Goal: Task Accomplishment & Management: Complete application form

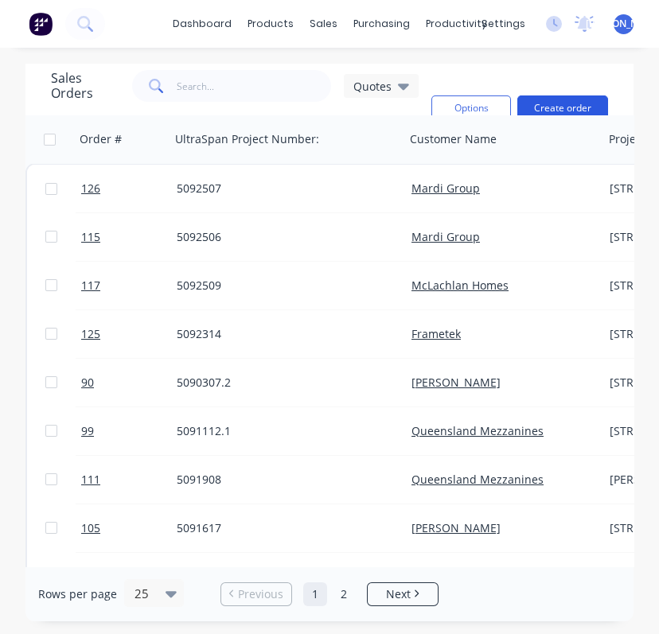
click at [540, 103] on button "Create order" at bounding box center [562, 107] width 91 height 25
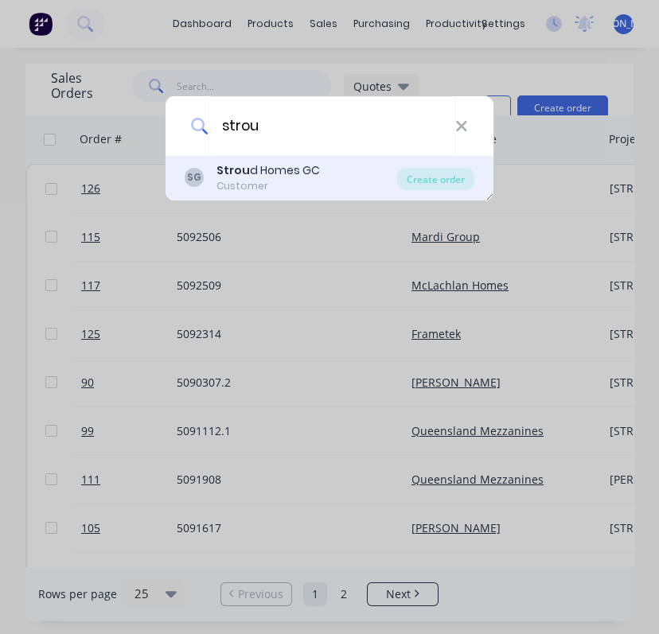
type input "strou"
click at [286, 172] on div "Strou d Homes GC" at bounding box center [267, 170] width 103 height 17
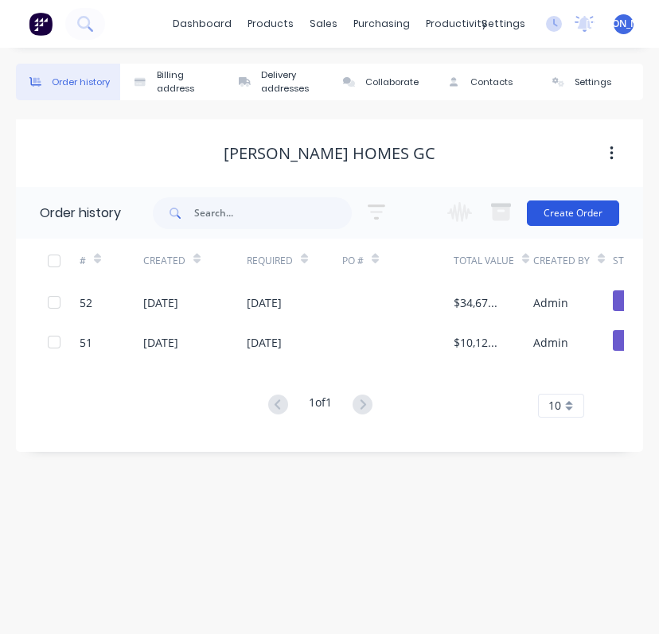
click at [571, 210] on button "Create Order" at bounding box center [573, 212] width 92 height 25
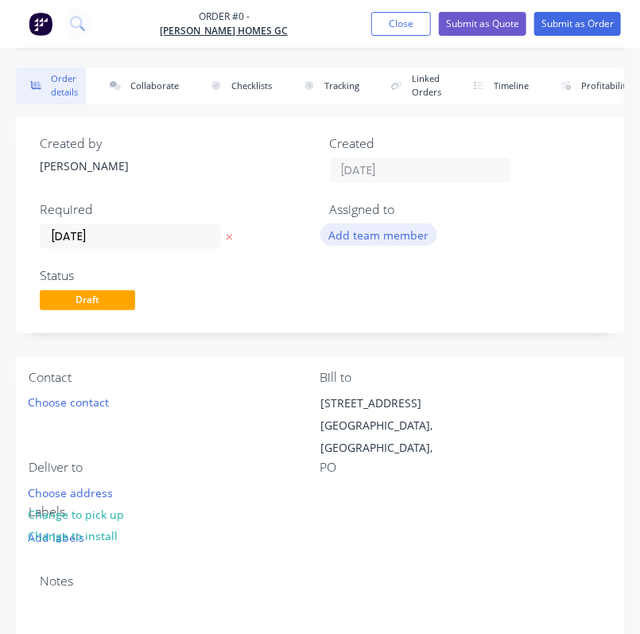
click at [394, 233] on button "Add team member" at bounding box center [379, 234] width 117 height 21
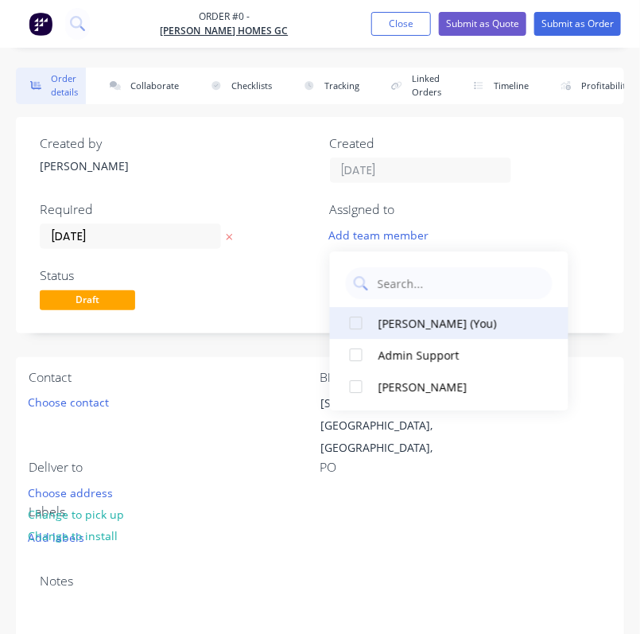
click at [436, 321] on div "[PERSON_NAME] (You)" at bounding box center [458, 323] width 159 height 17
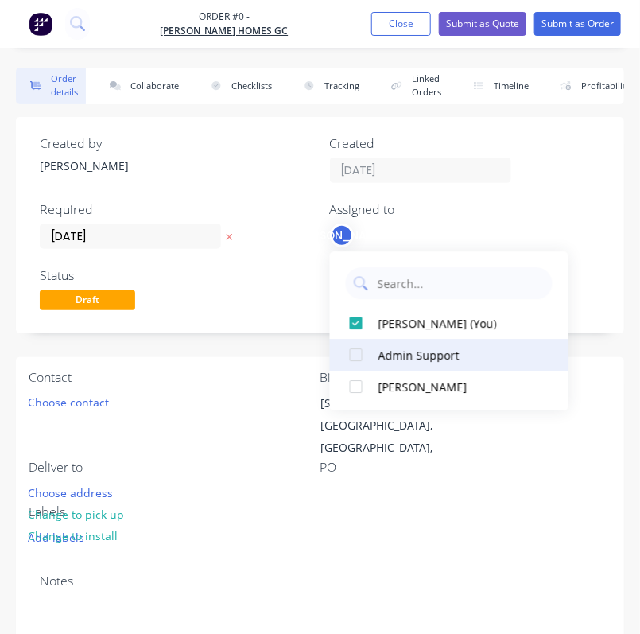
click at [434, 348] on div "Admin Support" at bounding box center [458, 355] width 159 height 17
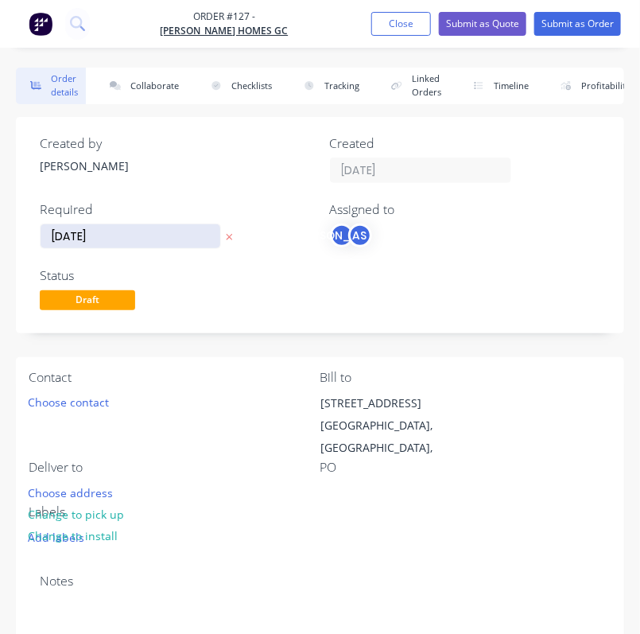
click at [130, 237] on input "[DATE]" at bounding box center [131, 236] width 180 height 24
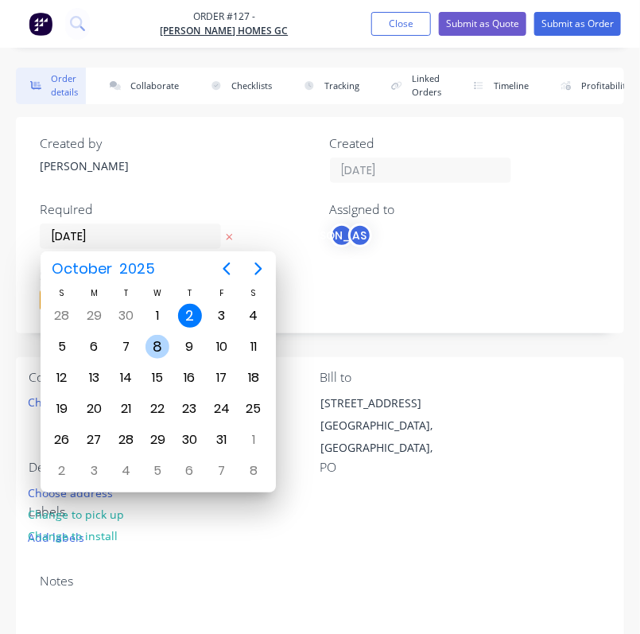
click at [158, 349] on div "8" at bounding box center [158, 347] width 24 height 24
type input "[DATE]"
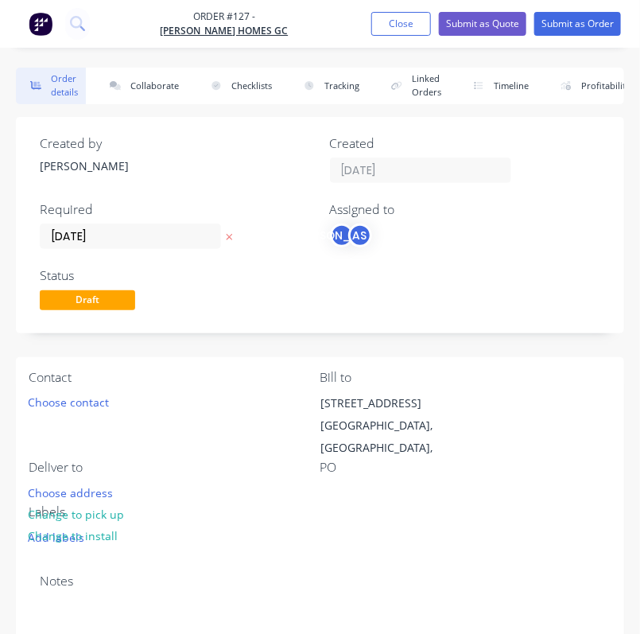
click at [216, 269] on div "Status" at bounding box center [175, 275] width 271 height 15
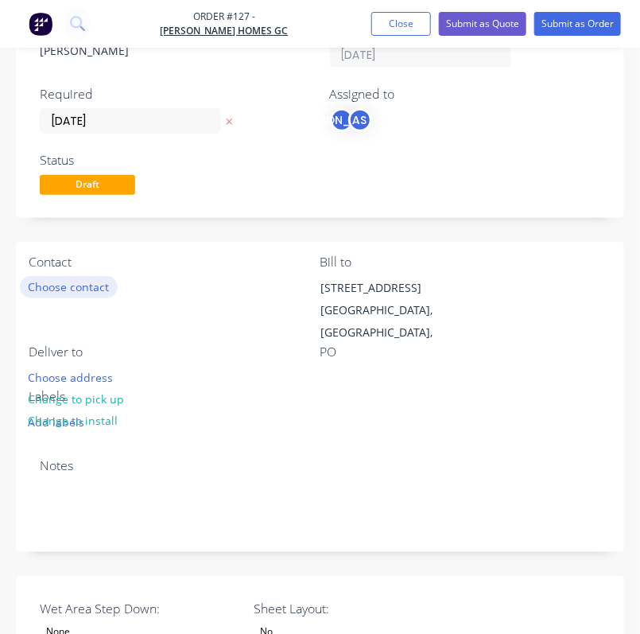
scroll to position [117, 0]
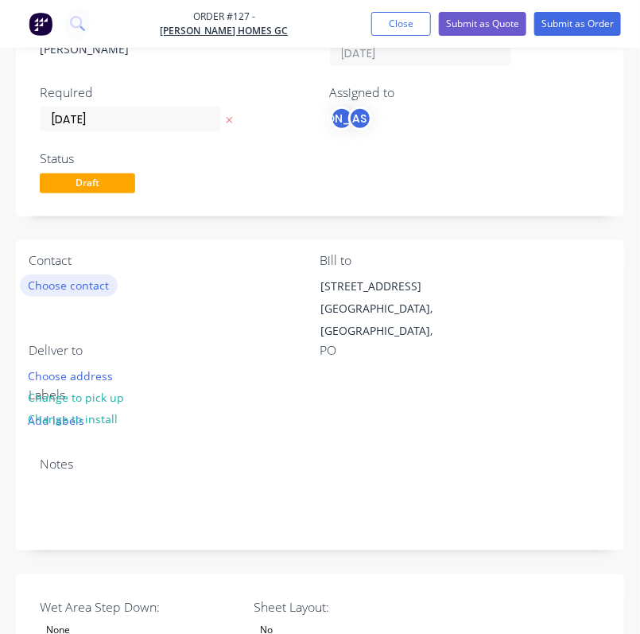
click at [94, 282] on button "Choose contact" at bounding box center [69, 284] width 98 height 21
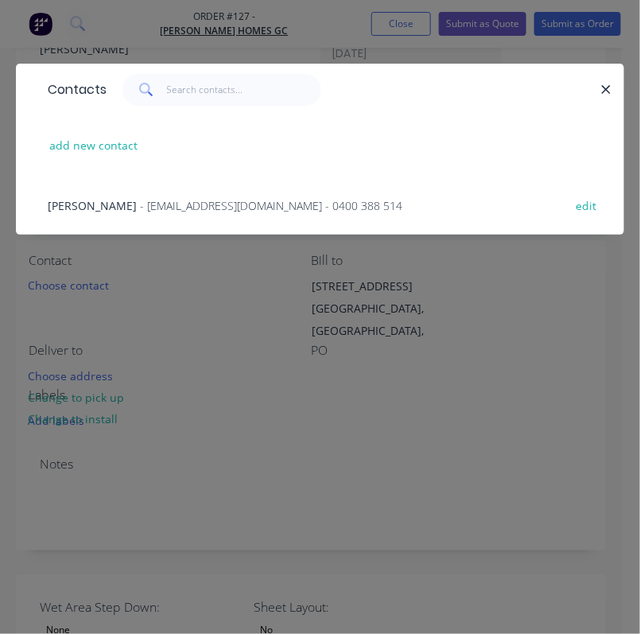
click at [104, 200] on span "[PERSON_NAME]" at bounding box center [92, 205] width 89 height 15
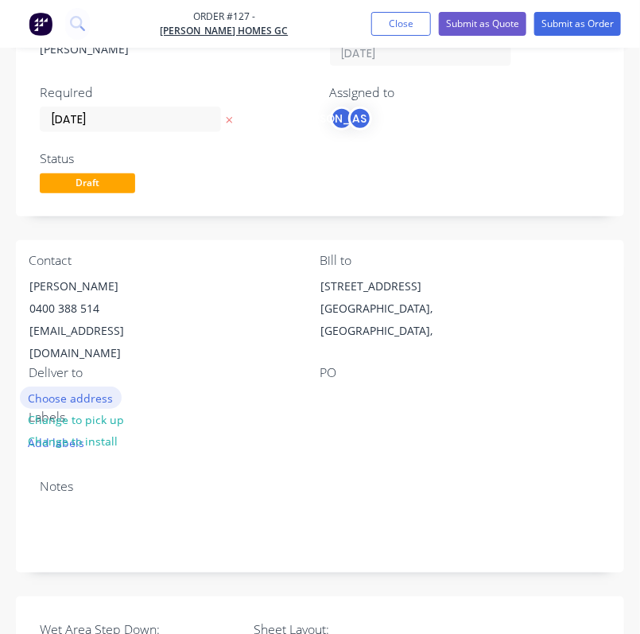
click at [72, 387] on button "Choose address" at bounding box center [71, 397] width 102 height 21
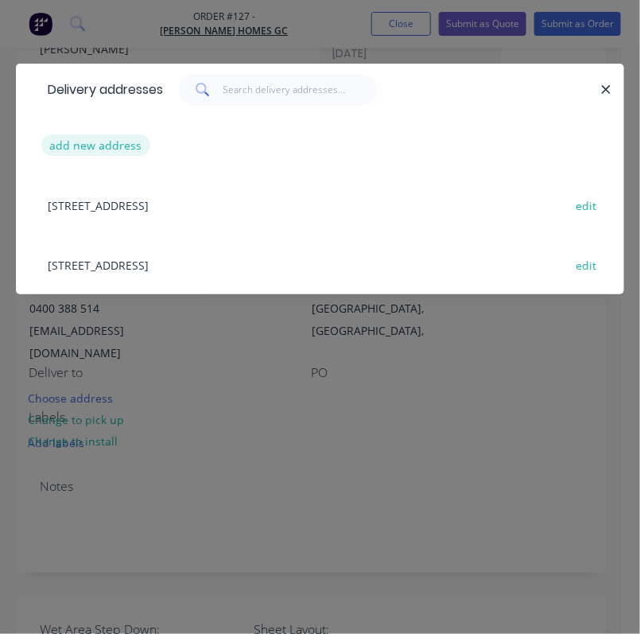
click at [111, 142] on button "add new address" at bounding box center [95, 144] width 109 height 21
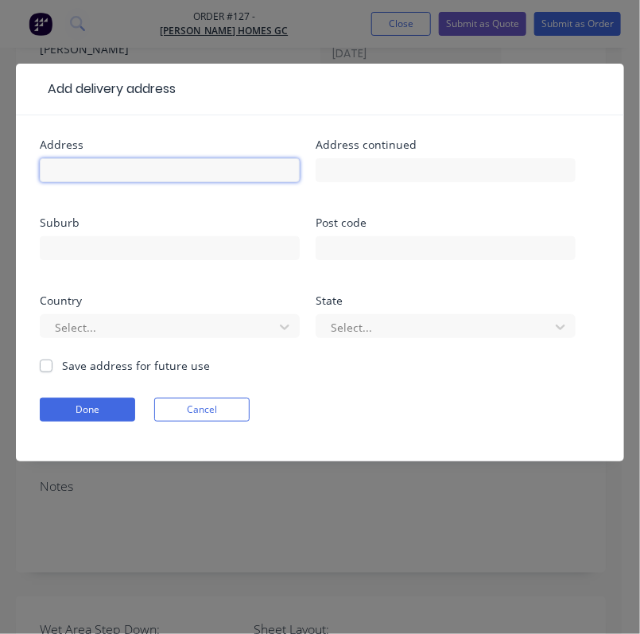
click at [115, 169] on input "text" at bounding box center [170, 170] width 260 height 24
type input "Lot 103"
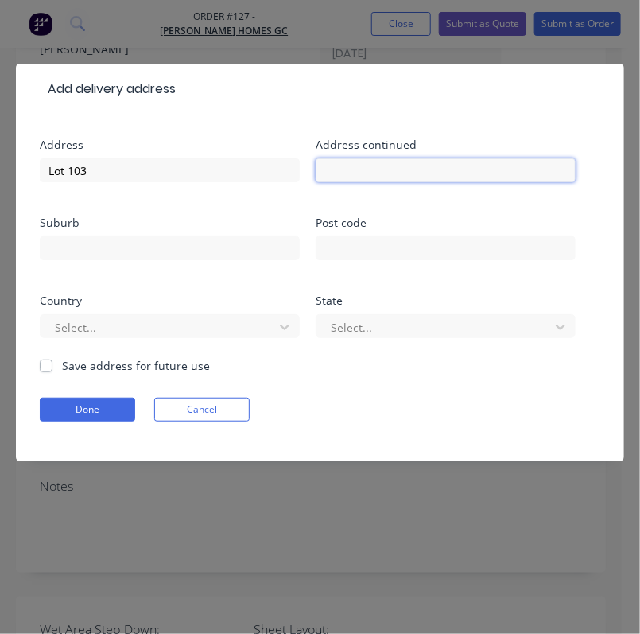
click at [386, 176] on input "text" at bounding box center [446, 170] width 260 height 24
type input "[STREET_ADDRESS][PERSON_NAME]"
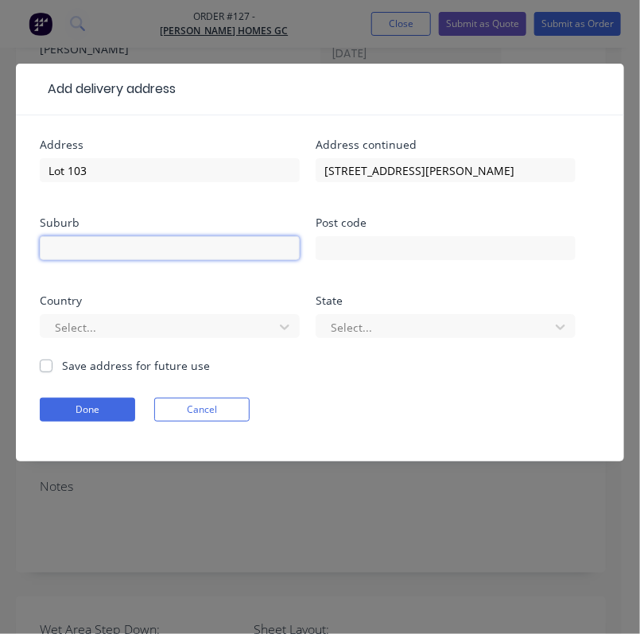
click at [80, 240] on input "text" at bounding box center [170, 248] width 260 height 24
type input "[GEOGRAPHIC_DATA]"
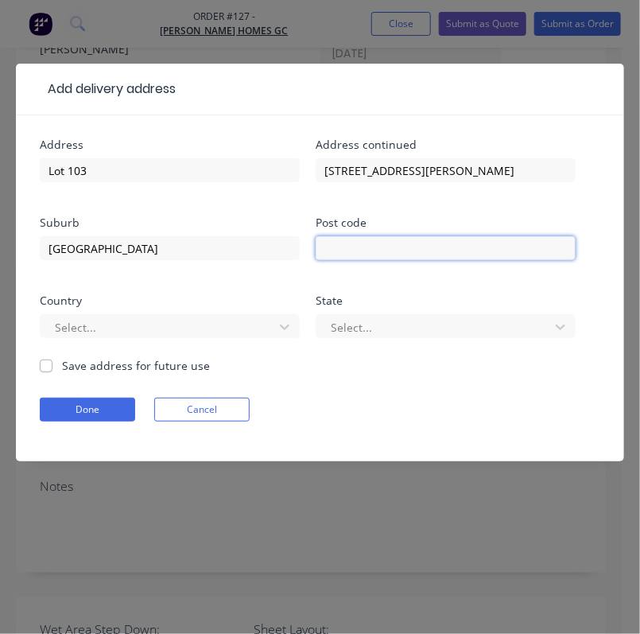
click at [400, 243] on input "text" at bounding box center [446, 248] width 260 height 24
type input "4221"
click at [76, 317] on div "Select..." at bounding box center [160, 327] width 222 height 24
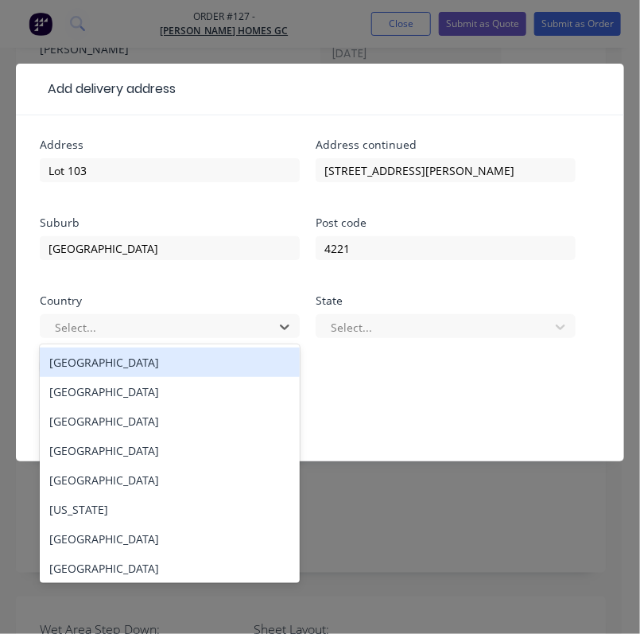
click at [82, 363] on div "[GEOGRAPHIC_DATA]" at bounding box center [170, 362] width 260 height 29
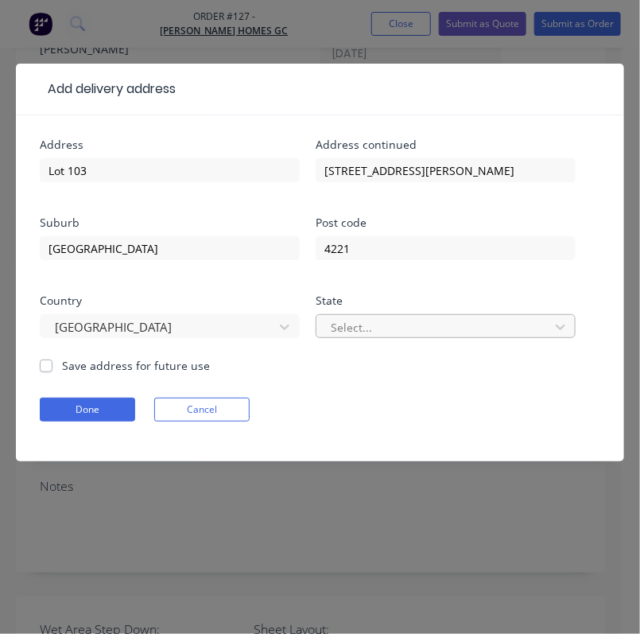
click at [364, 333] on div at bounding box center [435, 327] width 212 height 20
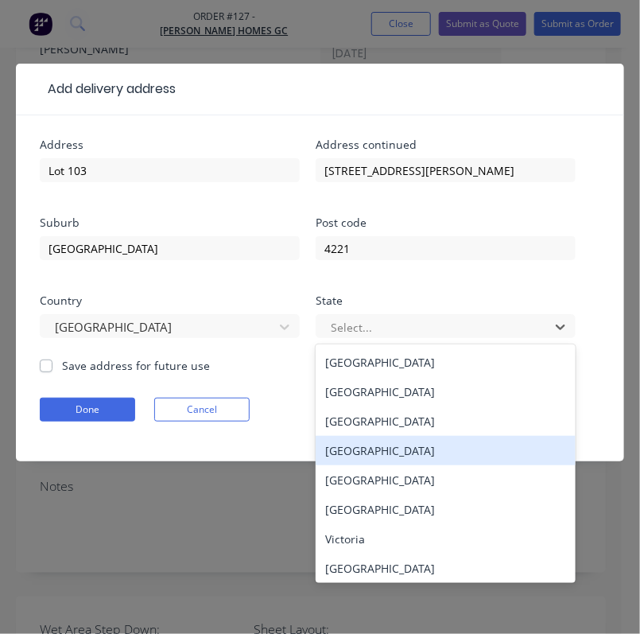
click at [379, 445] on div "[GEOGRAPHIC_DATA]" at bounding box center [446, 450] width 260 height 29
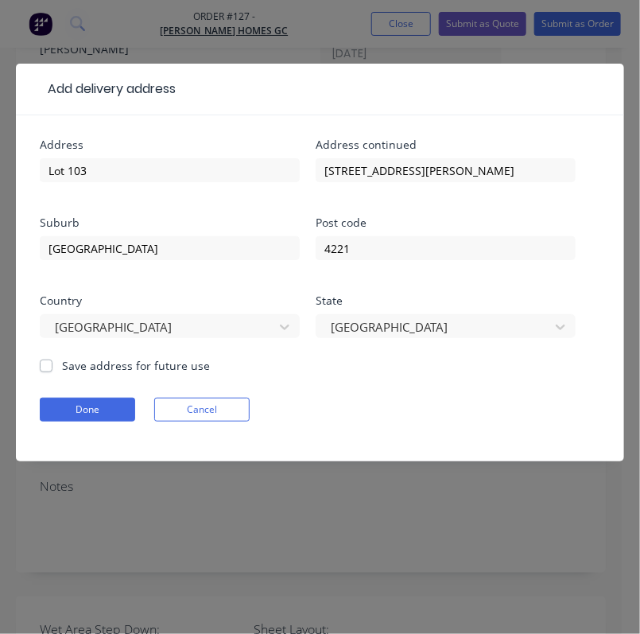
click at [105, 373] on label "Save address for future use" at bounding box center [136, 365] width 148 height 17
click at [53, 372] on input "Save address for future use" at bounding box center [46, 364] width 13 height 15
click at [91, 361] on label "Save address for future use" at bounding box center [136, 365] width 148 height 17
click at [53, 361] on input "Save address for future use" at bounding box center [46, 364] width 13 height 15
checkbox input "false"
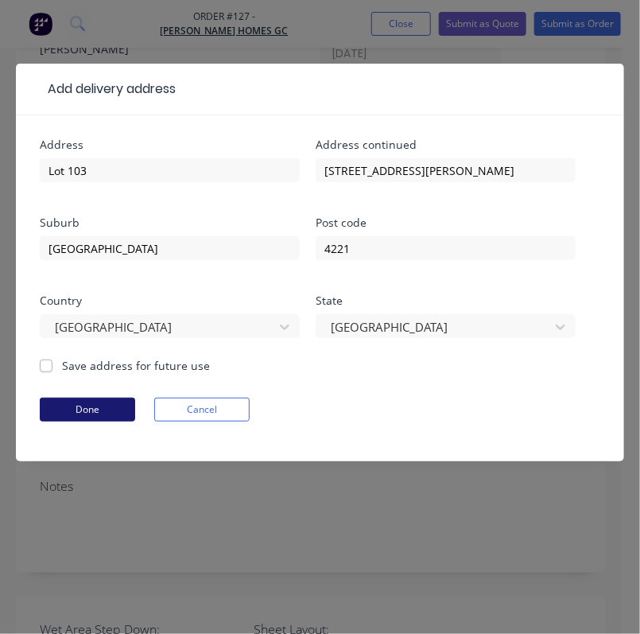
click at [90, 403] on button "Done" at bounding box center [87, 410] width 95 height 24
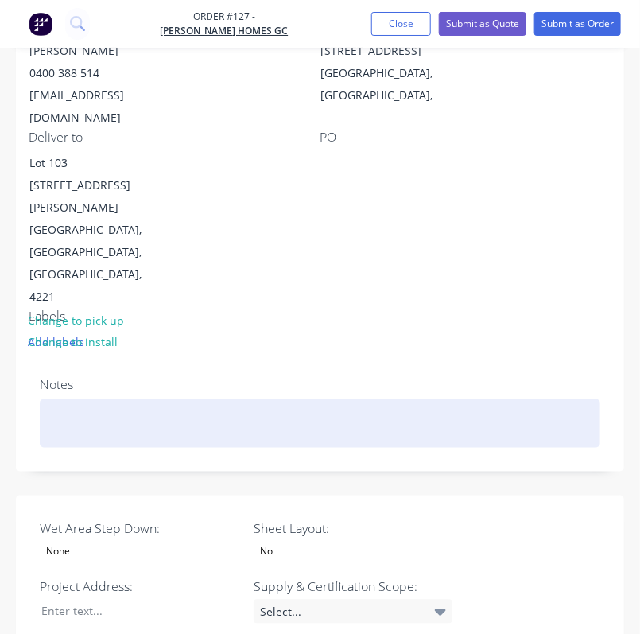
scroll to position [353, 0]
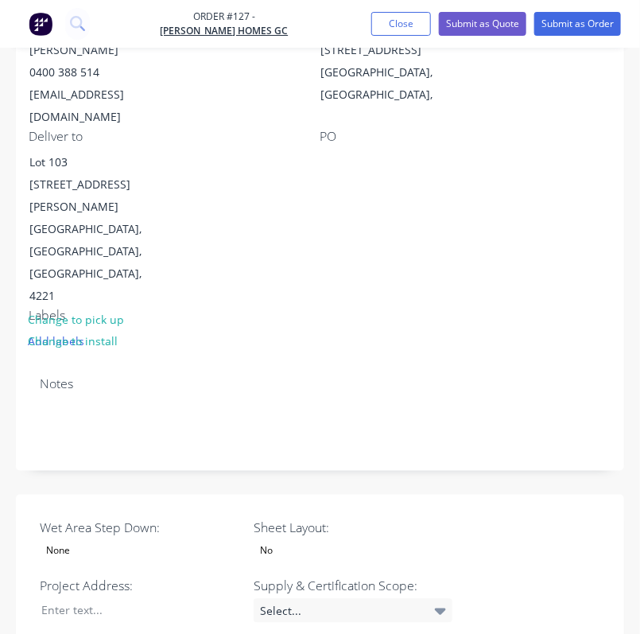
click at [316, 541] on div "No" at bounding box center [353, 551] width 199 height 21
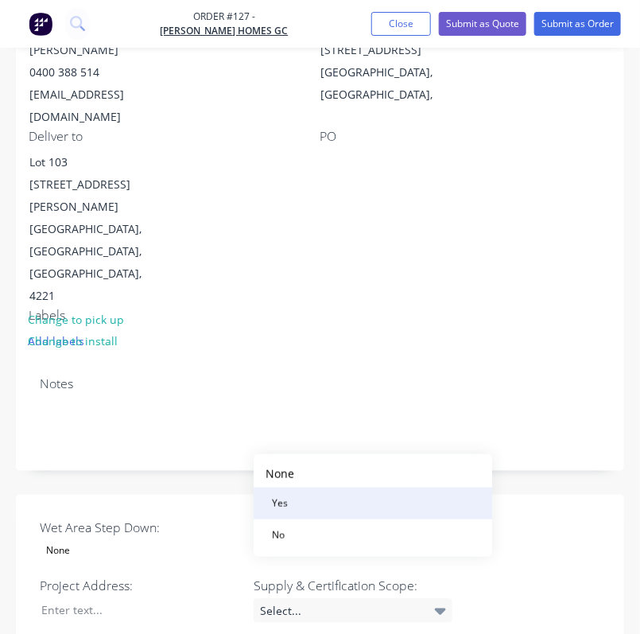
click at [314, 506] on button "Yes" at bounding box center [373, 504] width 239 height 32
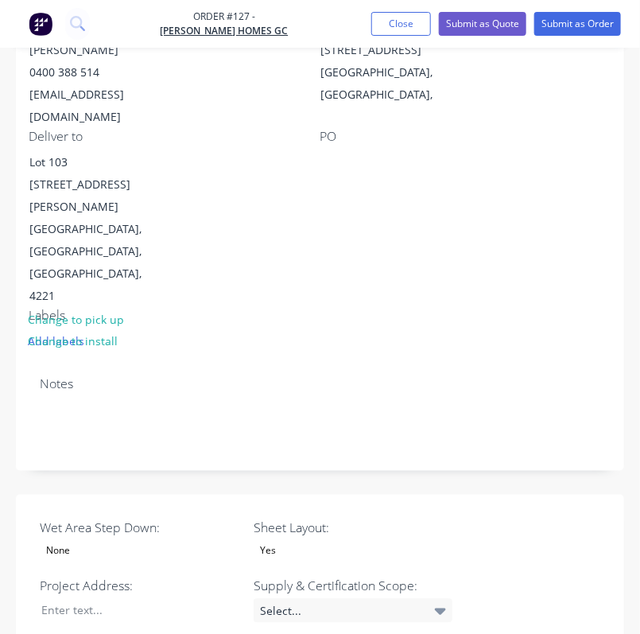
click at [90, 541] on div "None" at bounding box center [139, 551] width 199 height 21
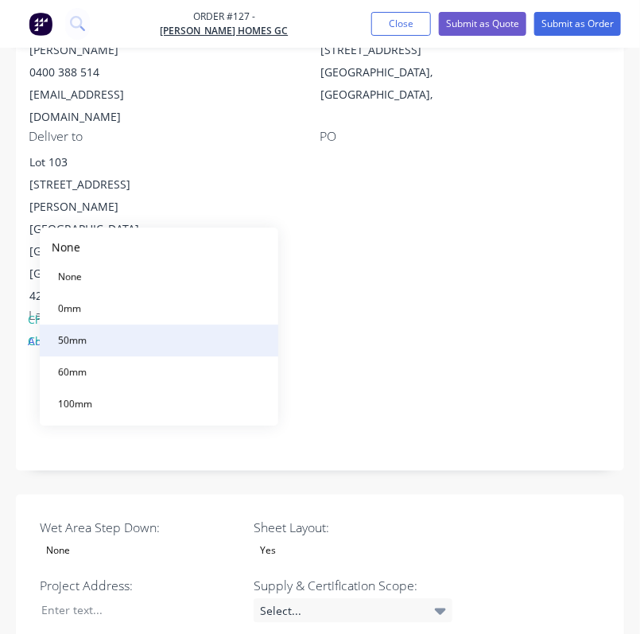
click at [123, 336] on button "50mm" at bounding box center [159, 341] width 239 height 32
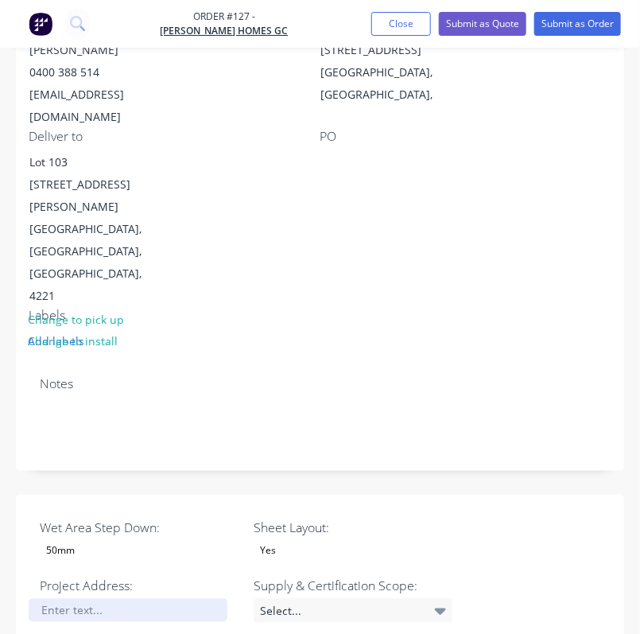
click at [119, 599] on div at bounding box center [128, 610] width 199 height 23
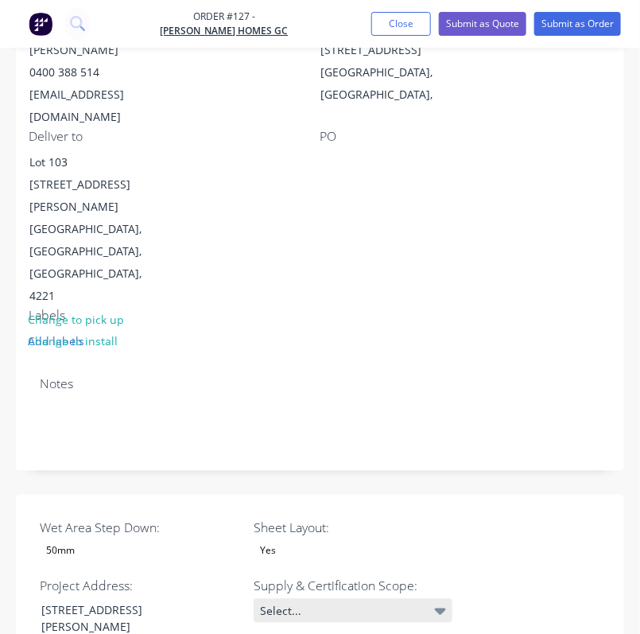
click at [438, 609] on icon at bounding box center [440, 612] width 11 height 6
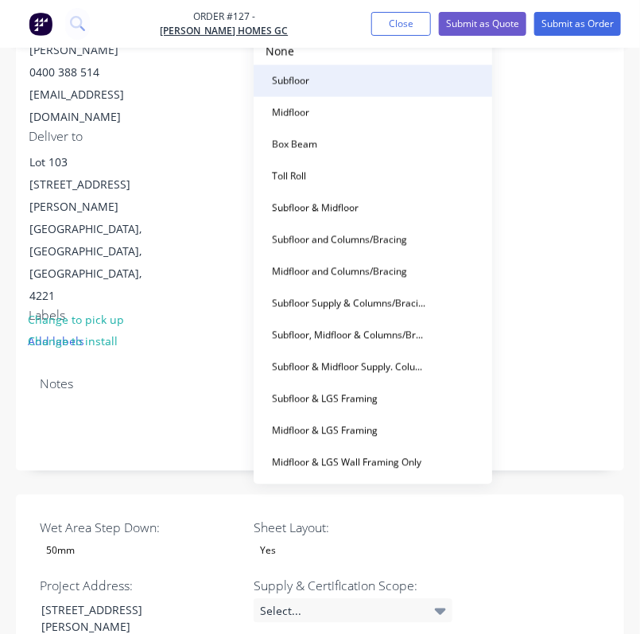
click at [340, 90] on button "Subfloor" at bounding box center [373, 81] width 239 height 32
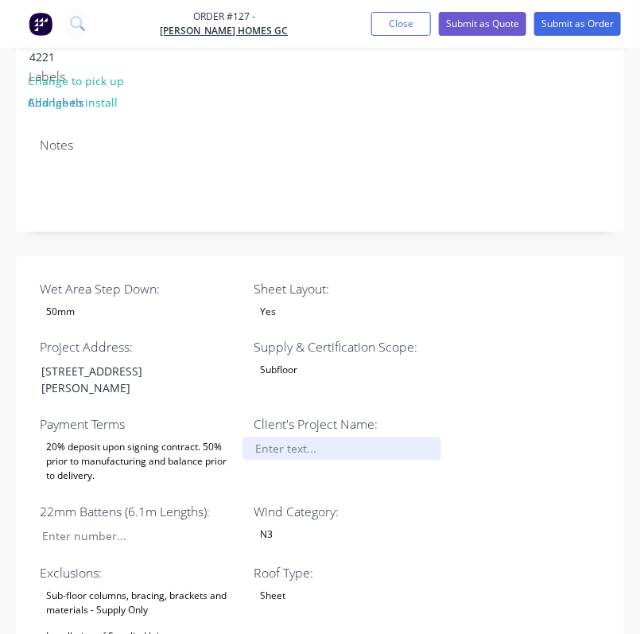
scroll to position [592, 0]
click at [316, 438] on div at bounding box center [342, 449] width 199 height 23
drag, startPoint x: 276, startPoint y: 322, endPoint x: 321, endPoint y: 372, distance: 67.1
click at [276, 438] on div at bounding box center [342, 449] width 199 height 23
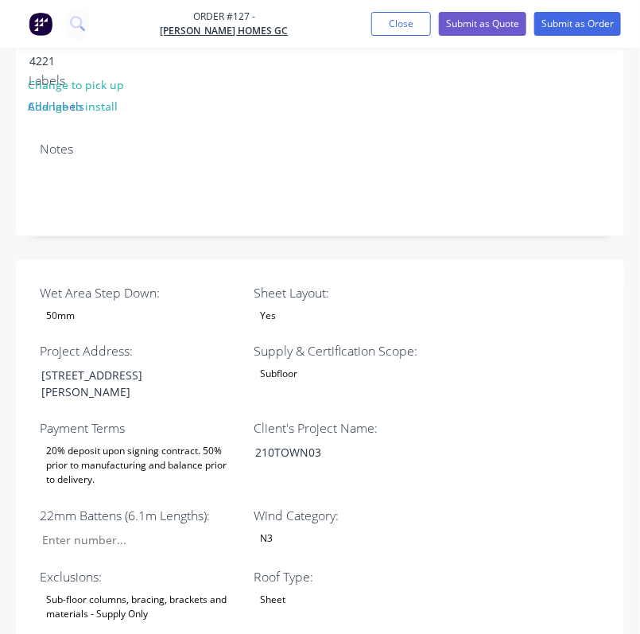
click at [399, 590] on div "Sheet" at bounding box center [353, 600] width 199 height 21
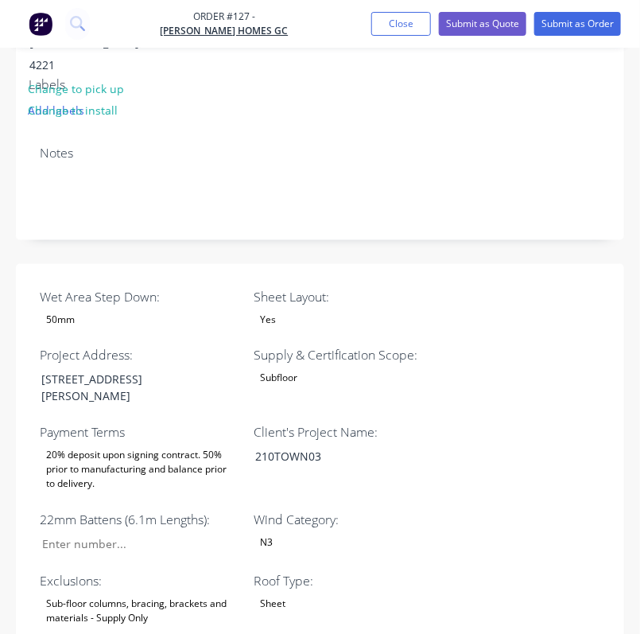
drag, startPoint x: 410, startPoint y: 456, endPoint x: 522, endPoint y: 446, distance: 111.8
click at [411, 572] on label "Roof Type:" at bounding box center [353, 581] width 199 height 19
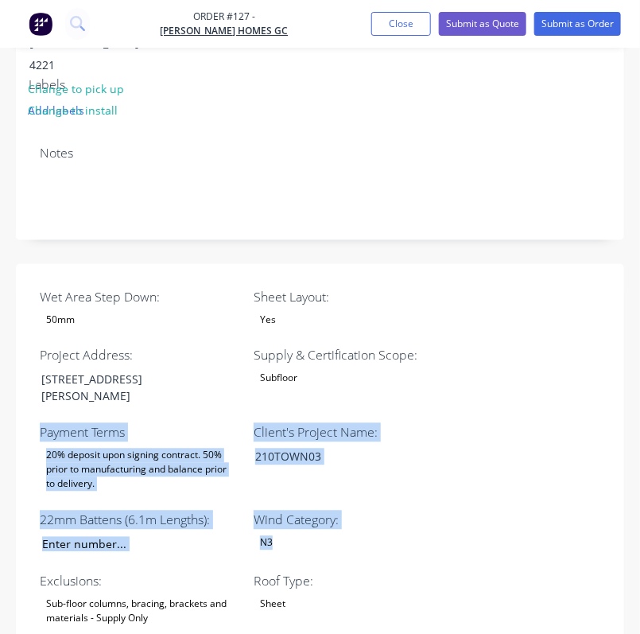
drag, startPoint x: 539, startPoint y: 415, endPoint x: 565, endPoint y: 275, distance: 142.4
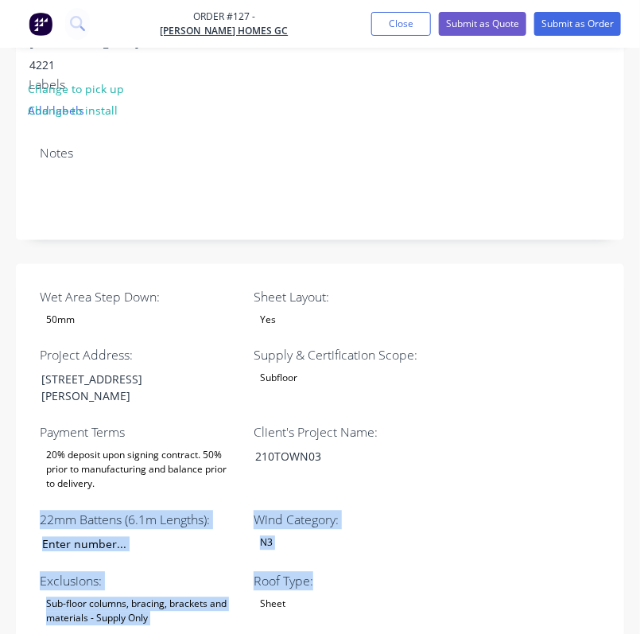
drag, startPoint x: 496, startPoint y: 438, endPoint x: 535, endPoint y: 290, distance: 153.0
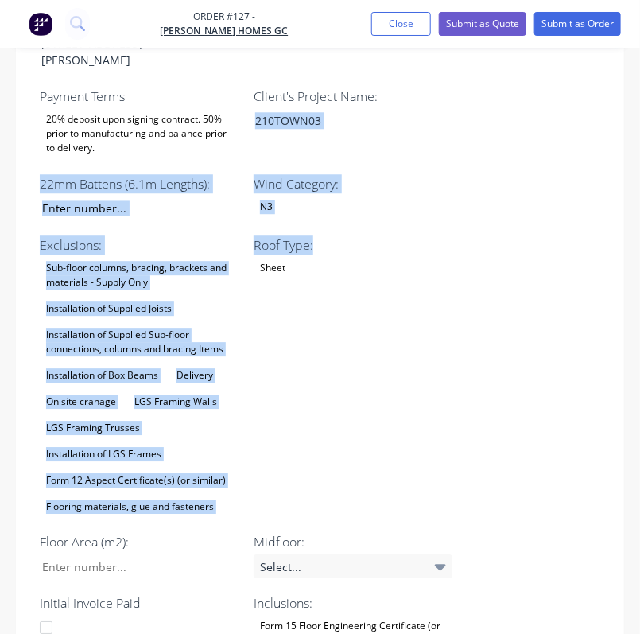
scroll to position [971, 0]
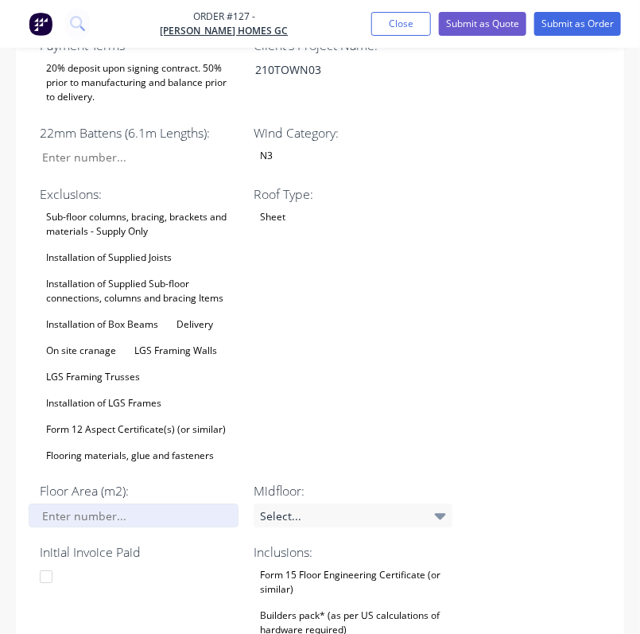
click at [94, 504] on input "Wet Area Step Down:" at bounding box center [134, 516] width 210 height 24
click at [104, 504] on input "Wet Area Step Down:" at bounding box center [134, 516] width 210 height 24
type input "177"
click at [552, 239] on div "Wet Area Step Down: 50mm Sheet Layout: Yes Project Address: [STREET_ADDRESS][PE…" at bounding box center [320, 419] width 609 height 1085
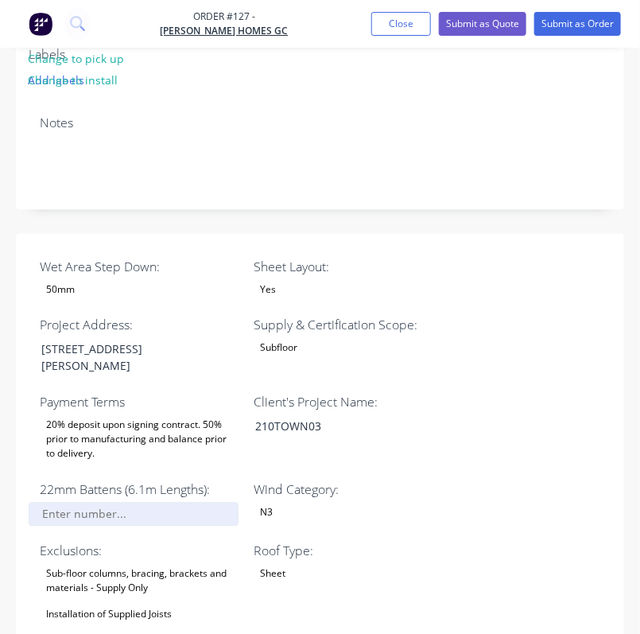
scroll to position [614, 0]
click at [113, 503] on input "Wet Area Step Down:" at bounding box center [134, 515] width 210 height 24
type input "29"
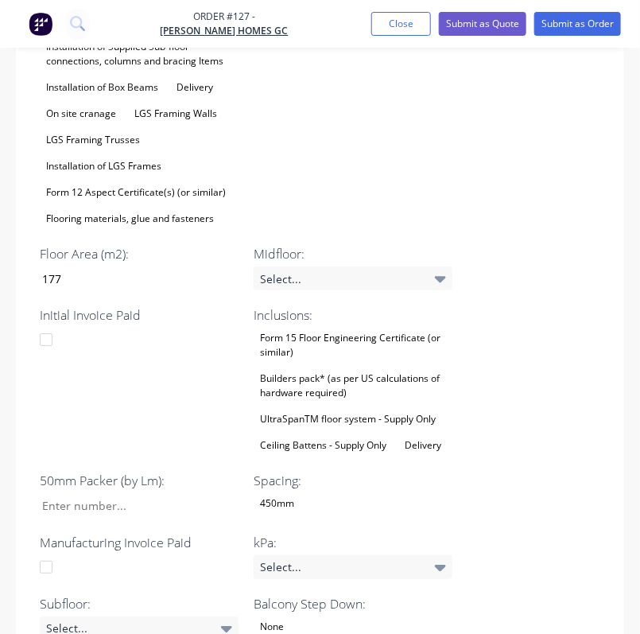
scroll to position [1209, 0]
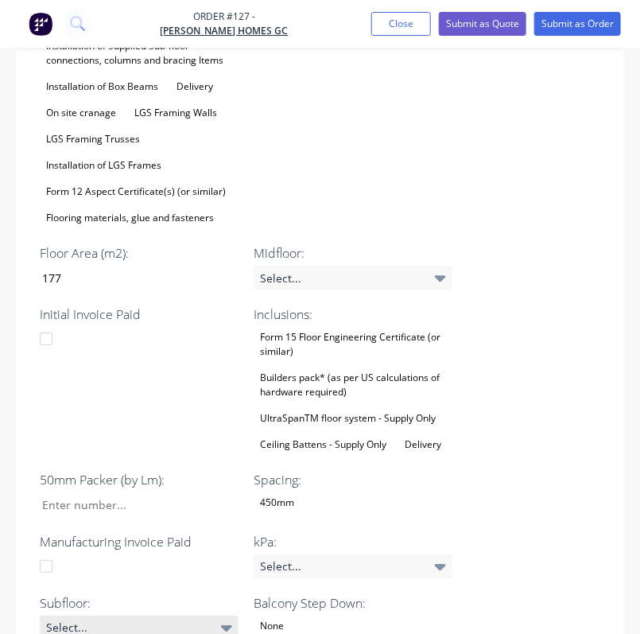
click at [224, 625] on icon at bounding box center [226, 628] width 11 height 6
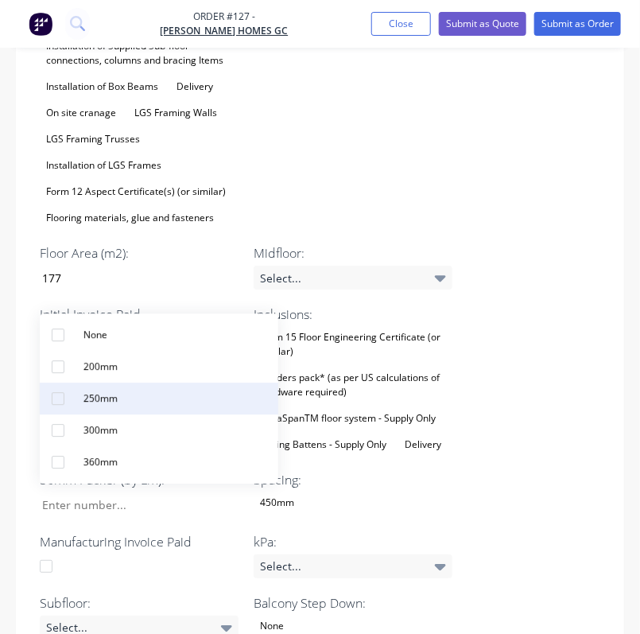
click at [155, 399] on button "250mm" at bounding box center [159, 399] width 239 height 32
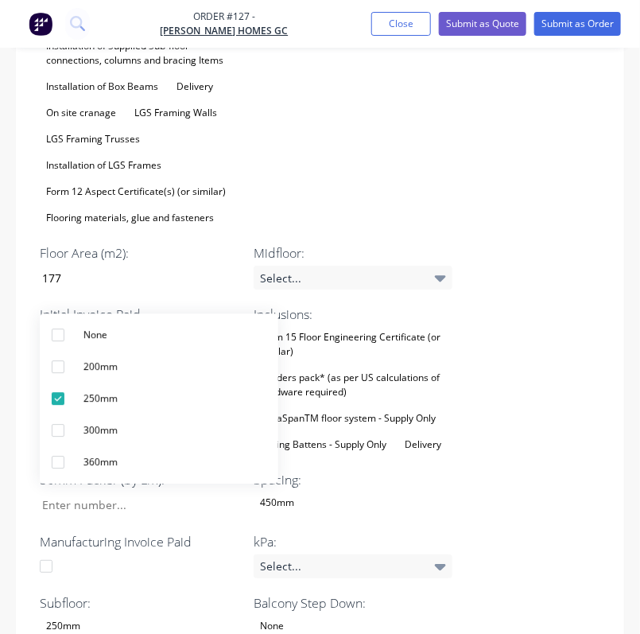
click at [558, 438] on div "Wet Area Step Down: 50mm Sheet Layout: Yes Project Address: [STREET_ADDRESS][PE…" at bounding box center [320, 180] width 609 height 1082
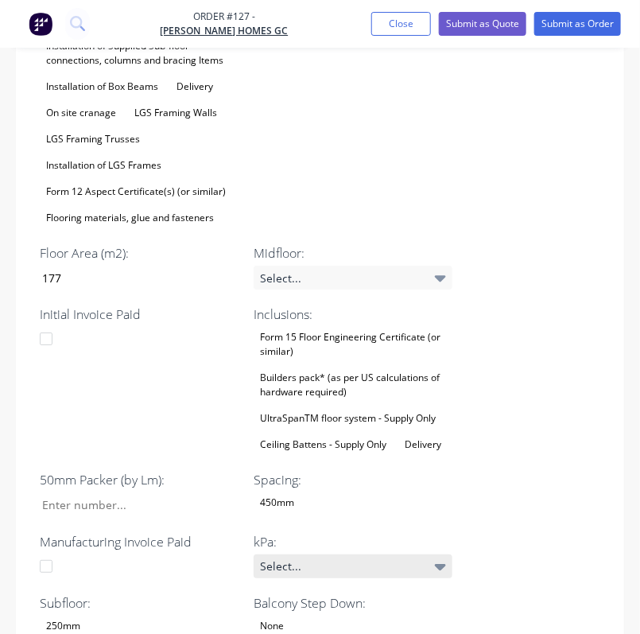
click at [441, 564] on icon at bounding box center [440, 567] width 11 height 6
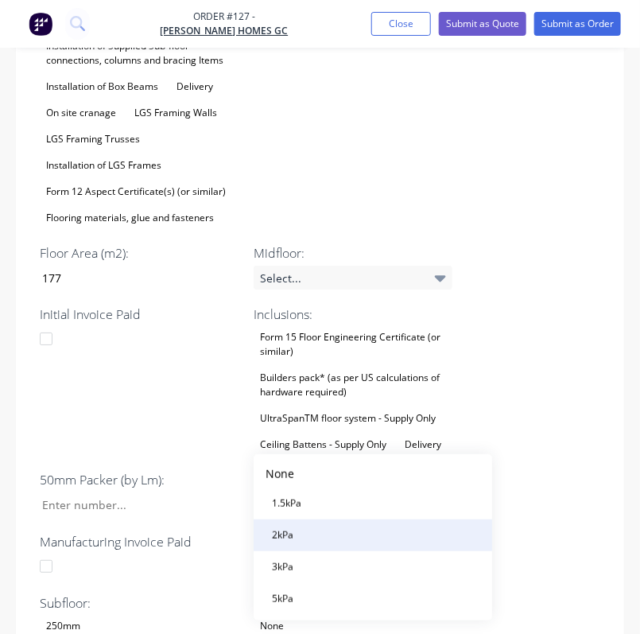
click at [313, 535] on button "2kPa" at bounding box center [373, 535] width 239 height 32
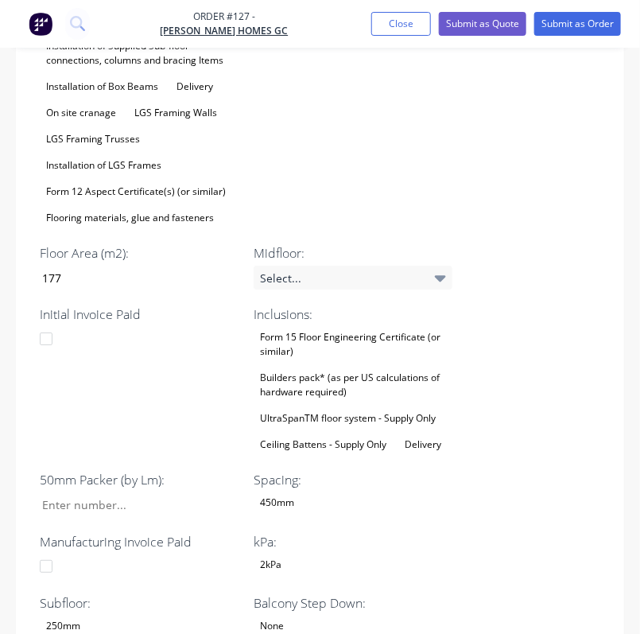
click at [515, 366] on div "Wet Area Step Down: 50mm Sheet Layout: Yes Project Address: [STREET_ADDRESS][PE…" at bounding box center [320, 180] width 609 height 1082
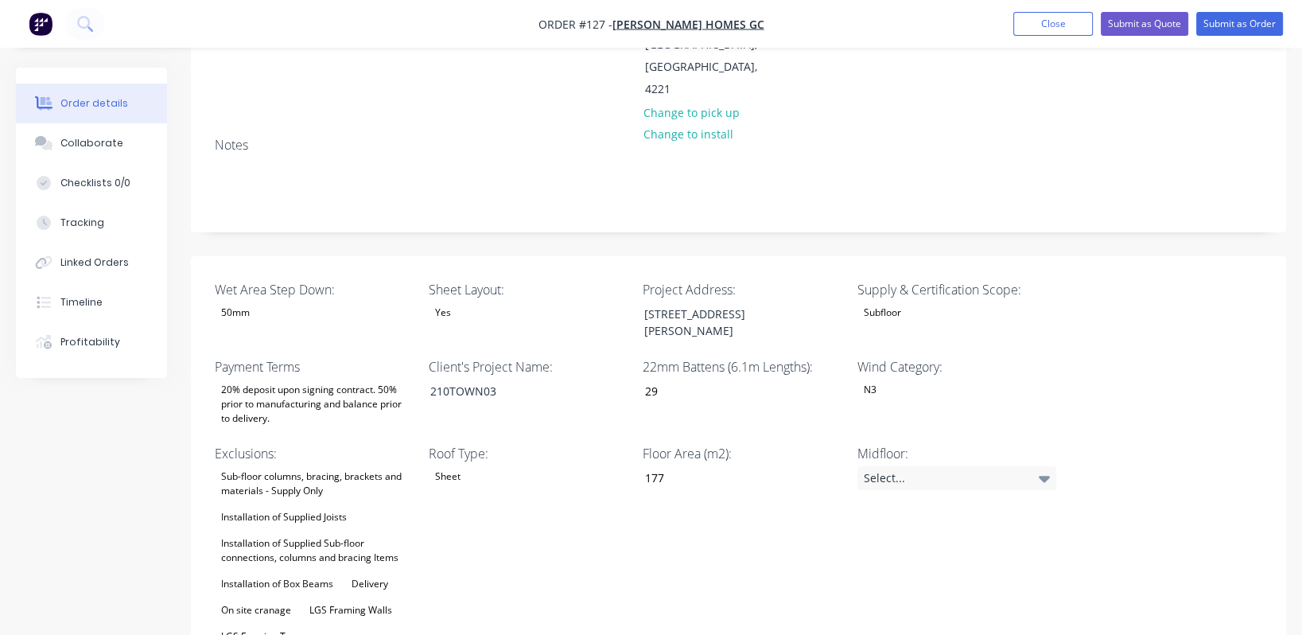
scroll to position [0, 0]
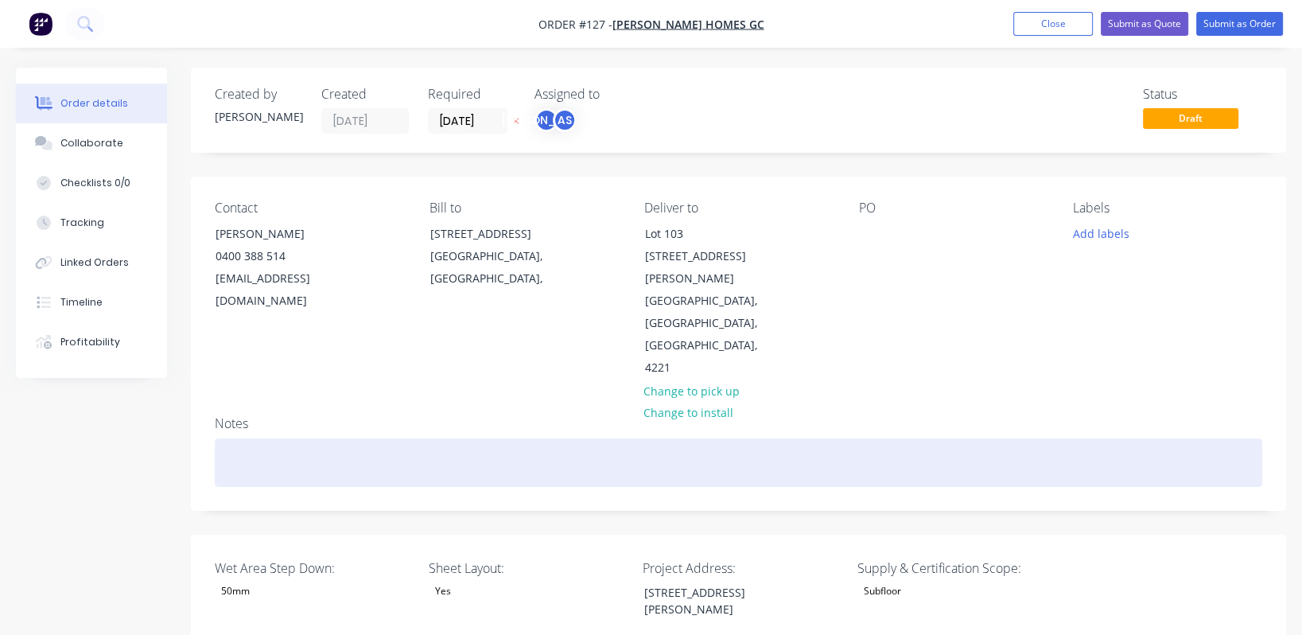
click at [300, 438] on div at bounding box center [739, 462] width 1048 height 49
click at [658, 438] on div "[PERSON_NAME] floors: 2kPa and also no step downs requirted" at bounding box center [739, 462] width 1048 height 49
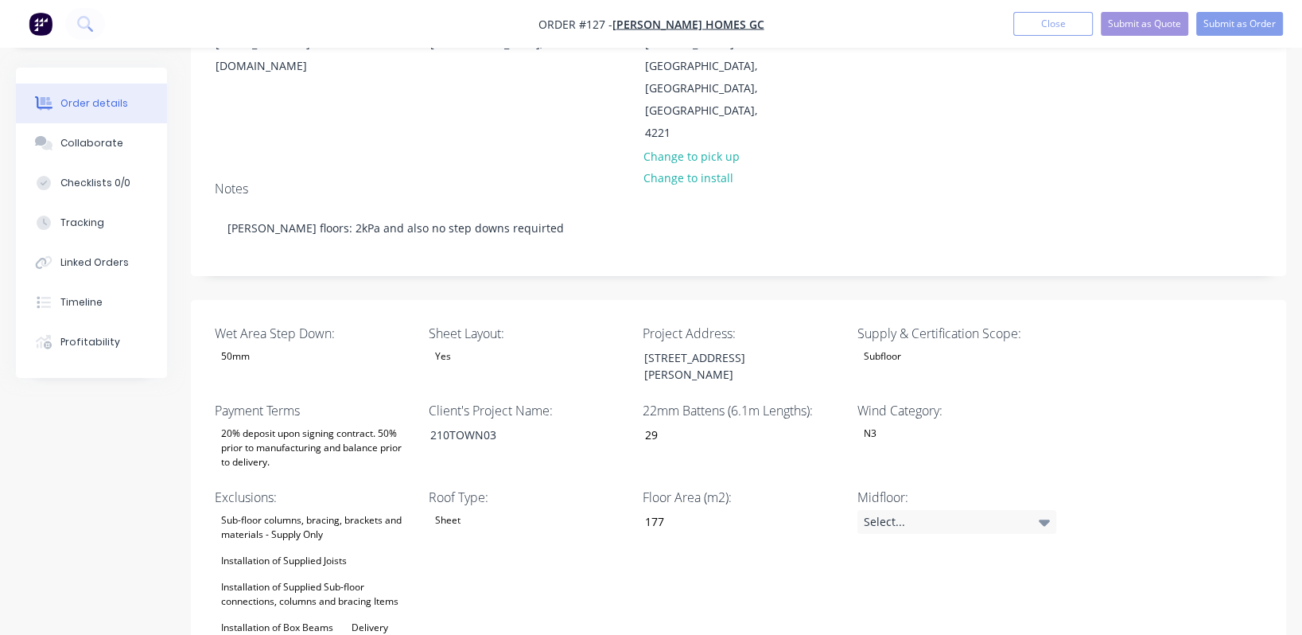
click at [302, 346] on div "50mm" at bounding box center [314, 356] width 199 height 21
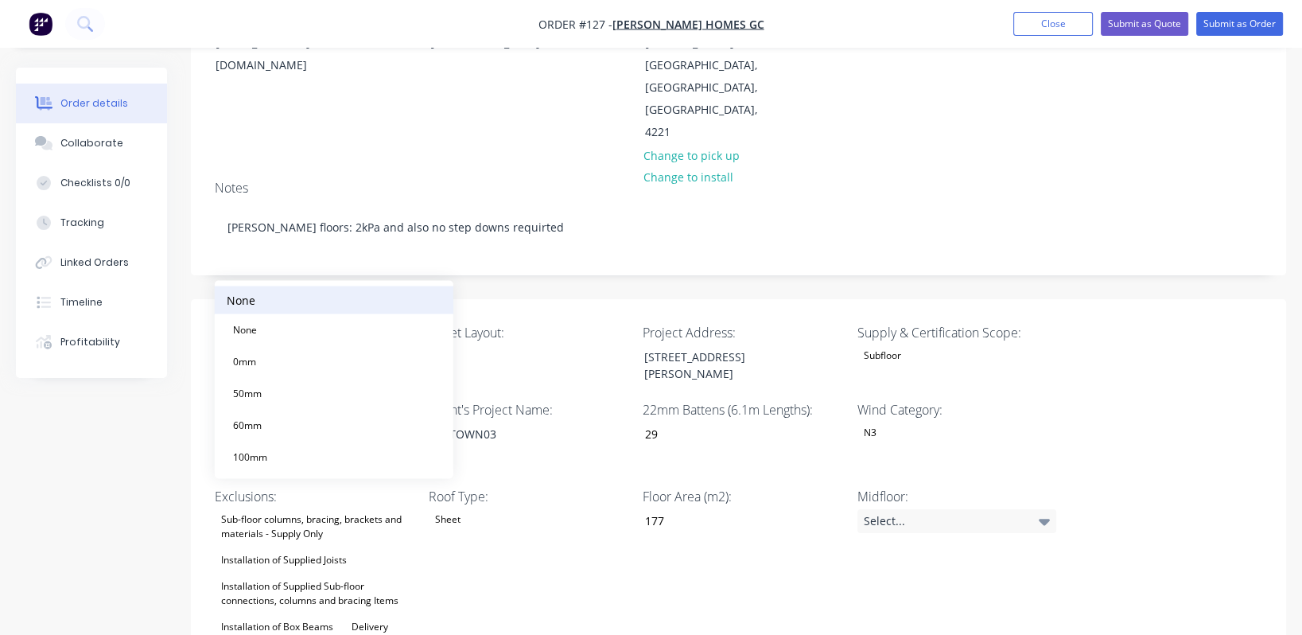
click at [294, 301] on button "None" at bounding box center [334, 300] width 239 height 28
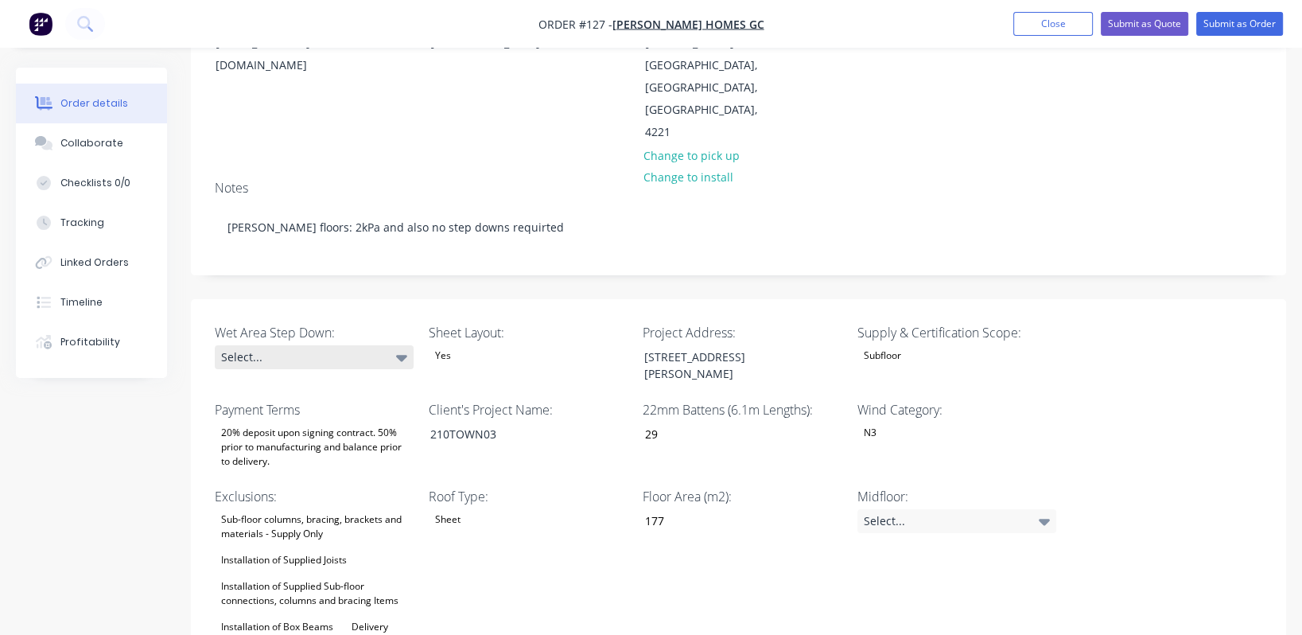
click at [404, 355] on icon at bounding box center [401, 358] width 11 height 6
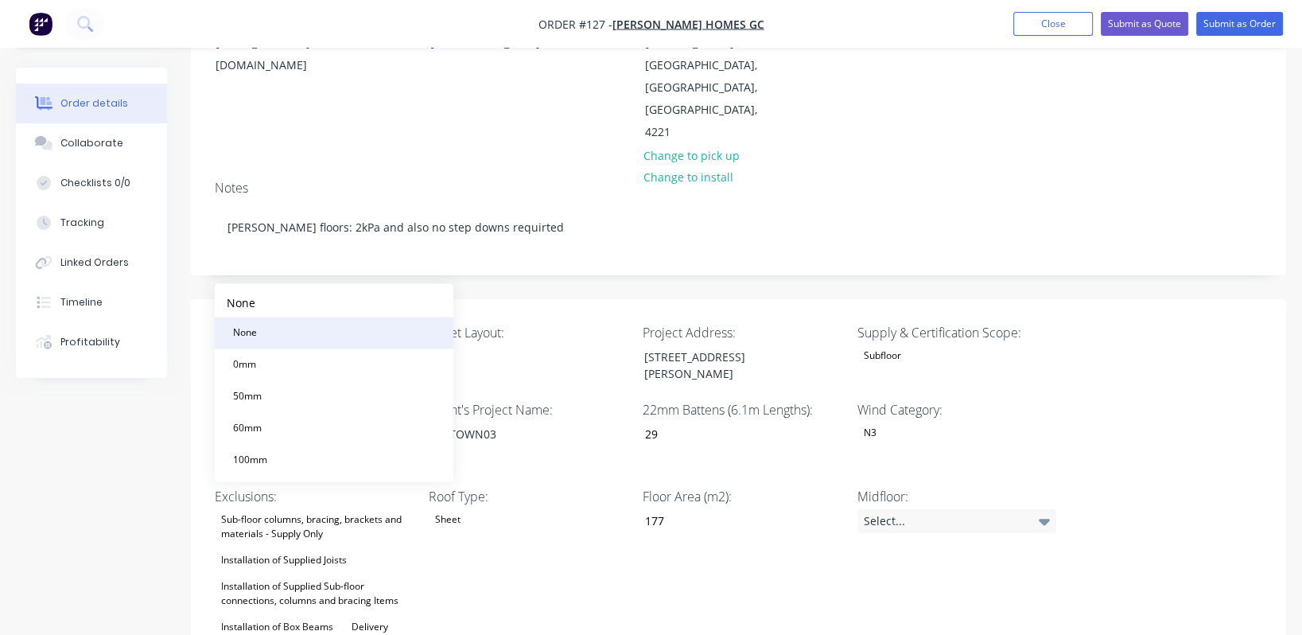
click at [339, 326] on button "None" at bounding box center [334, 333] width 239 height 32
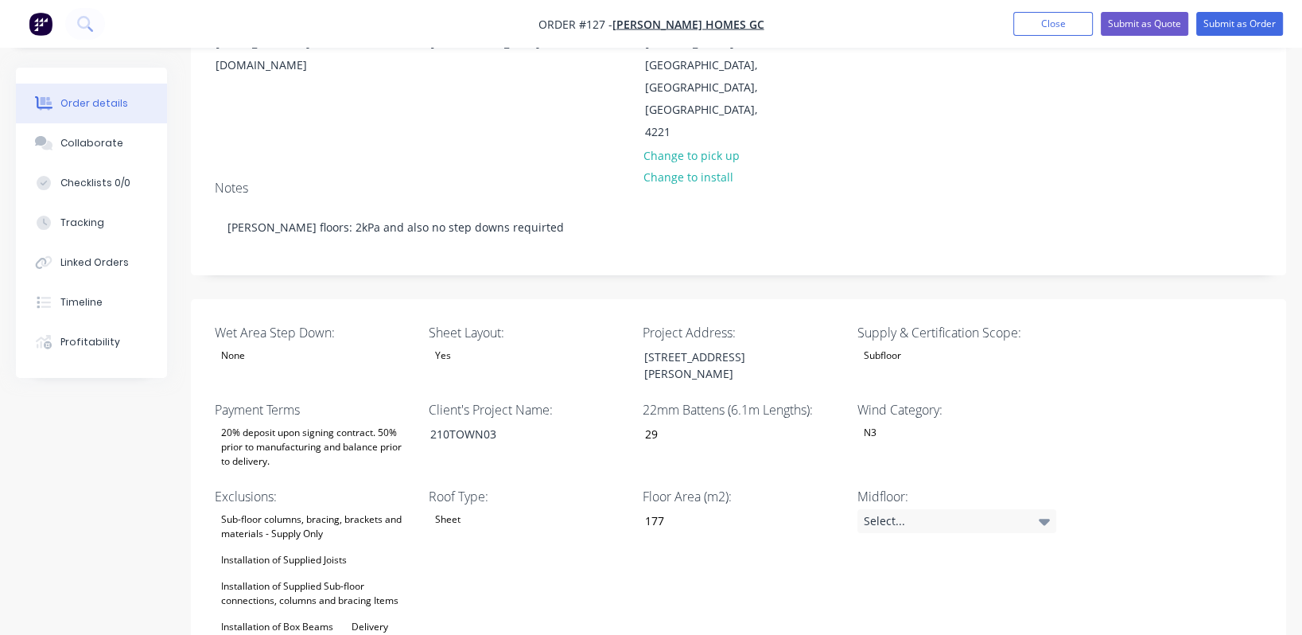
click at [658, 345] on div "Subfloor" at bounding box center [957, 355] width 199 height 21
click at [658, 323] on label "Supply & Certification Scope:" at bounding box center [957, 332] width 199 height 19
click at [658, 345] on div "Subfloor" at bounding box center [883, 355] width 50 height 21
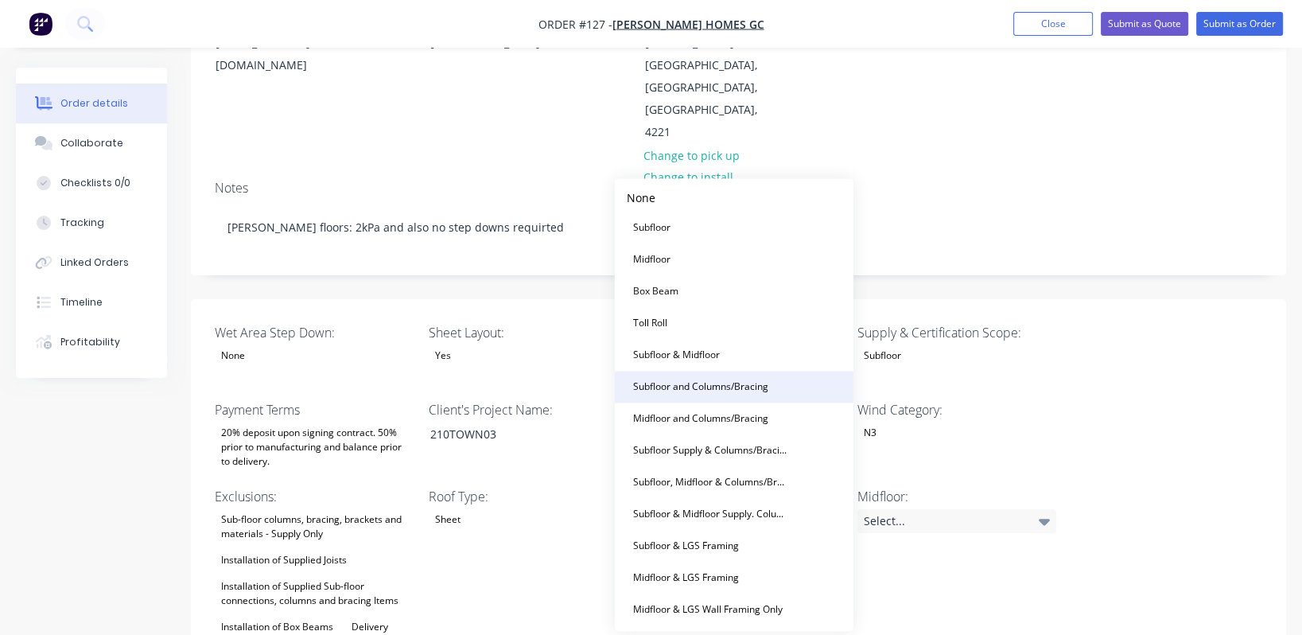
click at [658, 384] on div "Subfloor and Columns/Bracing" at bounding box center [701, 386] width 148 height 21
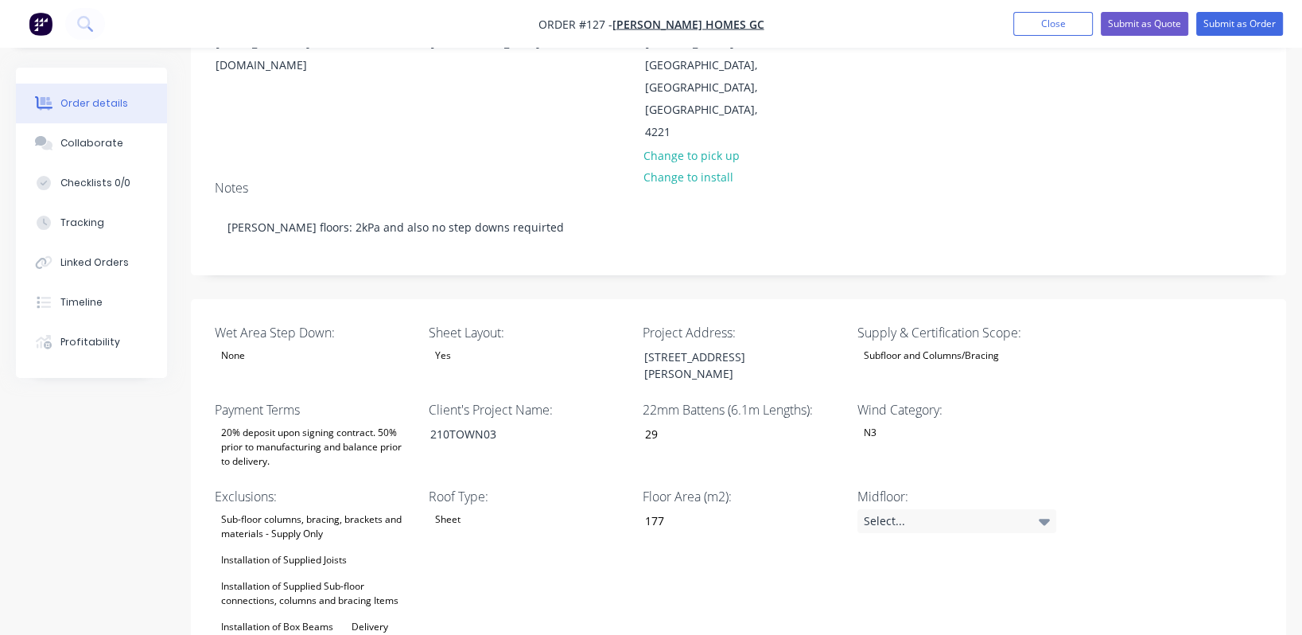
click at [314, 509] on div "Sub-floor columns, bracing, brackets and materials - Supply Only Installation o…" at bounding box center [314, 638] width 199 height 259
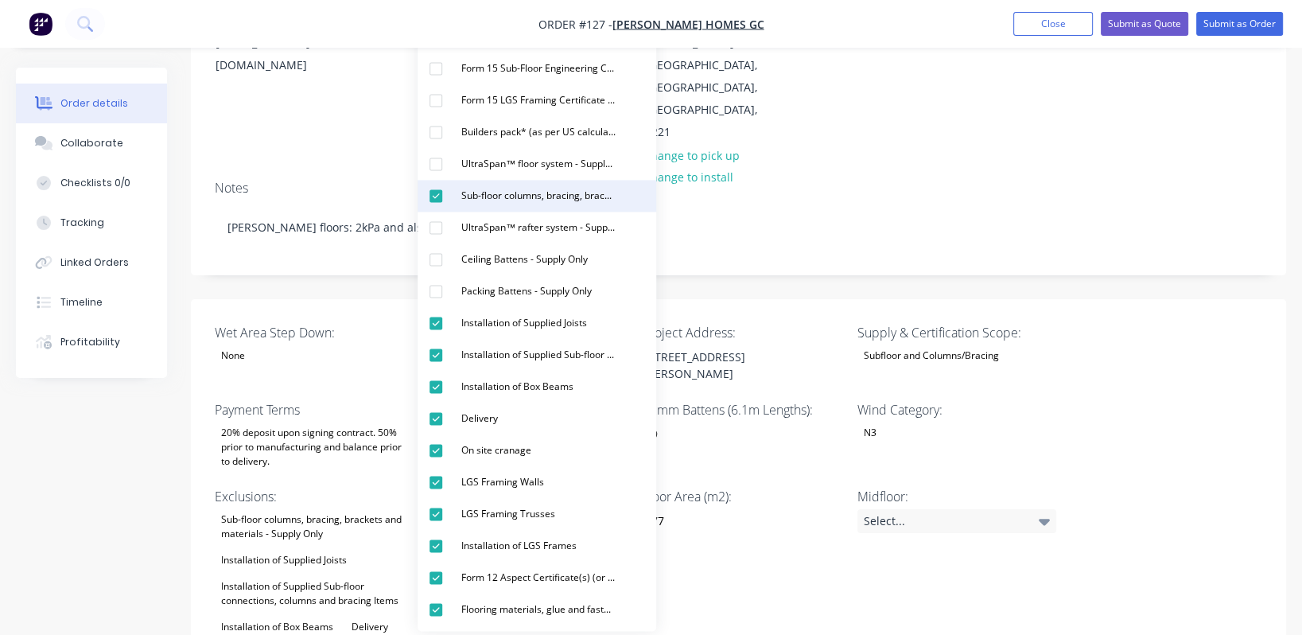
click at [433, 195] on div "button" at bounding box center [436, 196] width 32 height 32
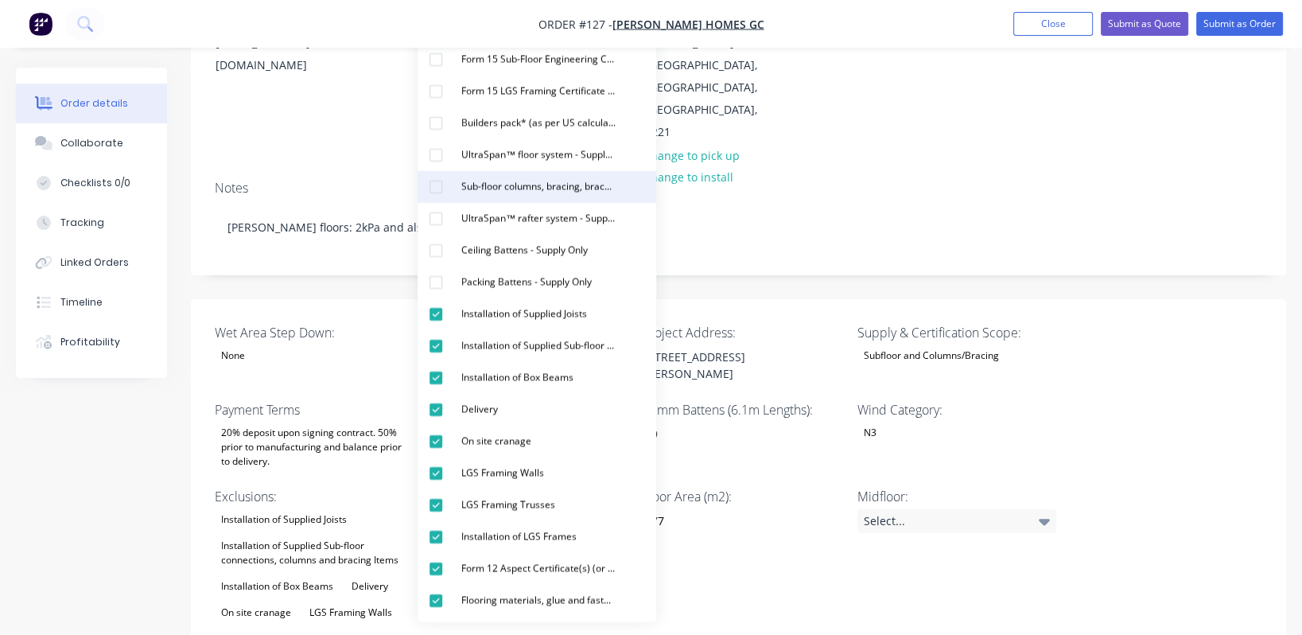
click at [437, 190] on div "button" at bounding box center [436, 187] width 32 height 32
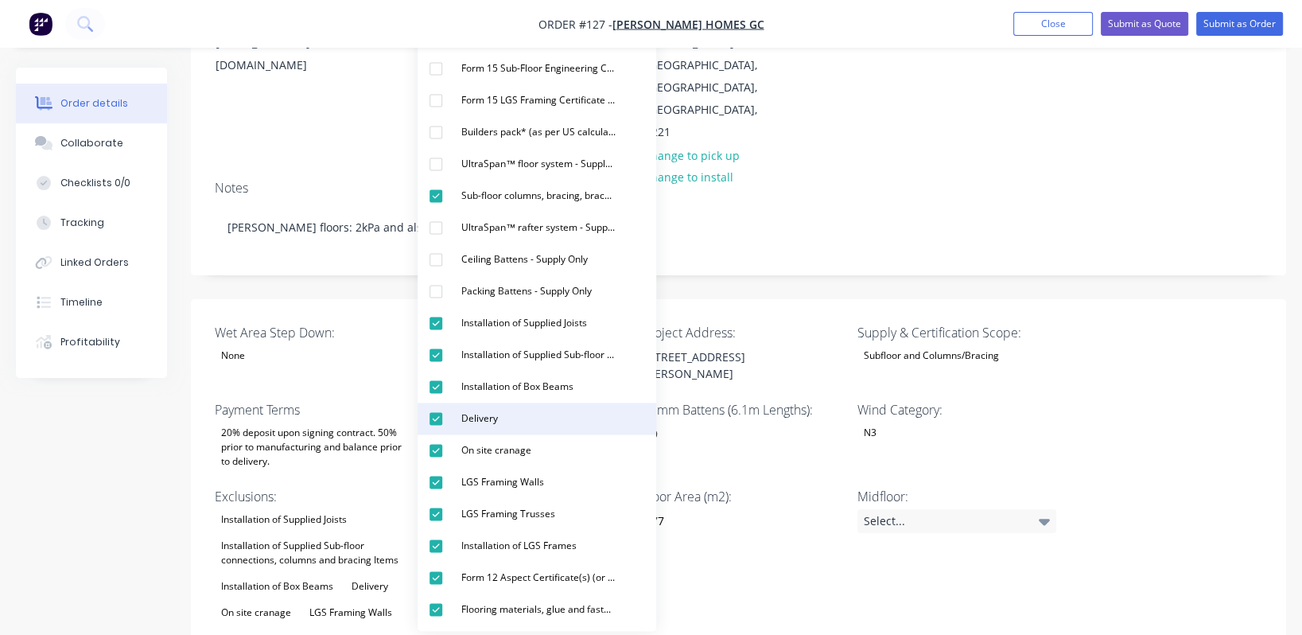
click at [454, 414] on button "Delivery" at bounding box center [537, 419] width 239 height 32
click at [658, 530] on div "Midfloor: Select..." at bounding box center [957, 628] width 199 height 282
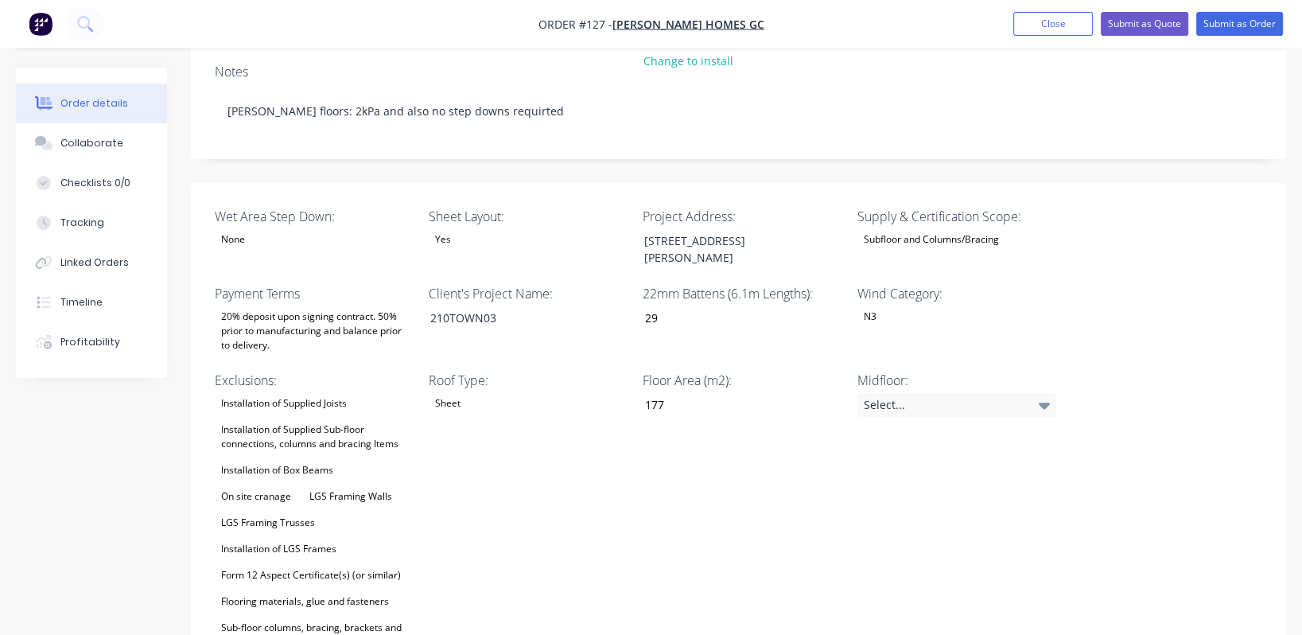
scroll to position [352, 0]
click at [315, 419] on div "Installation of Supplied Sub-floor connections, columns and bracing Items" at bounding box center [314, 436] width 199 height 35
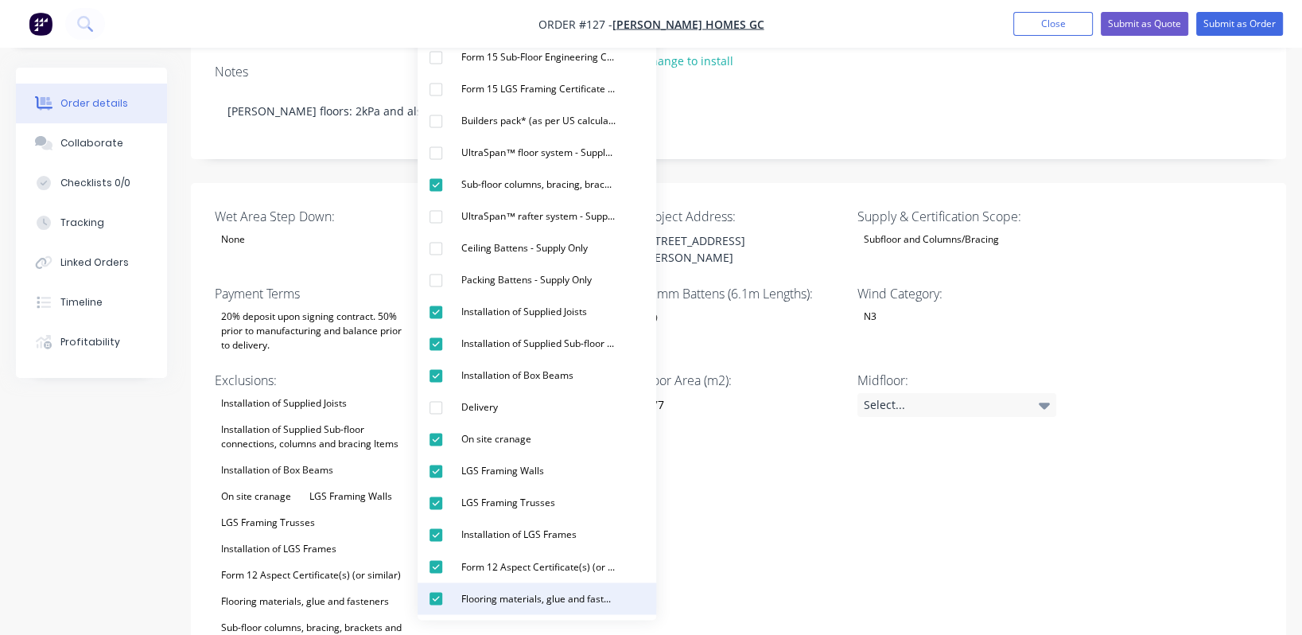
click at [433, 601] on div "button" at bounding box center [436, 598] width 32 height 32
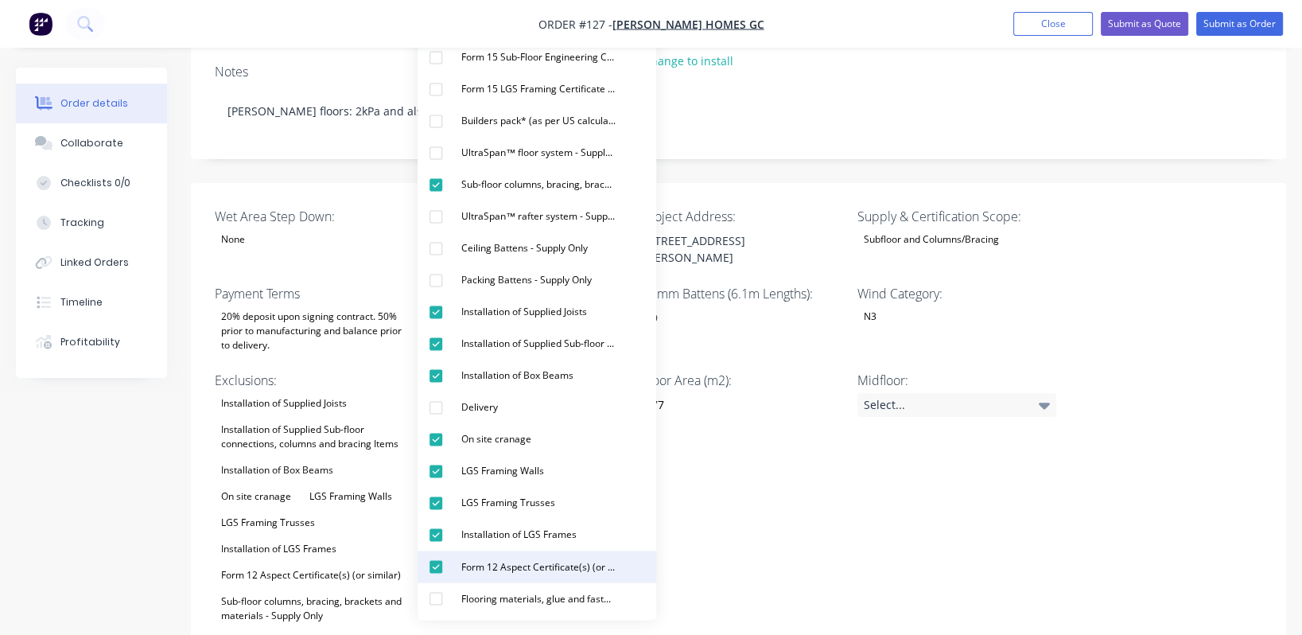
click at [431, 560] on div "button" at bounding box center [436, 566] width 32 height 32
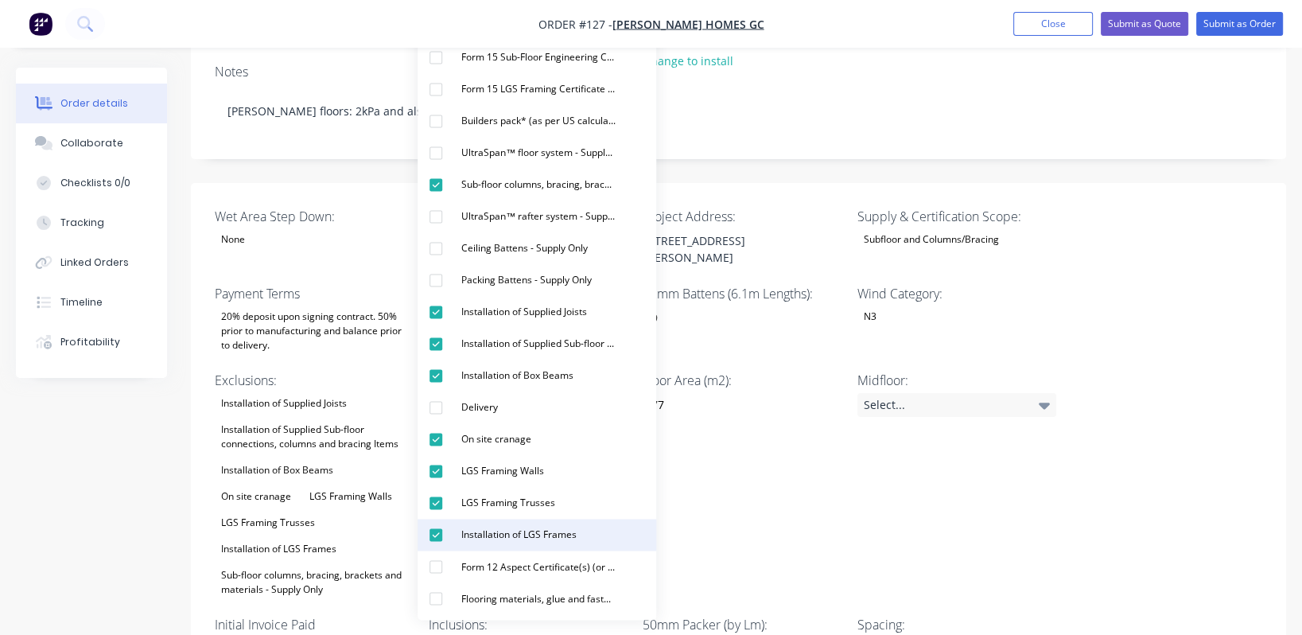
click at [437, 531] on div "button" at bounding box center [436, 535] width 32 height 32
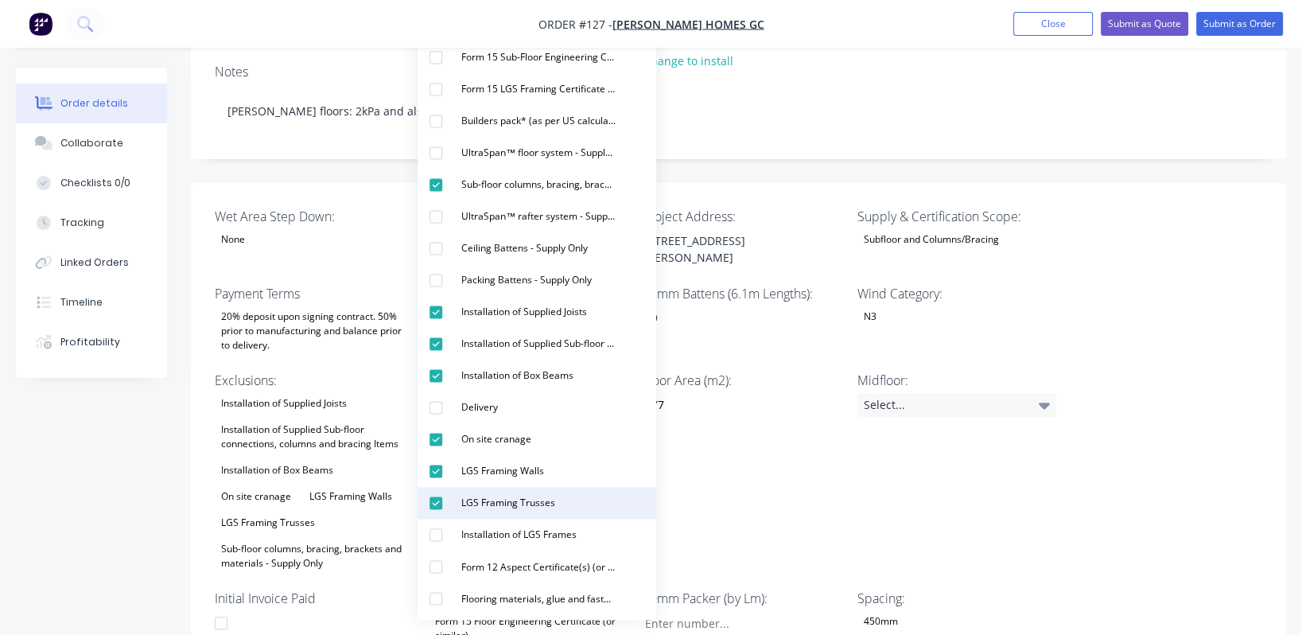
click at [438, 503] on div "button" at bounding box center [436, 503] width 32 height 32
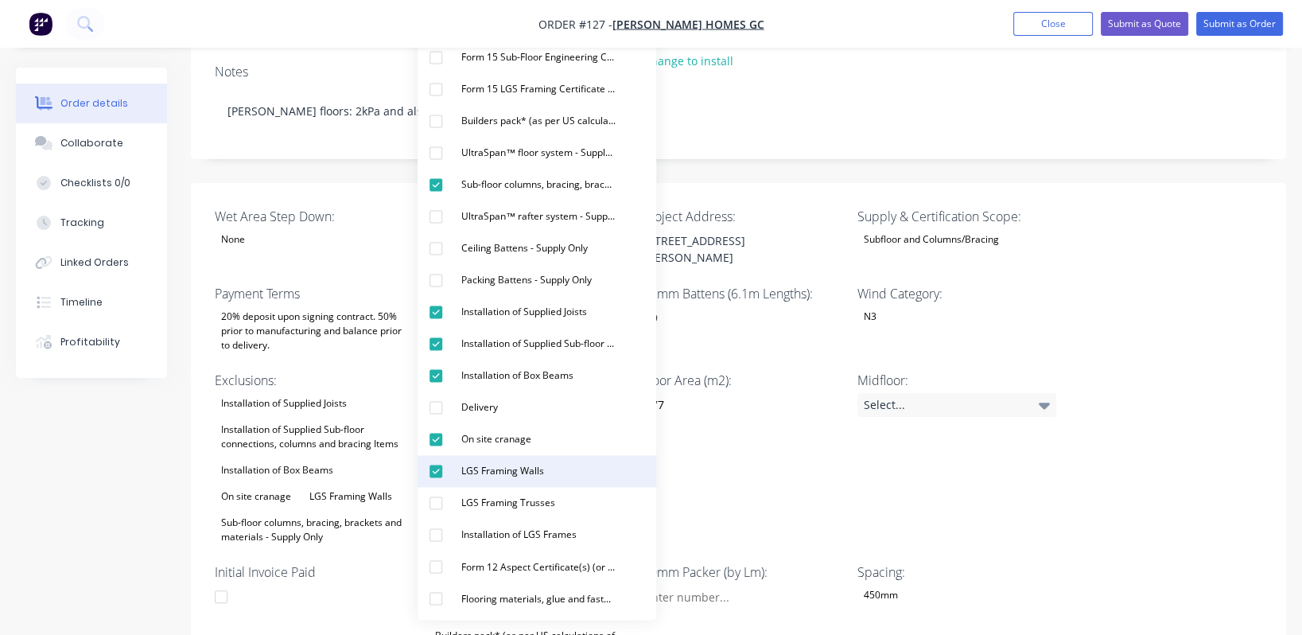
click at [436, 467] on div "button" at bounding box center [436, 471] width 32 height 32
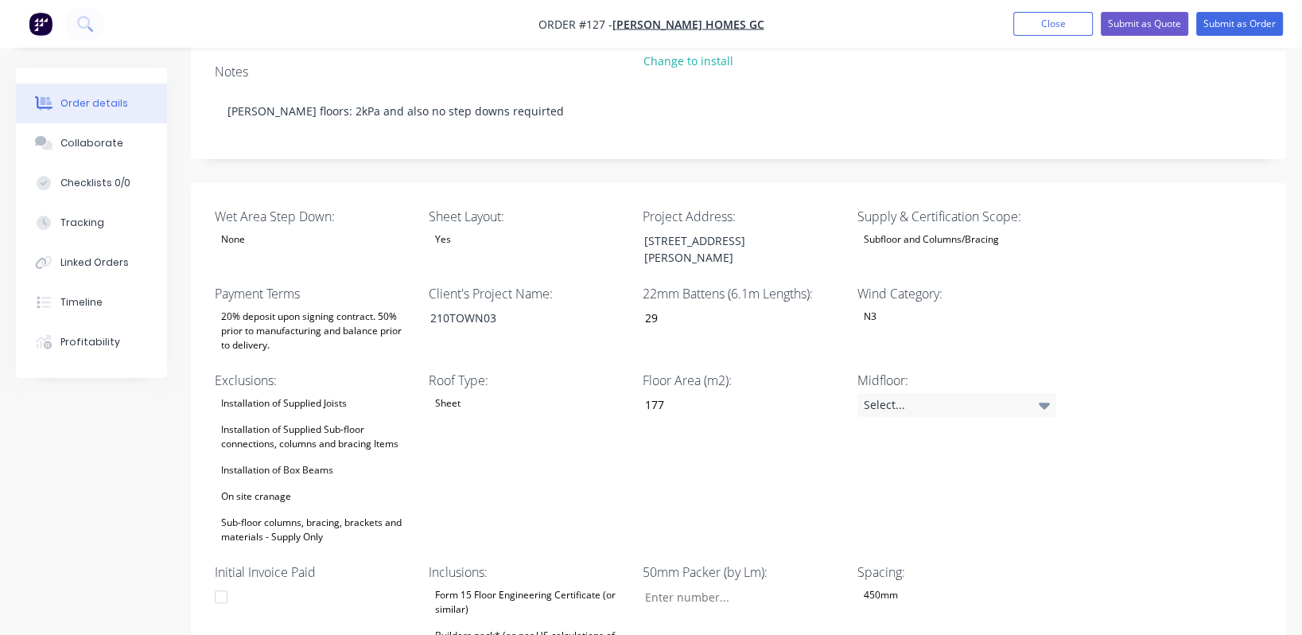
click at [658, 371] on div "Midfloor: Select..." at bounding box center [957, 459] width 199 height 177
click at [318, 460] on div "Installation of Box Beams" at bounding box center [277, 470] width 125 height 21
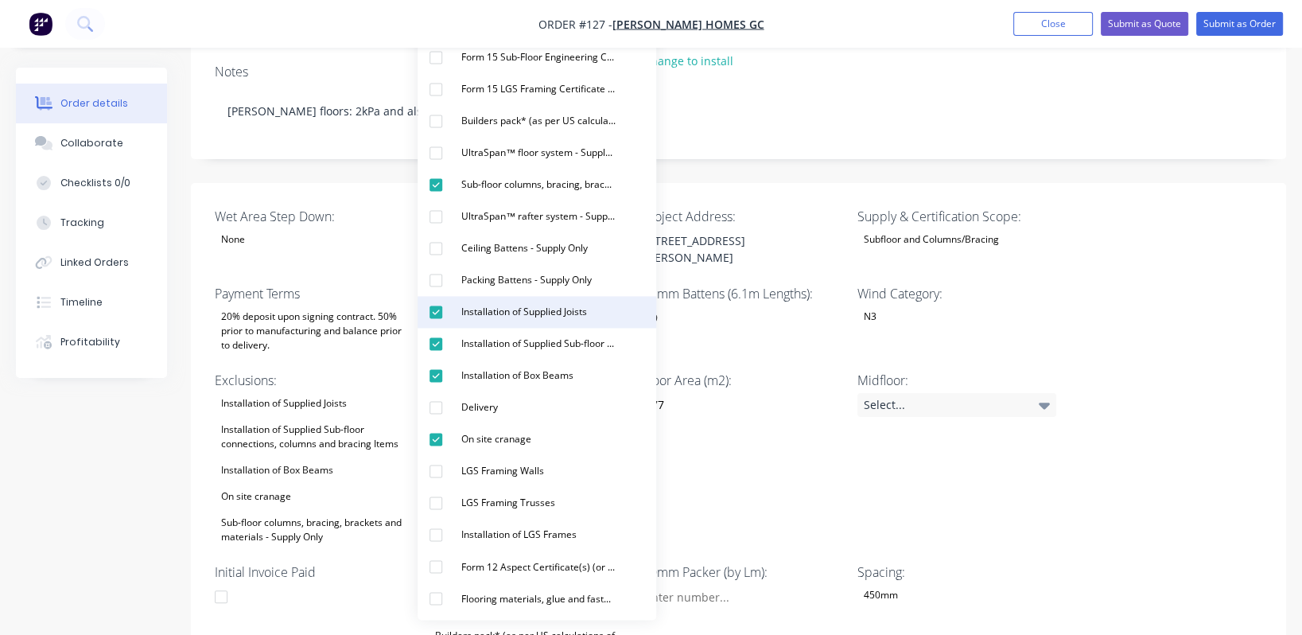
click at [433, 309] on div "button" at bounding box center [436, 312] width 32 height 32
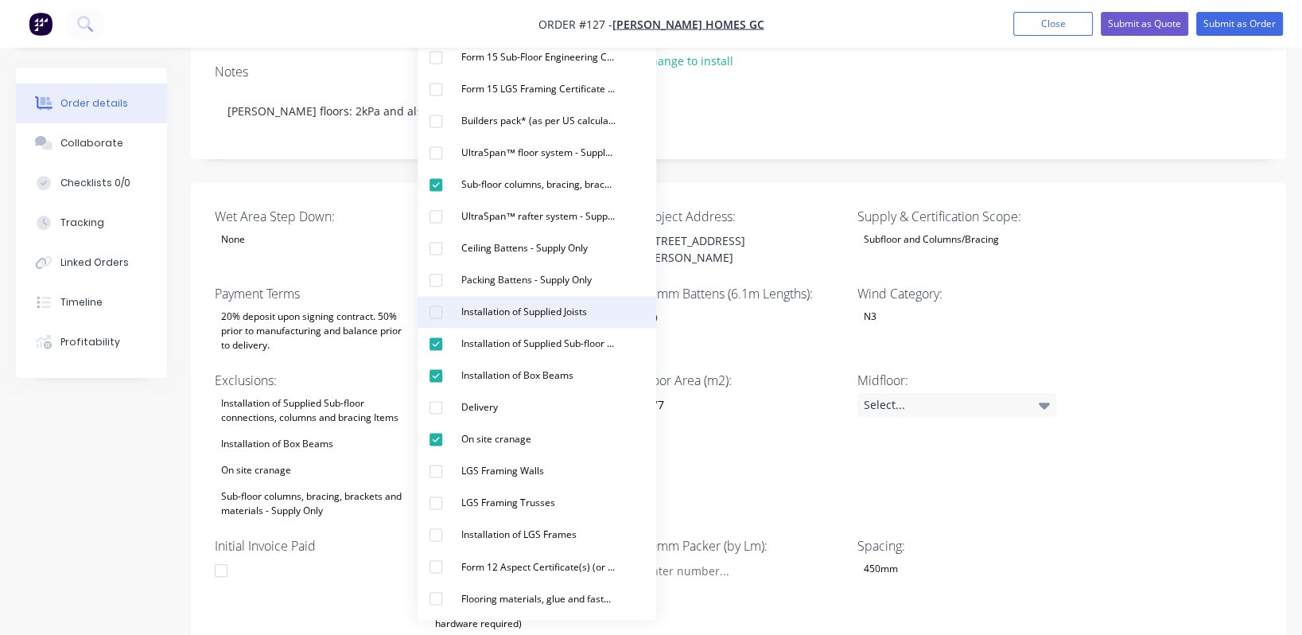
click at [442, 315] on div "button" at bounding box center [436, 312] width 32 height 32
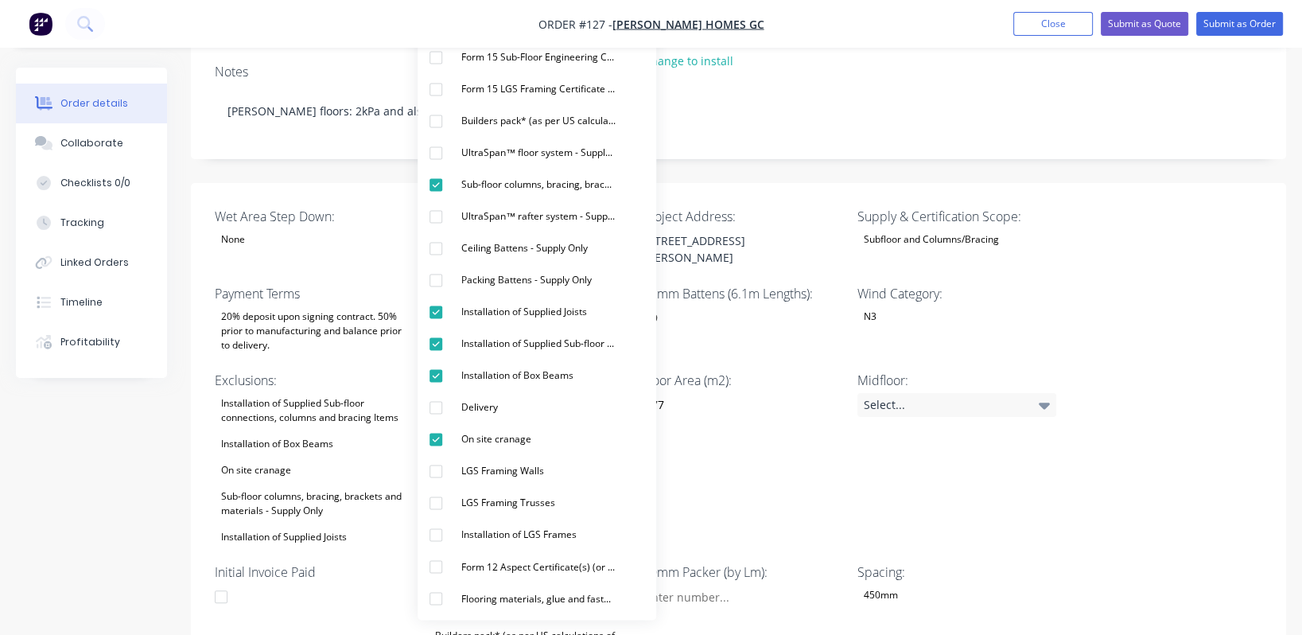
click at [658, 375] on div "Floor Area (m2): 177" at bounding box center [742, 459] width 199 height 177
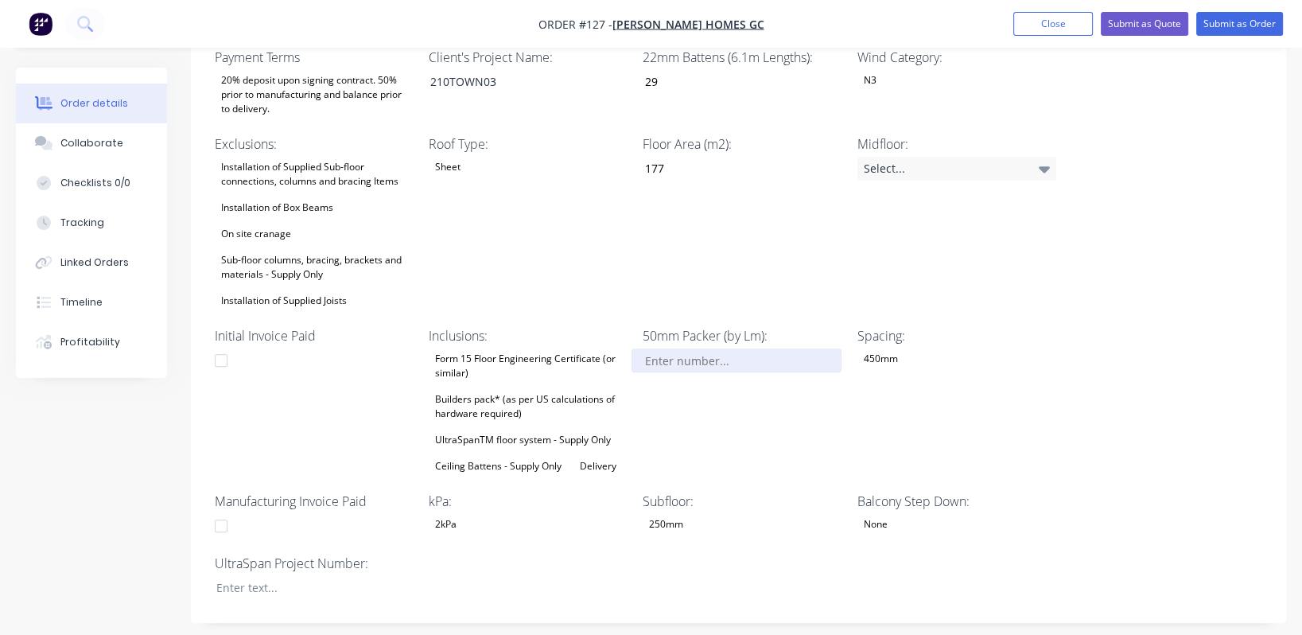
scroll to position [589, 0]
click at [658, 347] on input "Wet Area Step Down:" at bounding box center [737, 359] width 210 height 24
click at [506, 387] on div "Builders pack* (as per US calculations of hardware required)" at bounding box center [528, 404] width 199 height 35
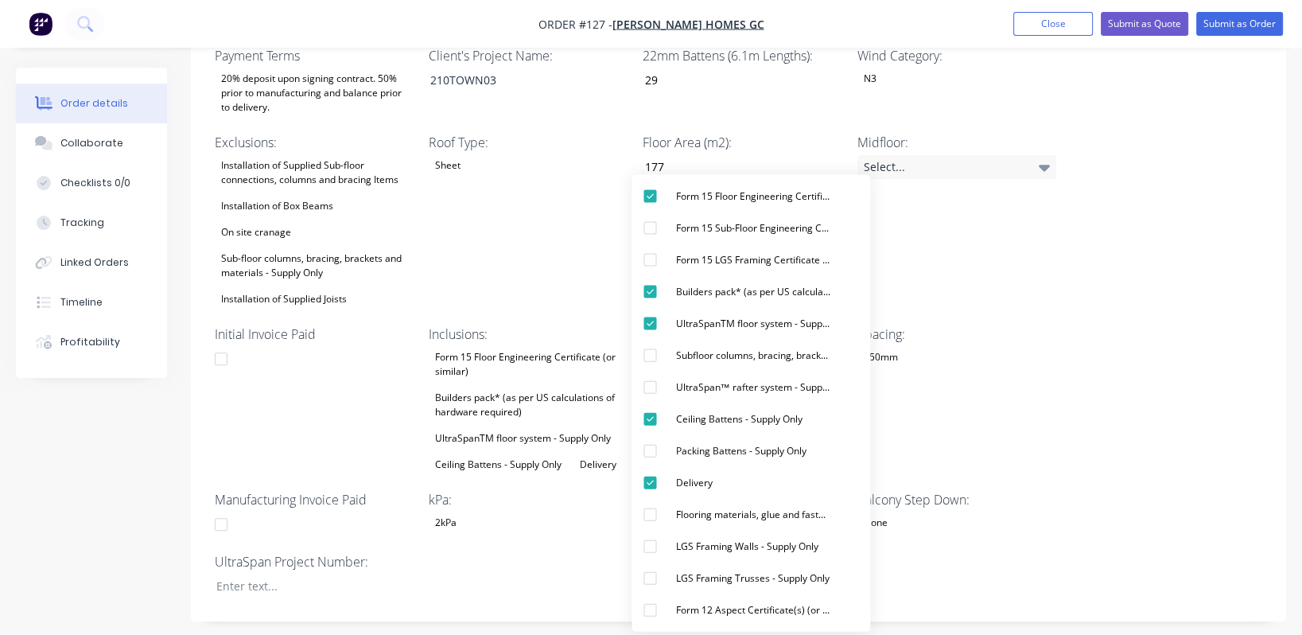
click at [658, 295] on div "Wet Area Step Down: None Sheet Layout: Yes Project Address: [STREET_ADDRESS][PE…" at bounding box center [738, 283] width 1095 height 676
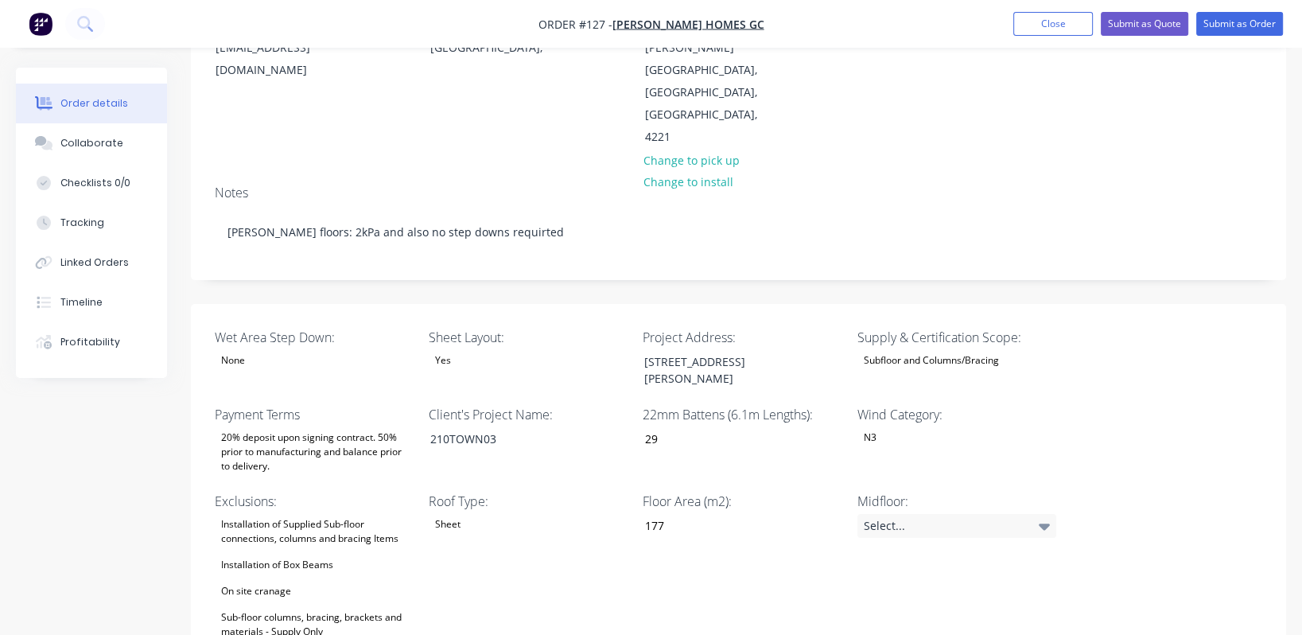
scroll to position [0, 0]
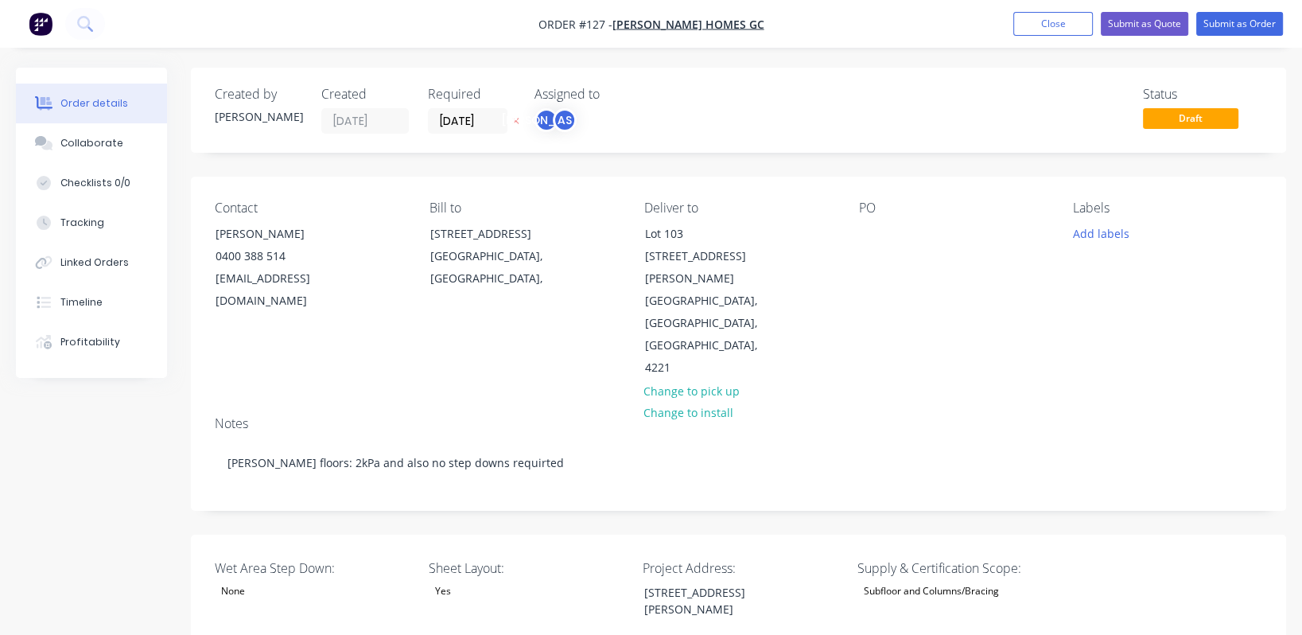
click at [491, 403] on div "Notes [PERSON_NAME] floors: 2kPa and also no step downs requirted" at bounding box center [738, 456] width 1095 height 107
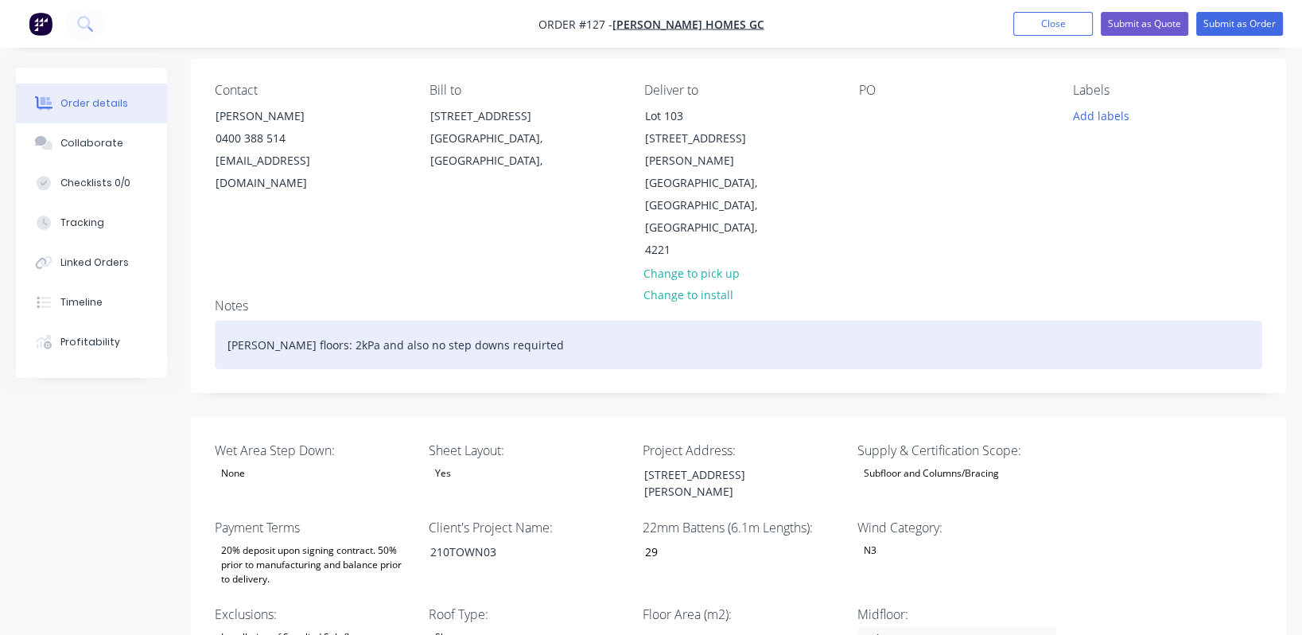
scroll to position [118, 0]
click at [480, 321] on div "[PERSON_NAME] floors: 2kPa and also no step downs requirted" at bounding box center [739, 345] width 1048 height 49
click at [475, 321] on div "[PERSON_NAME] floors: 2kPa and also no step downs requirted" at bounding box center [739, 345] width 1048 height 49
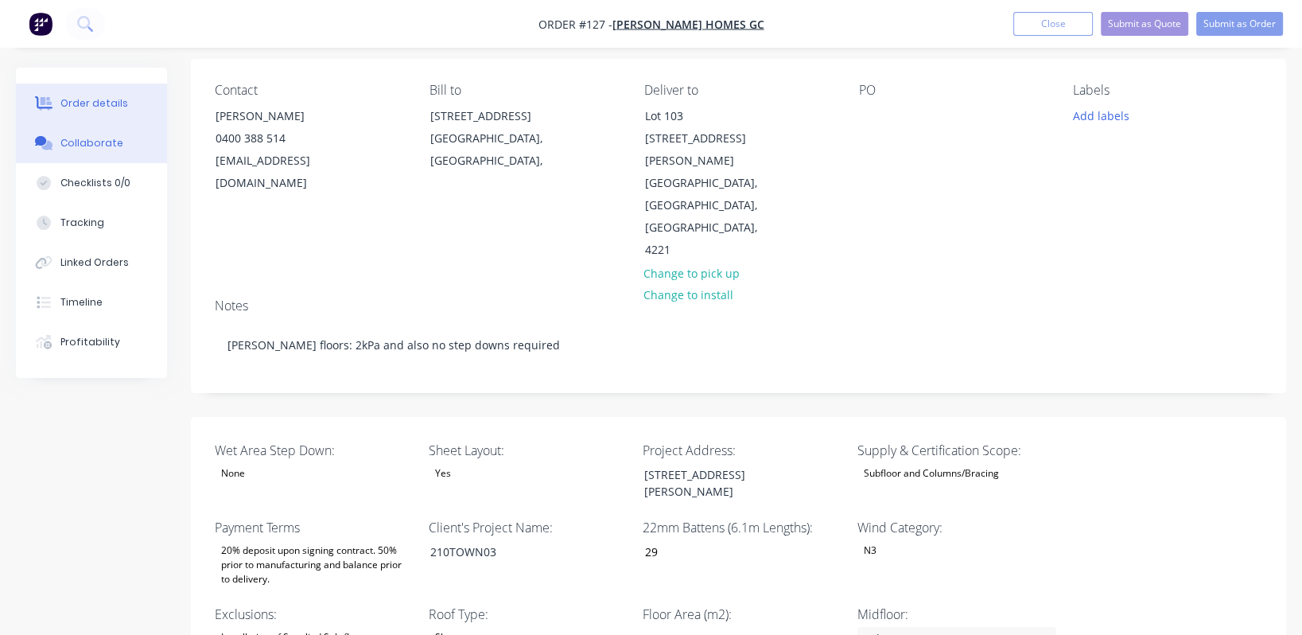
click at [79, 144] on div "Collaborate" at bounding box center [91, 143] width 63 height 14
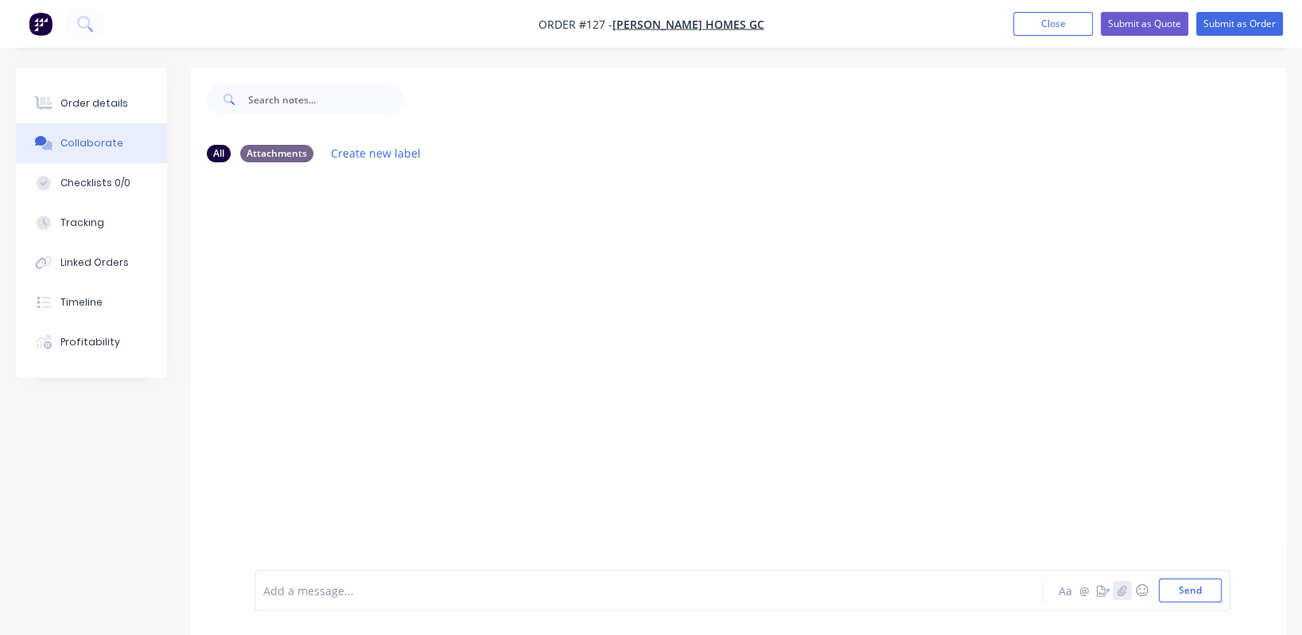
click at [658, 593] on icon "button" at bounding box center [1123, 590] width 10 height 11
click at [658, 595] on button "Send" at bounding box center [1190, 590] width 63 height 24
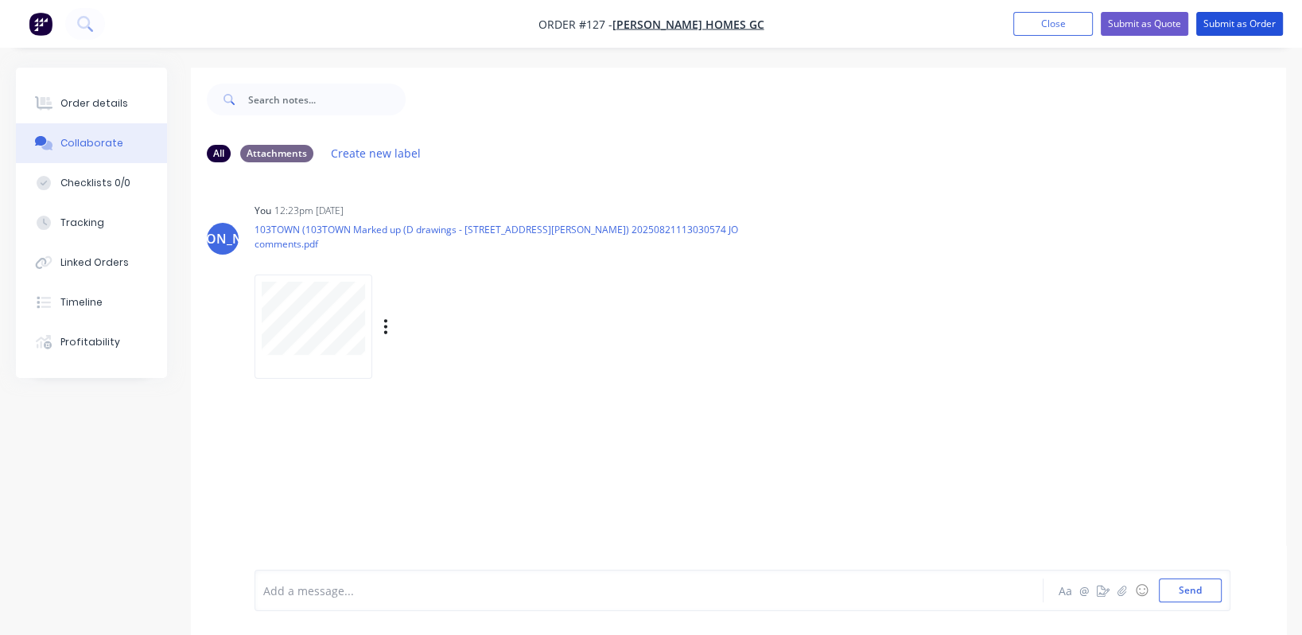
drag, startPoint x: 1231, startPoint y: 21, endPoint x: 1033, endPoint y: 200, distance: 267.5
click at [658, 211] on div "Order #127 - [PERSON_NAME] Homes GC Add product Close Submit as Quote Submit as…" at bounding box center [651, 329] width 1302 height 659
click at [113, 91] on button "Order details" at bounding box center [91, 104] width 151 height 40
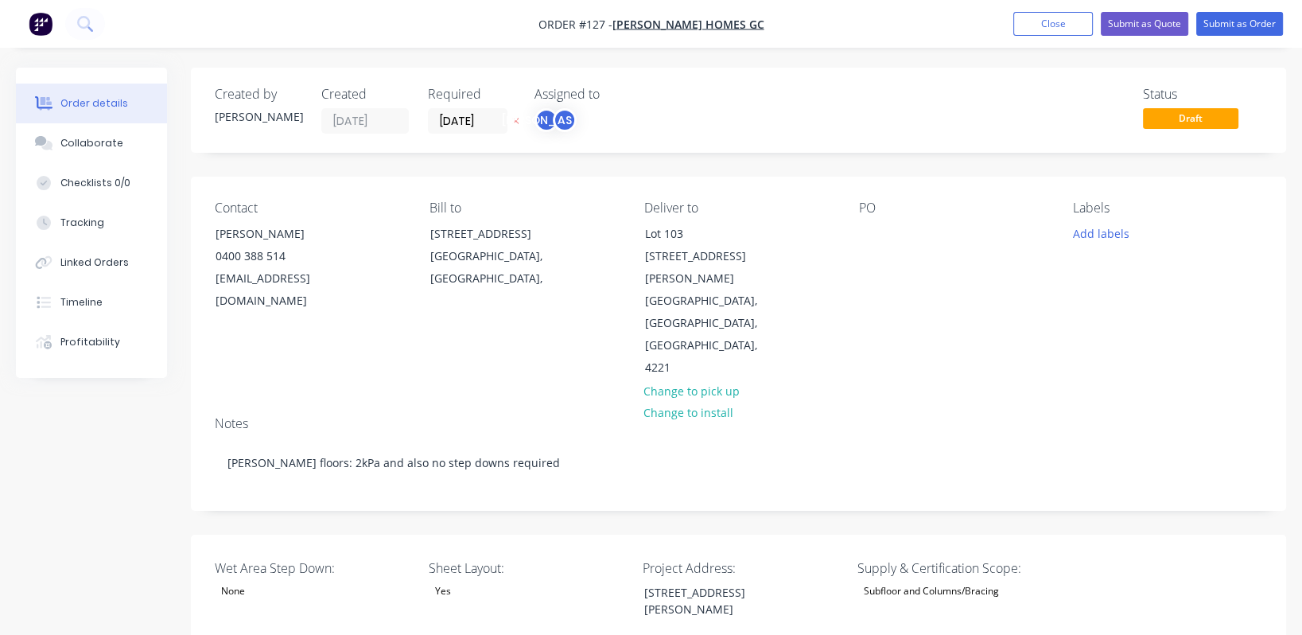
type input "29"
type input "177"
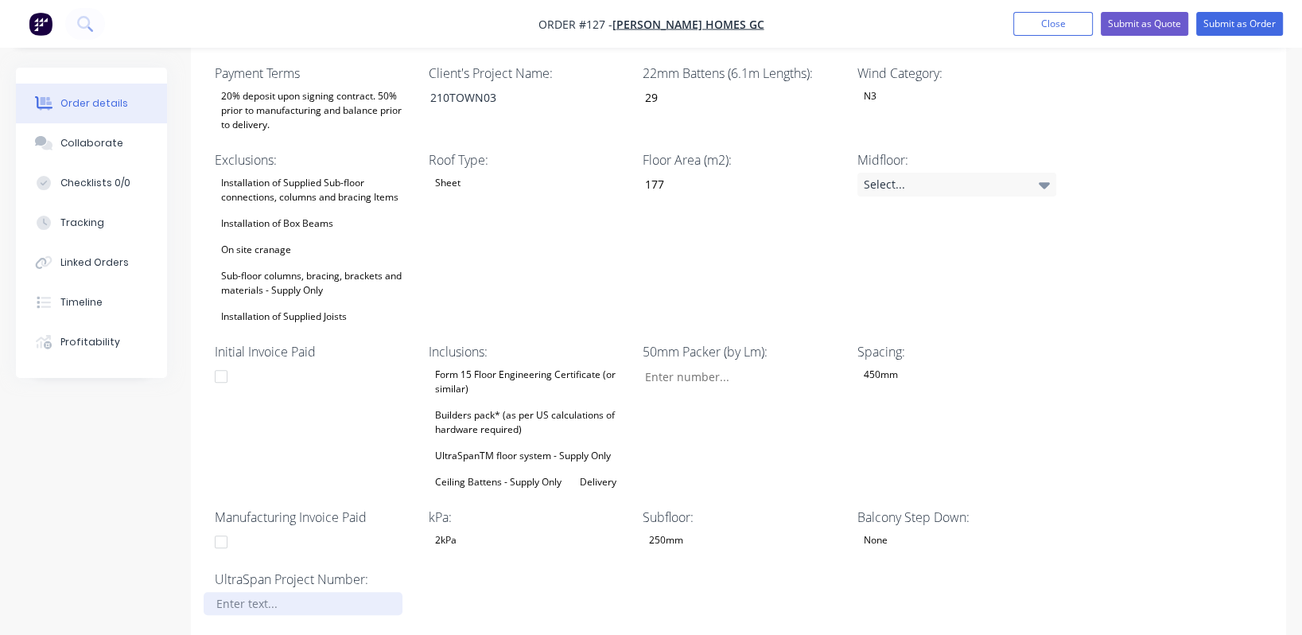
scroll to position [572, 0]
click at [263, 592] on div at bounding box center [303, 603] width 199 height 23
click at [658, 13] on button "Submit as Order" at bounding box center [1239, 24] width 87 height 24
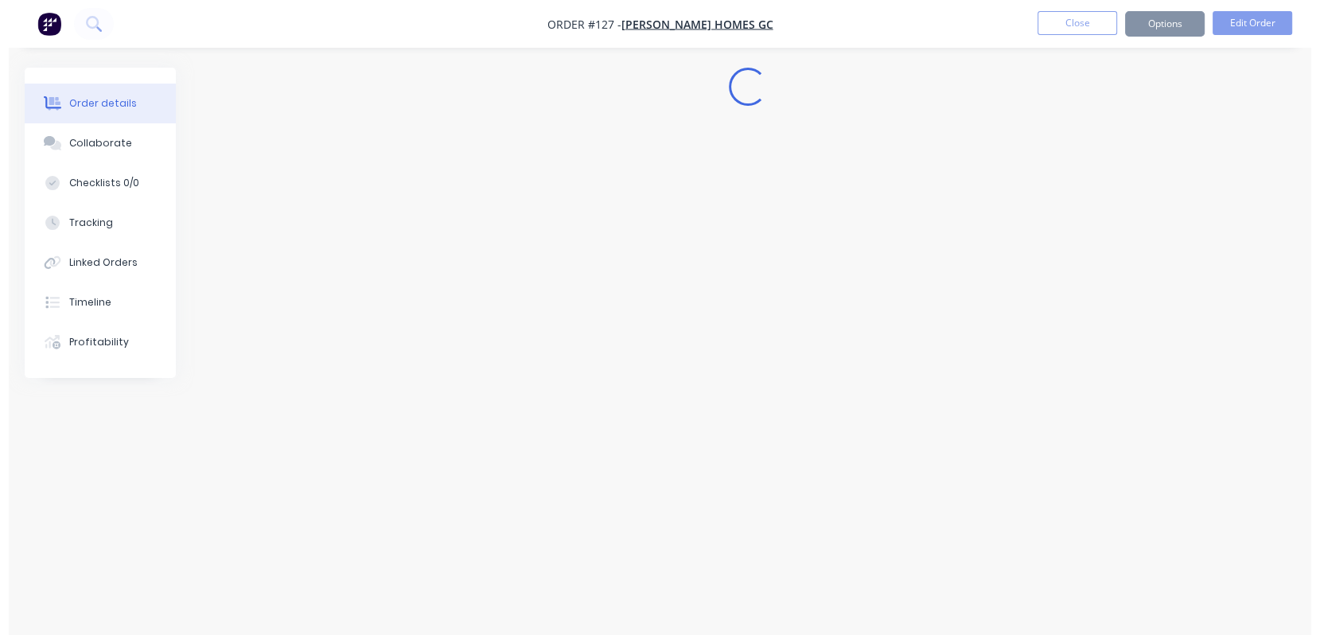
scroll to position [0, 0]
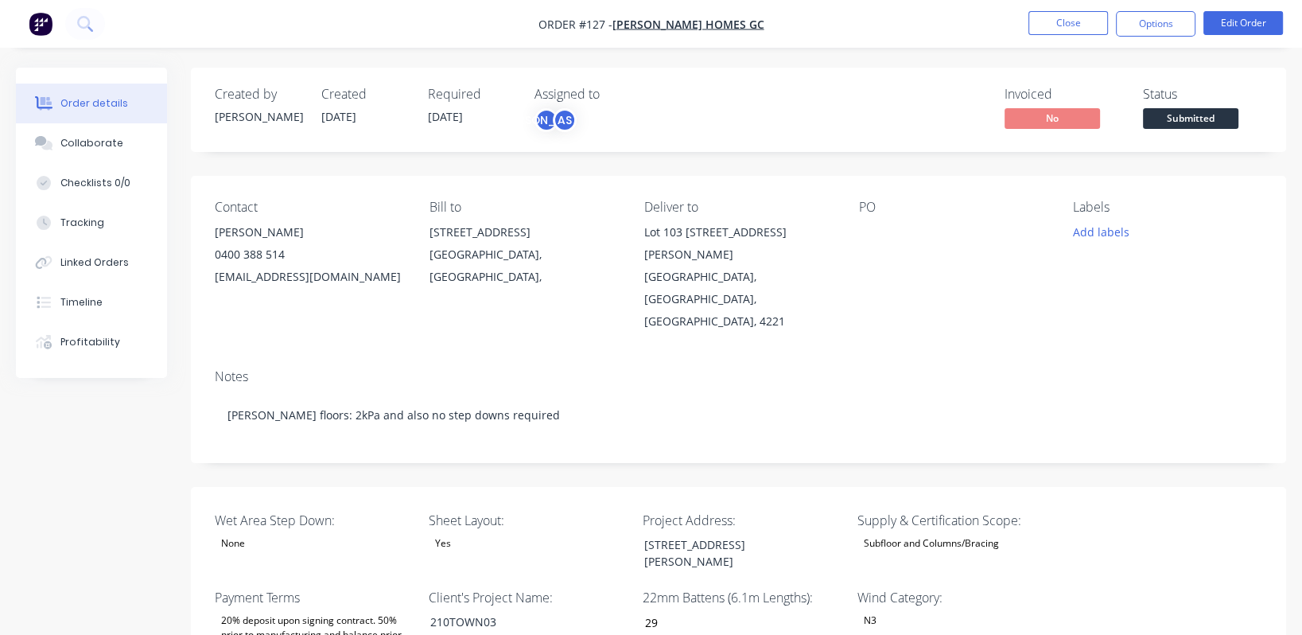
click at [658, 107] on span at bounding box center [1191, 105] width 10 height 5
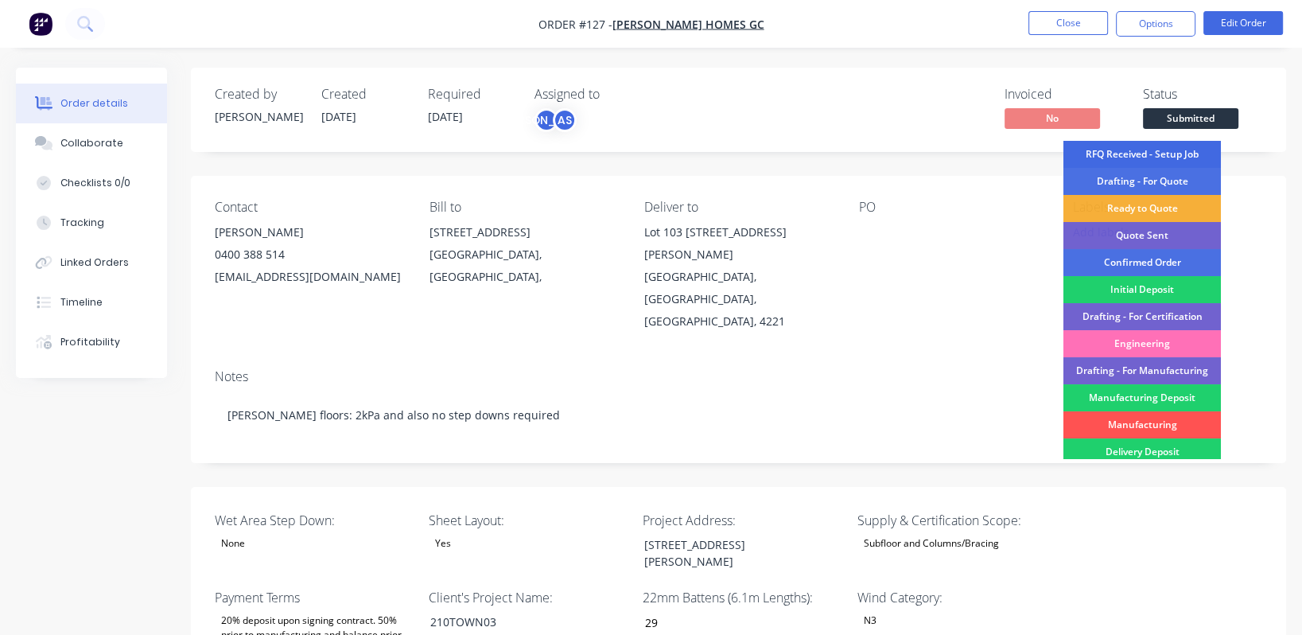
click at [658, 152] on div "RFQ Received - Setup Job" at bounding box center [1143, 154] width 158 height 27
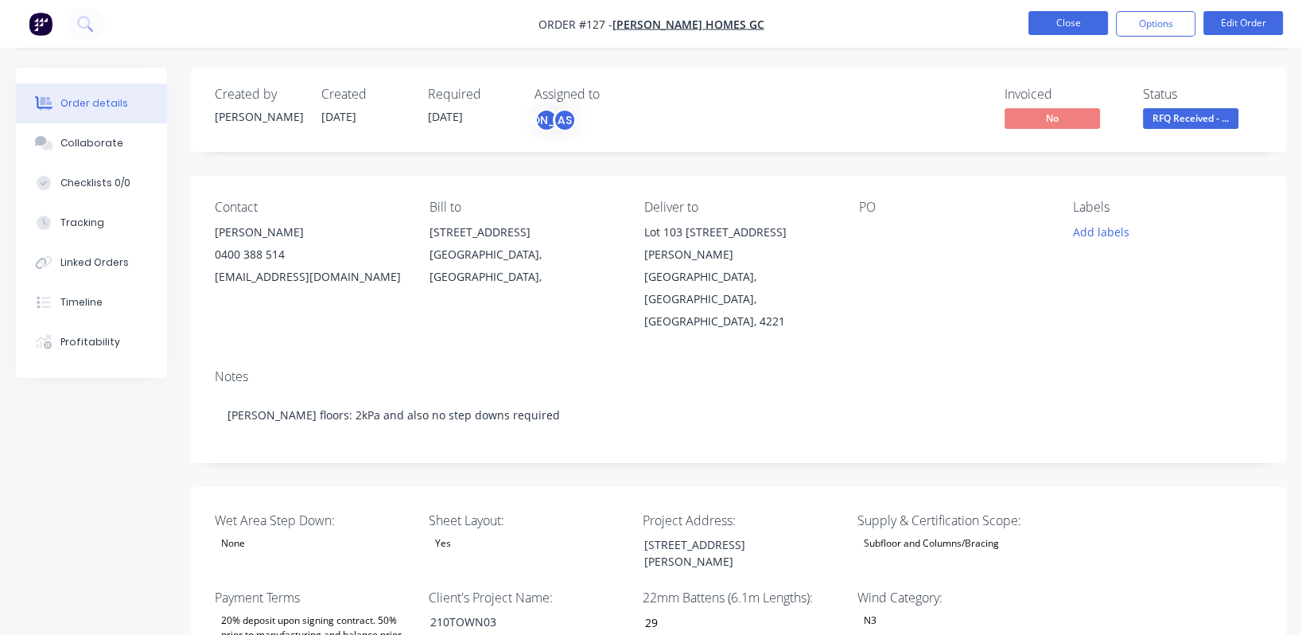
click at [658, 23] on button "Close" at bounding box center [1069, 23] width 80 height 24
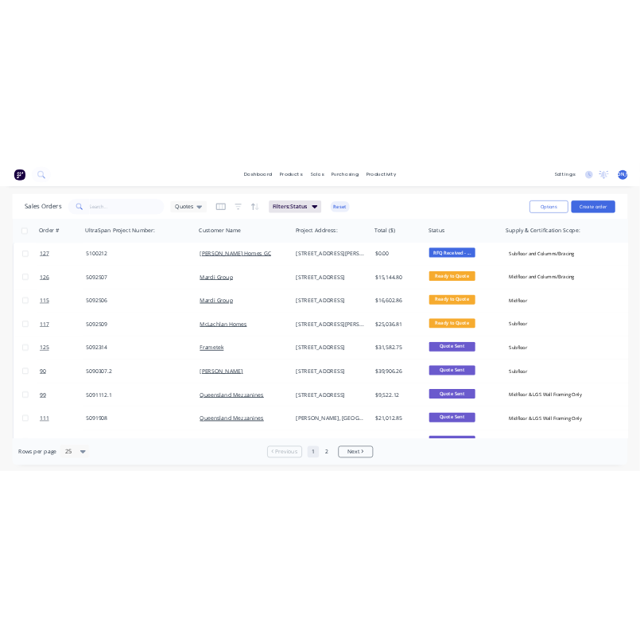
scroll to position [1, 0]
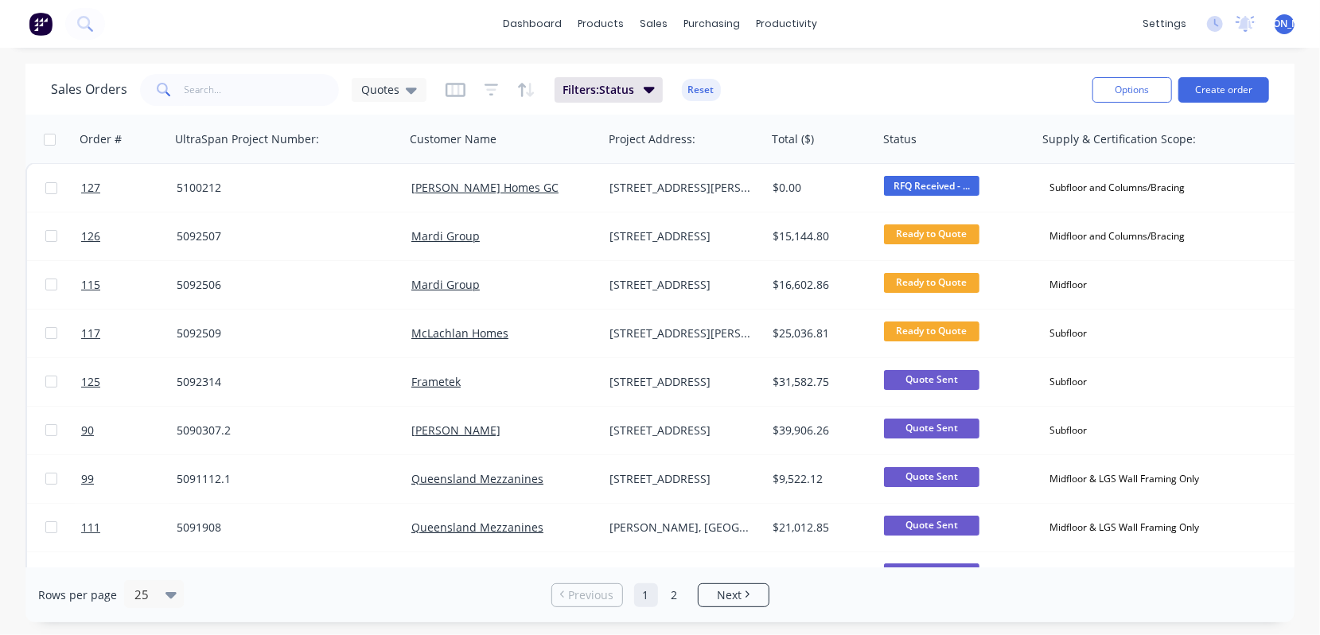
click at [239, 30] on div "dashboard products sales purchasing productivity dashboard products Product Cat…" at bounding box center [660, 24] width 1320 height 48
click at [235, 20] on div "dashboard products sales purchasing productivity dashboard products Product Cat…" at bounding box center [660, 24] width 1320 height 48
click at [85, 17] on icon at bounding box center [83, 22] width 13 height 13
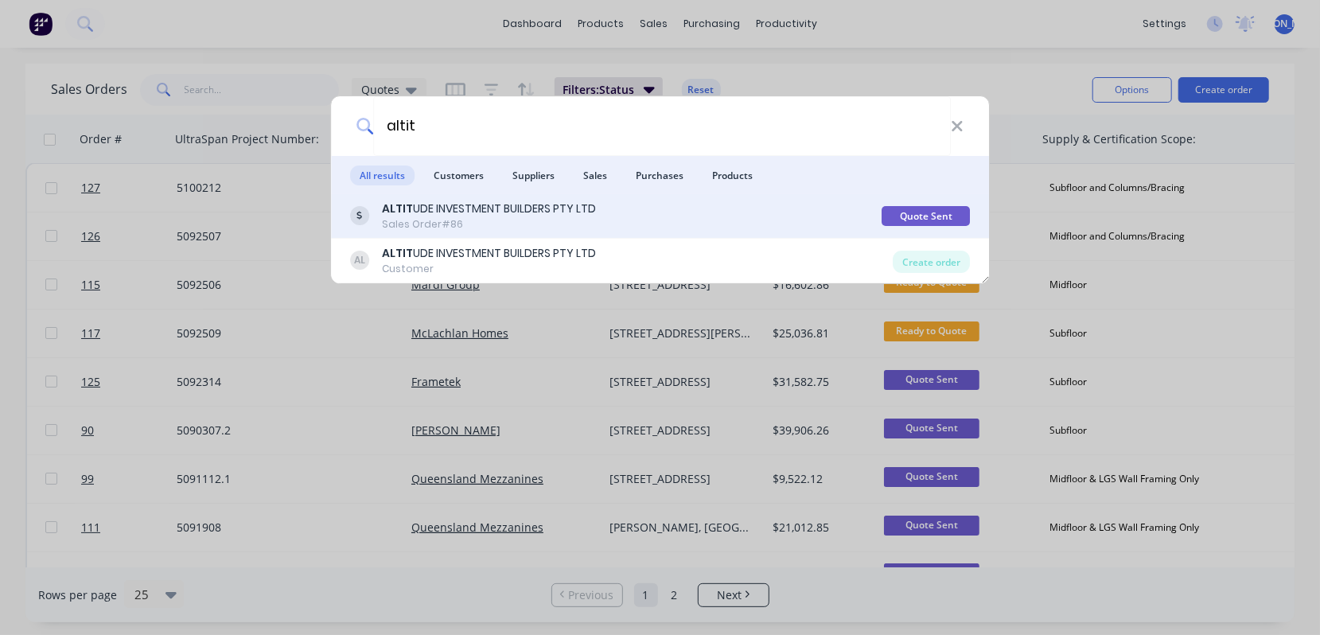
type input "altit"
click at [500, 207] on div "ALTIT UDE INVESTMENT BUILDERS PTY LTD" at bounding box center [489, 208] width 214 height 17
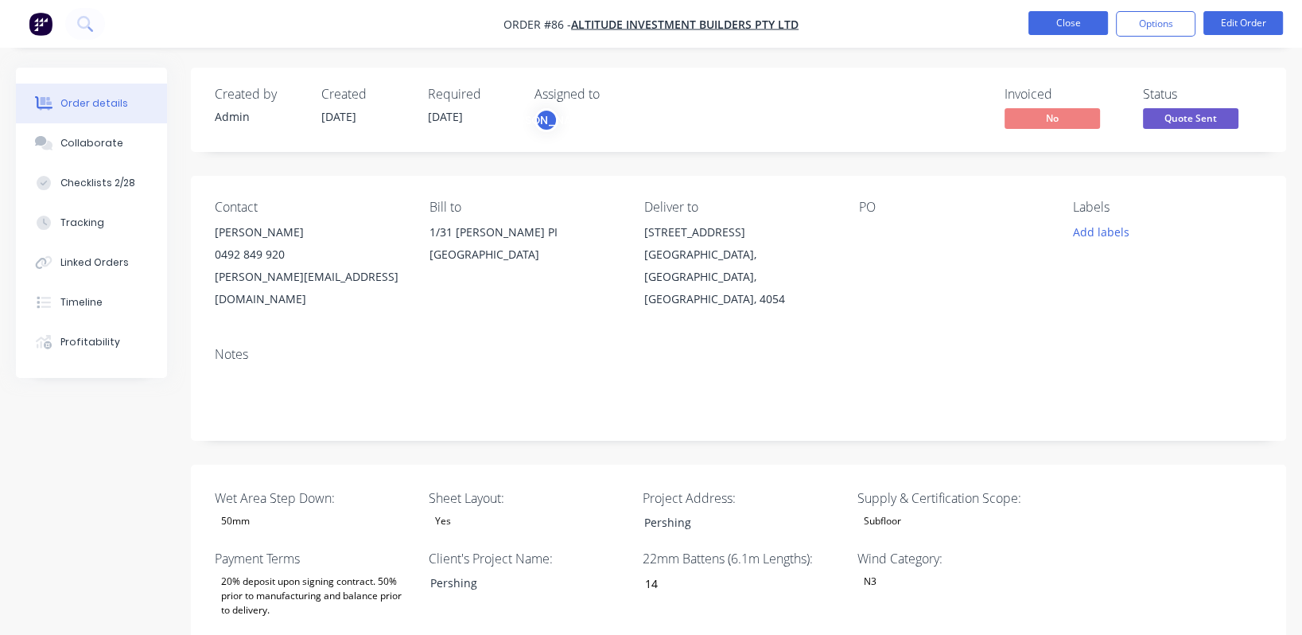
click at [658, 21] on button "Close" at bounding box center [1069, 23] width 80 height 24
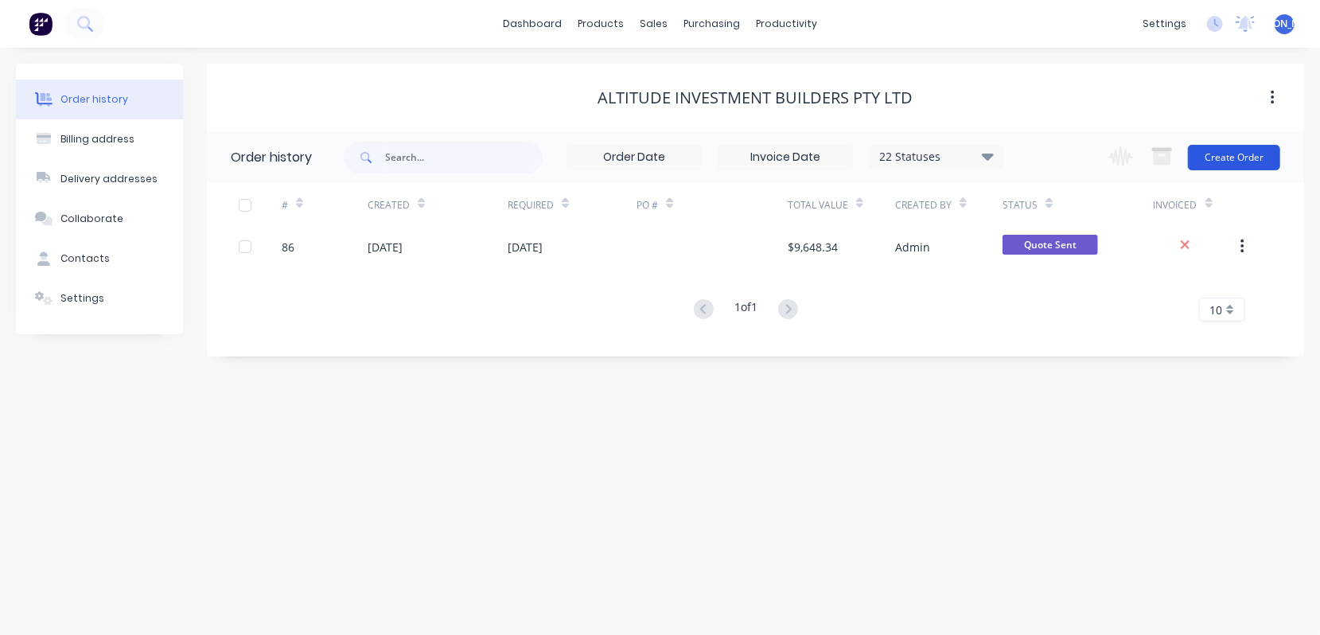
click at [658, 157] on button "Create Order" at bounding box center [1234, 157] width 92 height 25
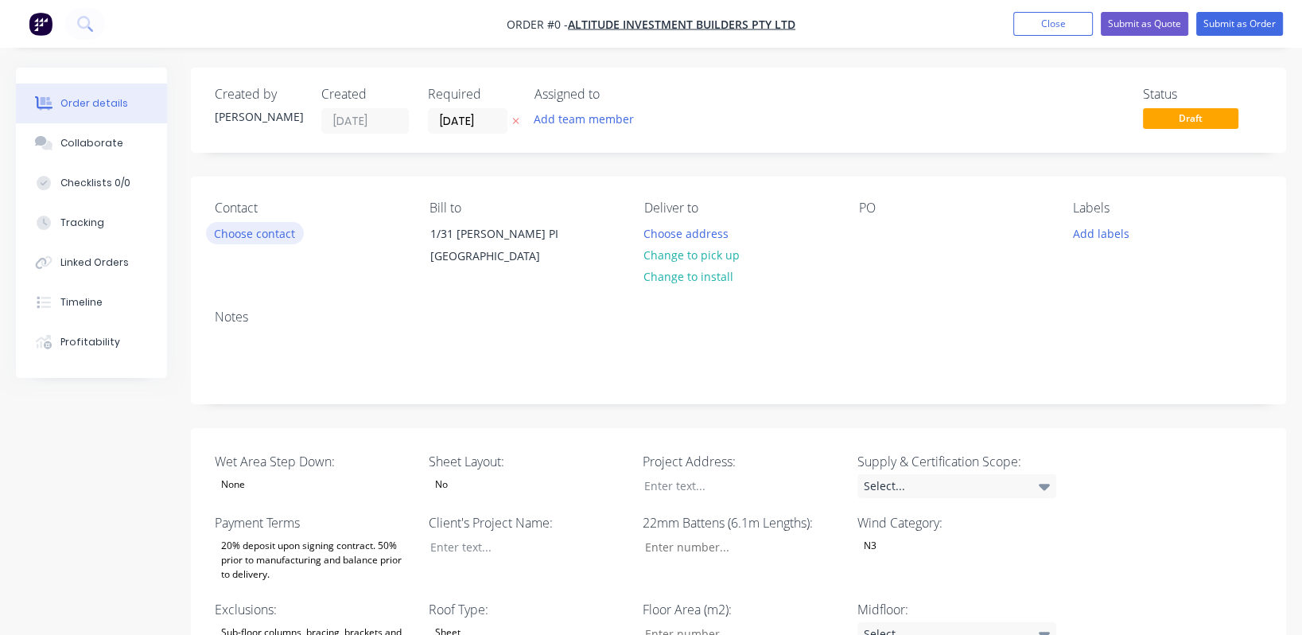
click at [249, 232] on button "Choose contact" at bounding box center [255, 232] width 98 height 21
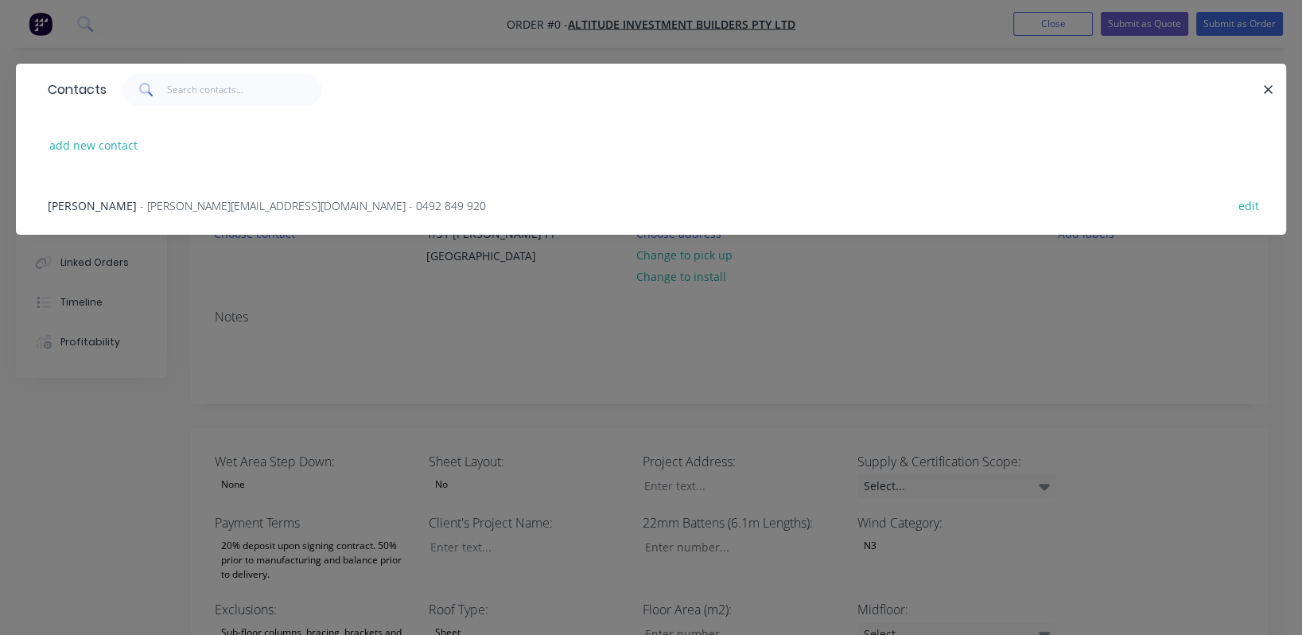
click at [196, 205] on span "- [PERSON_NAME][EMAIL_ADDRESS][DOMAIN_NAME] - 0492 849 920" at bounding box center [313, 205] width 346 height 15
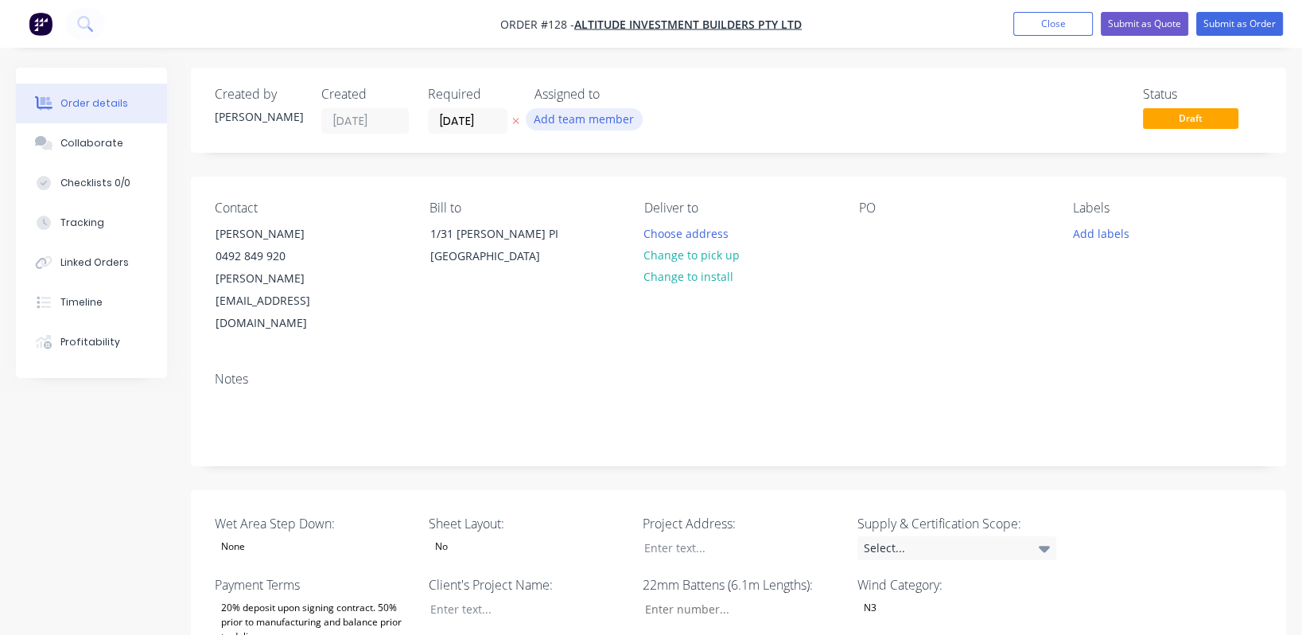
click at [571, 126] on button "Add team member" at bounding box center [584, 118] width 117 height 21
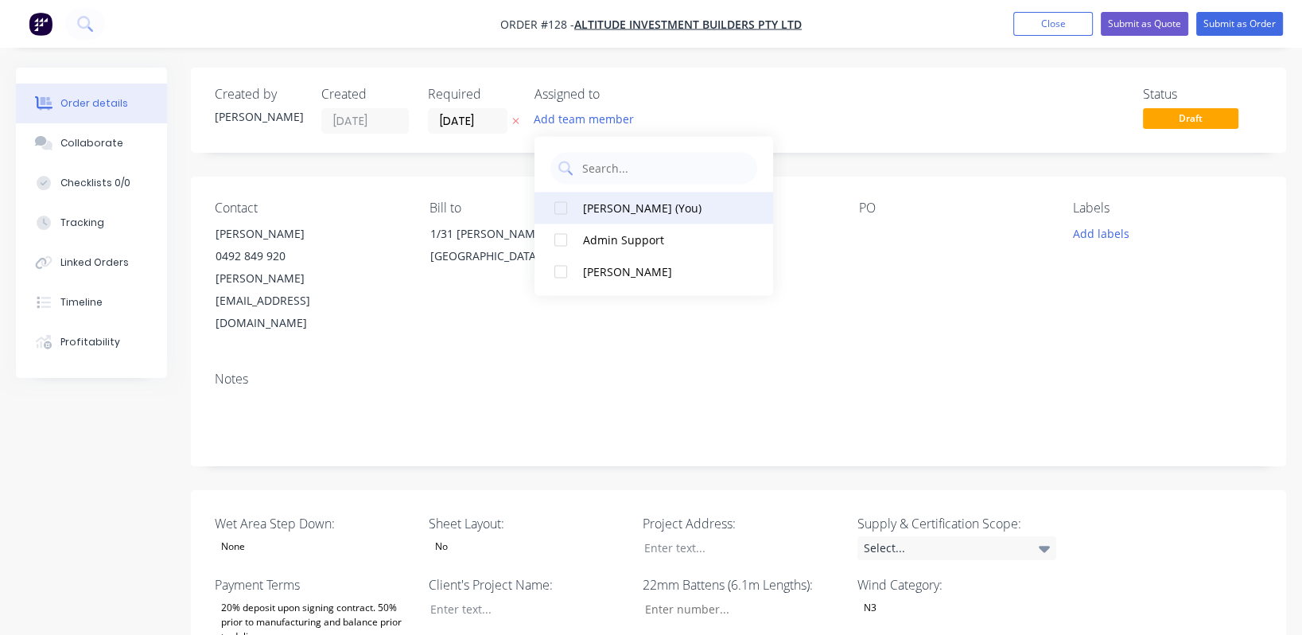
click at [620, 205] on div "[PERSON_NAME] (You)" at bounding box center [662, 208] width 159 height 17
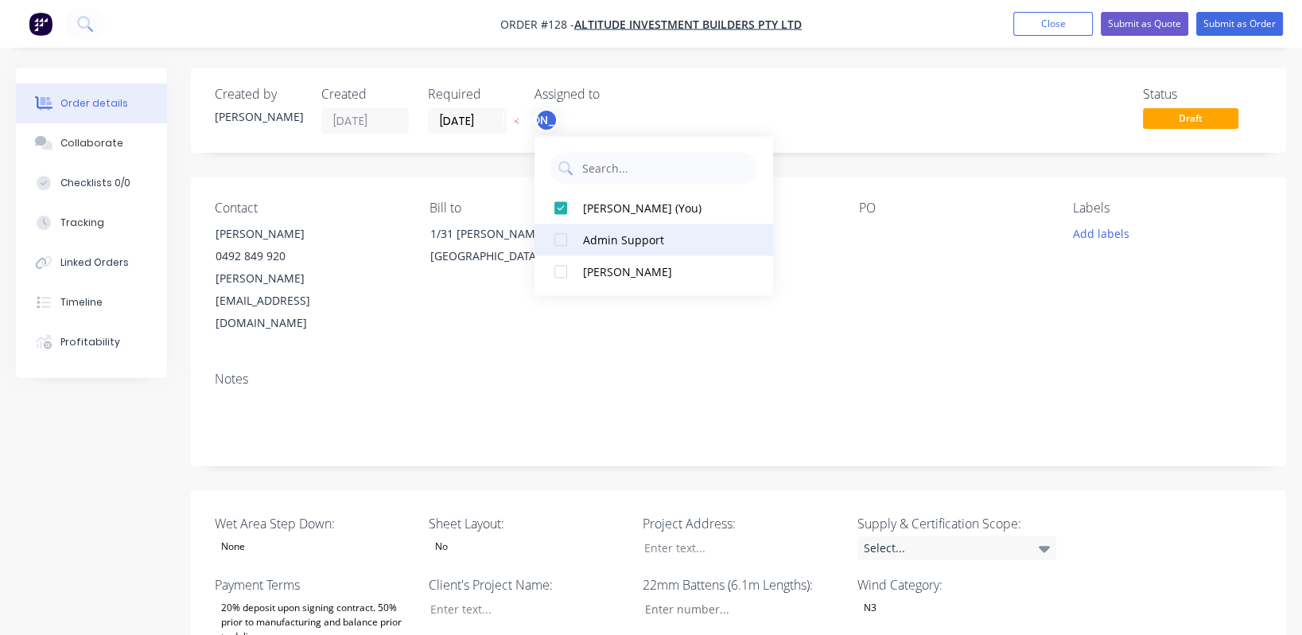
click at [612, 239] on div "Admin Support" at bounding box center [662, 239] width 159 height 17
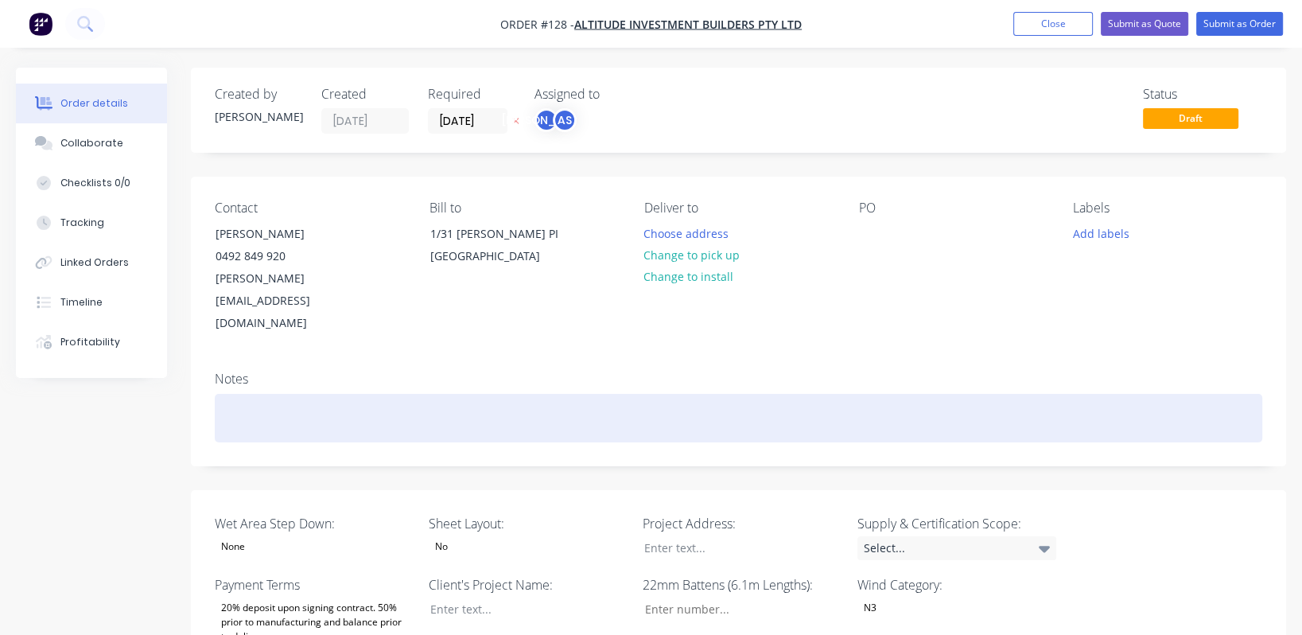
click at [658, 394] on div at bounding box center [739, 418] width 1048 height 49
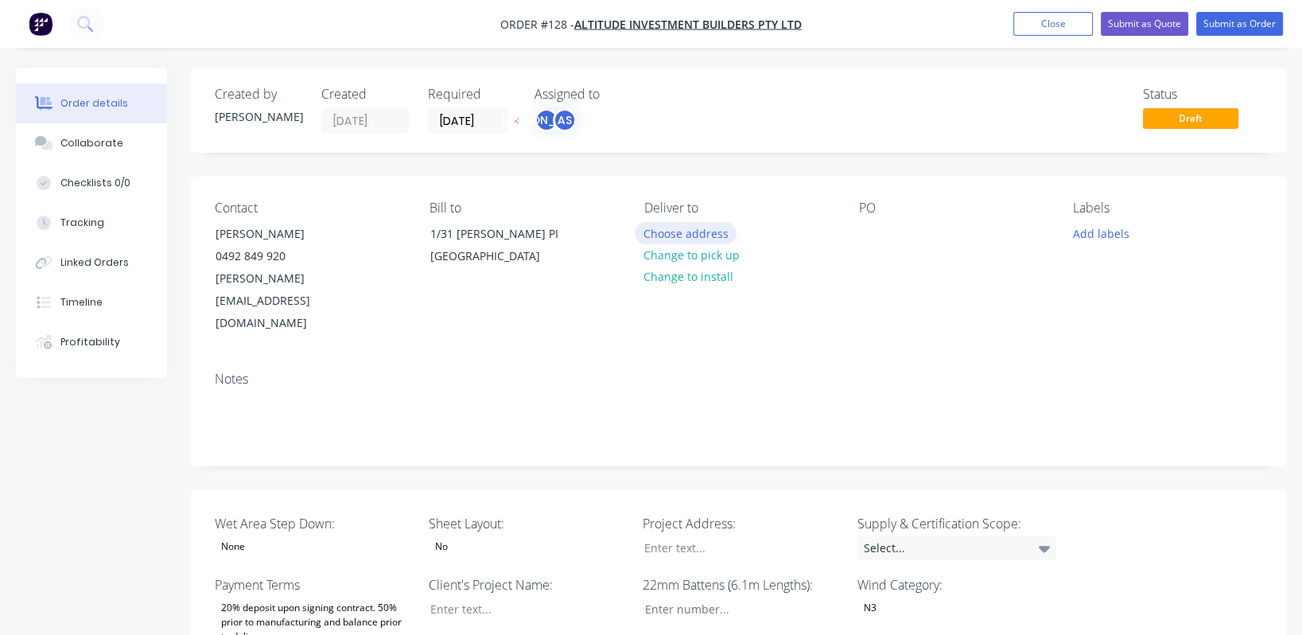
click at [658, 235] on button "Choose address" at bounding box center [686, 232] width 102 height 21
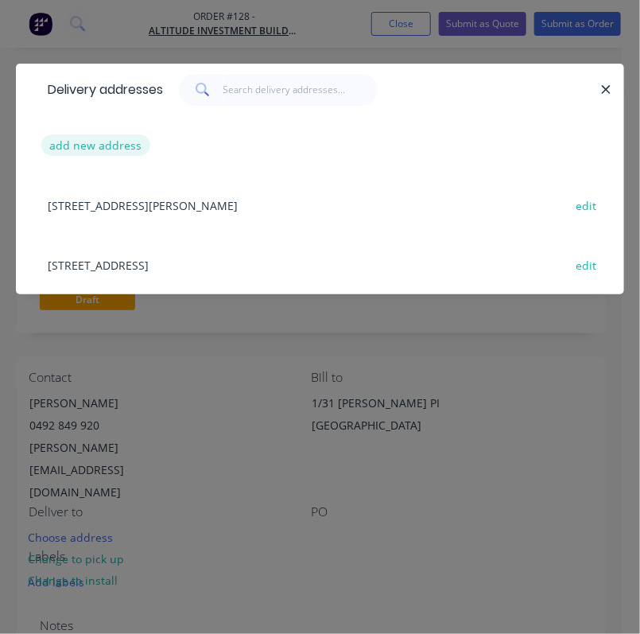
click at [123, 141] on button "add new address" at bounding box center [95, 144] width 109 height 21
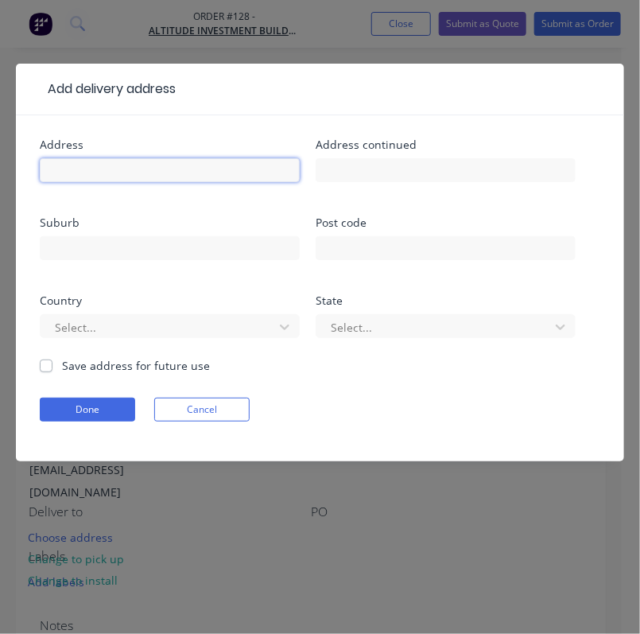
click at [126, 170] on input "text" at bounding box center [170, 170] width 260 height 24
type input "Lot 31"
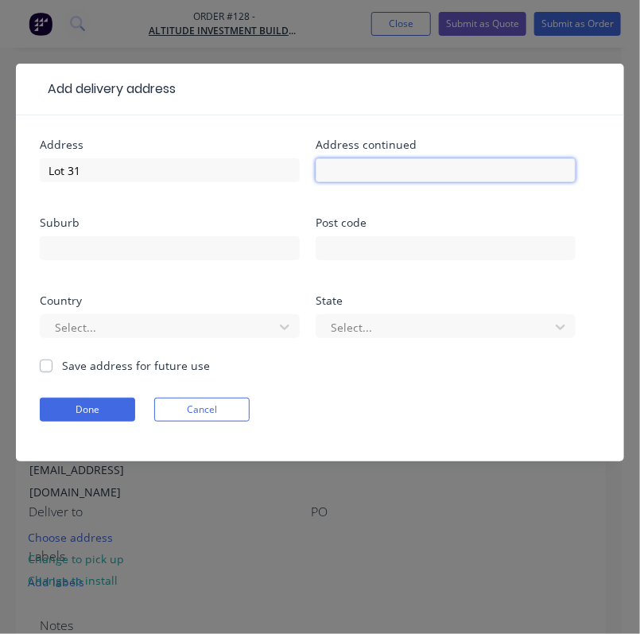
click at [445, 171] on input "text" at bounding box center [446, 170] width 260 height 24
click at [410, 177] on input "[STREET_ADDRESS]" at bounding box center [446, 170] width 260 height 24
drag, startPoint x: 468, startPoint y: 176, endPoint x: 400, endPoint y: 174, distance: 67.6
click at [400, 174] on input "[STREET_ADDRESS]" at bounding box center [446, 170] width 260 height 24
type input "[STREET_ADDRESS]"
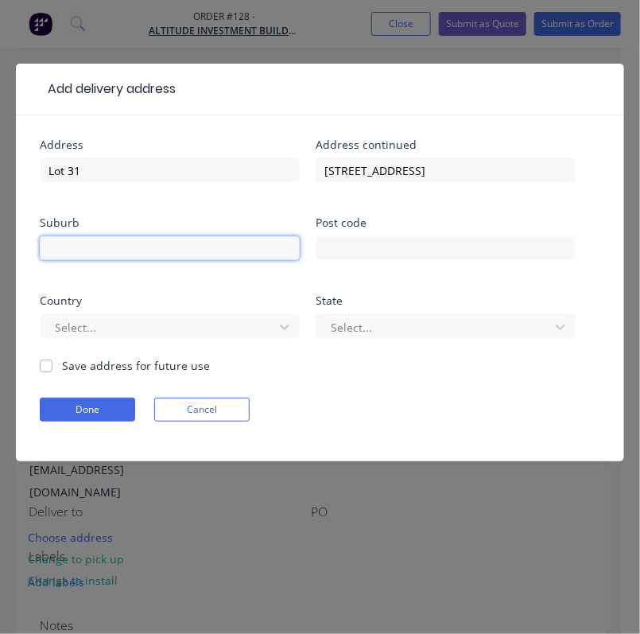
click at [202, 251] on input "text" at bounding box center [170, 248] width 260 height 24
paste input "Manly West"
type input "Manly West"
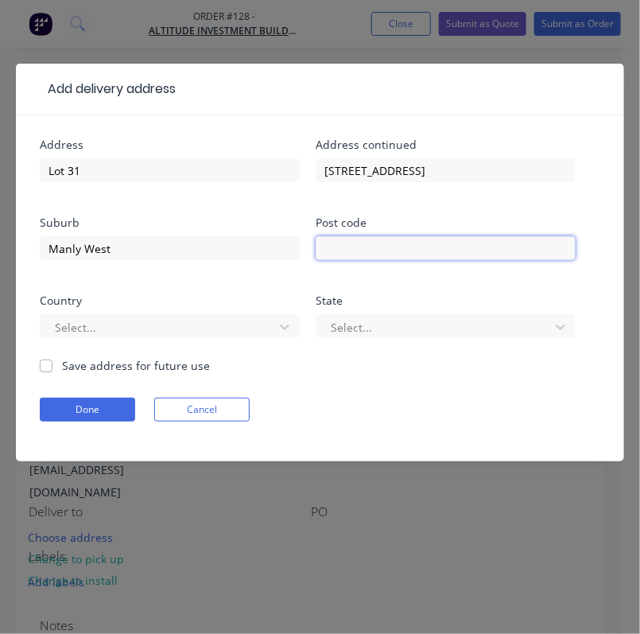
click at [382, 251] on input "text" at bounding box center [446, 248] width 260 height 24
type input "4179"
click at [161, 331] on div at bounding box center [159, 327] width 212 height 20
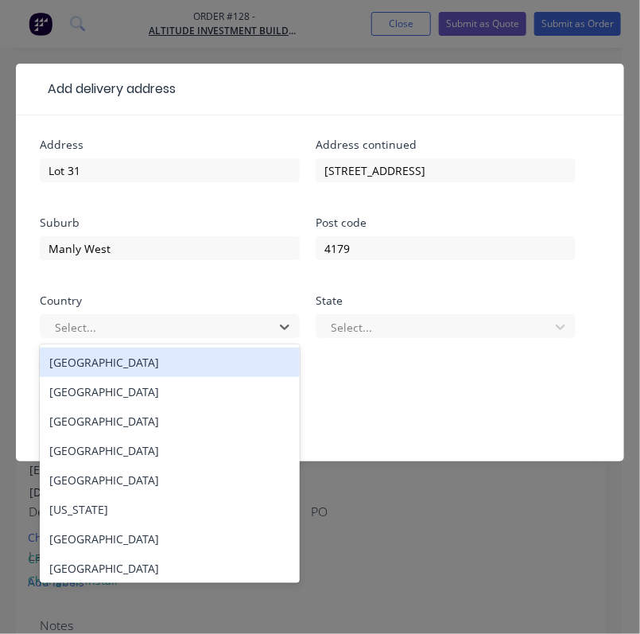
click at [148, 364] on div "[GEOGRAPHIC_DATA]" at bounding box center [170, 362] width 260 height 29
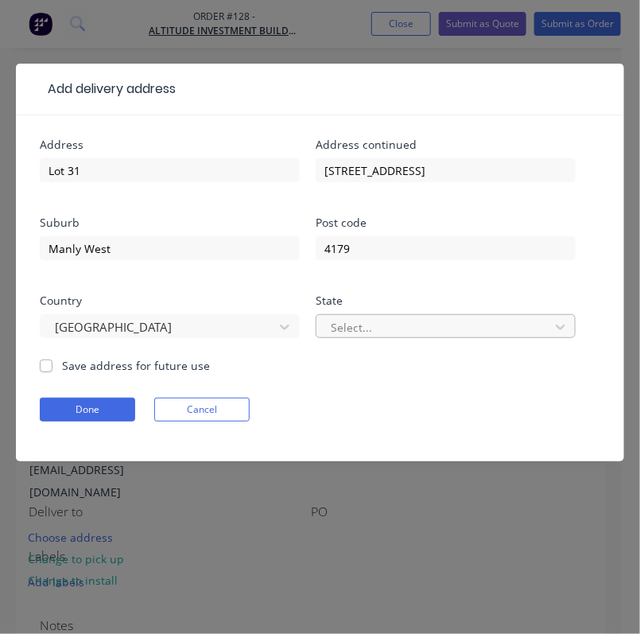
click at [367, 326] on div at bounding box center [435, 327] width 212 height 20
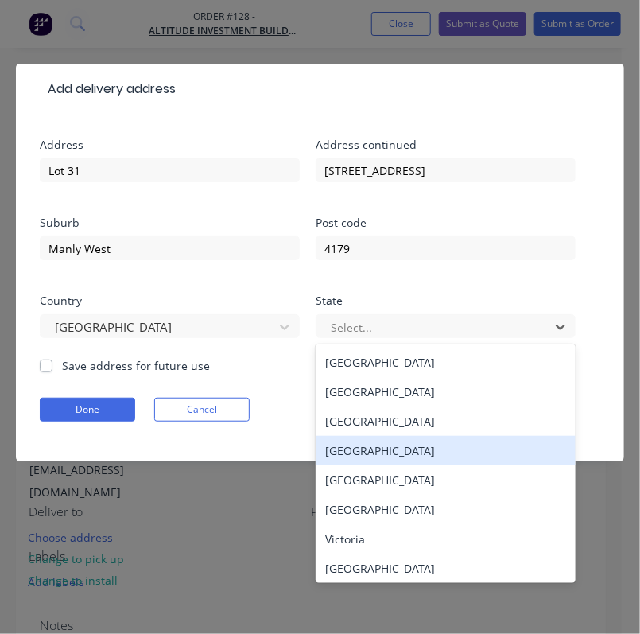
click at [374, 450] on div "[GEOGRAPHIC_DATA]" at bounding box center [446, 450] width 260 height 29
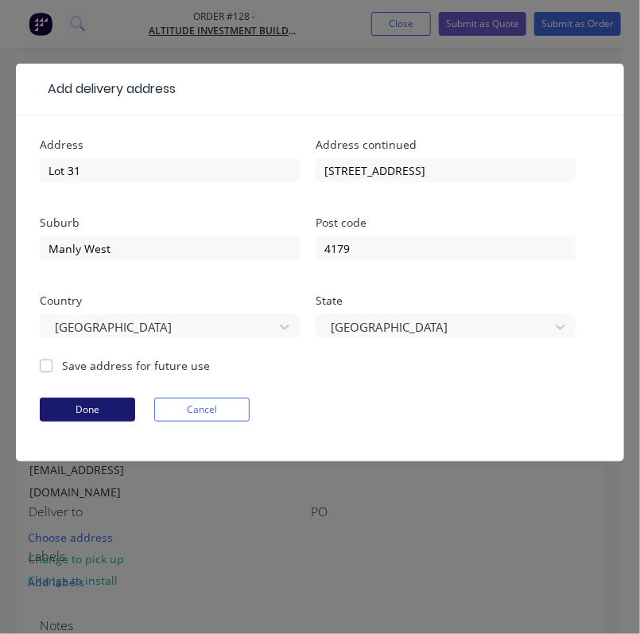
click at [85, 406] on button "Done" at bounding box center [87, 410] width 95 height 24
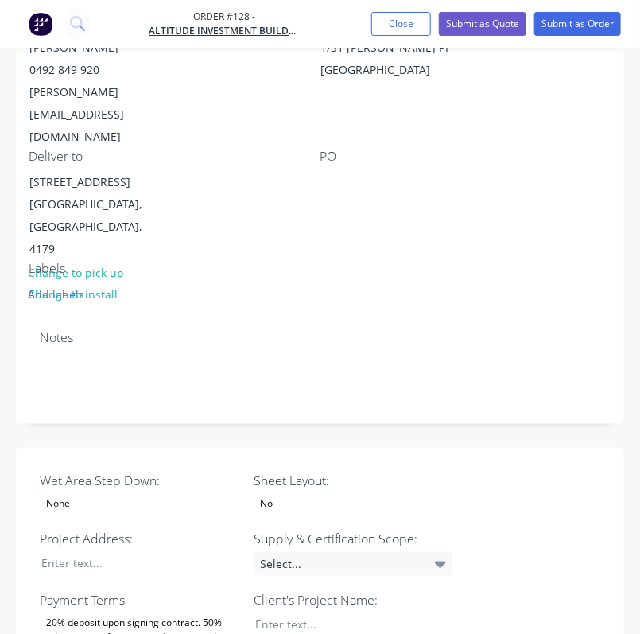
scroll to position [356, 0]
click at [305, 493] on div "No" at bounding box center [353, 503] width 199 height 21
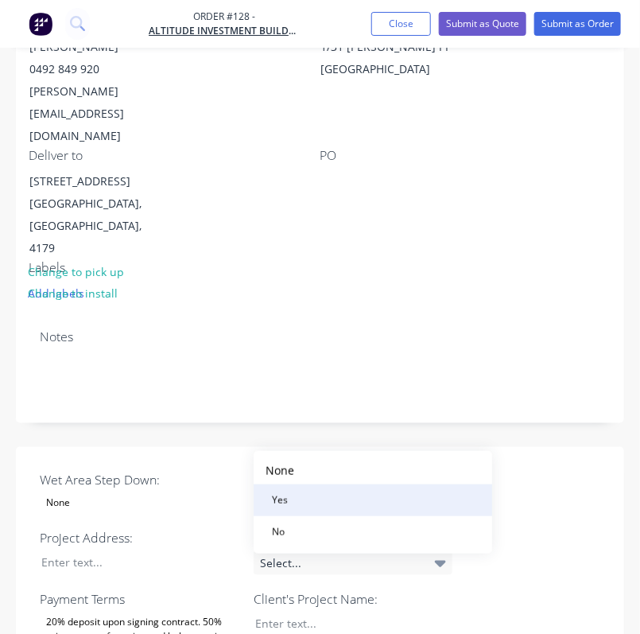
click at [314, 501] on button "Yes" at bounding box center [373, 500] width 239 height 32
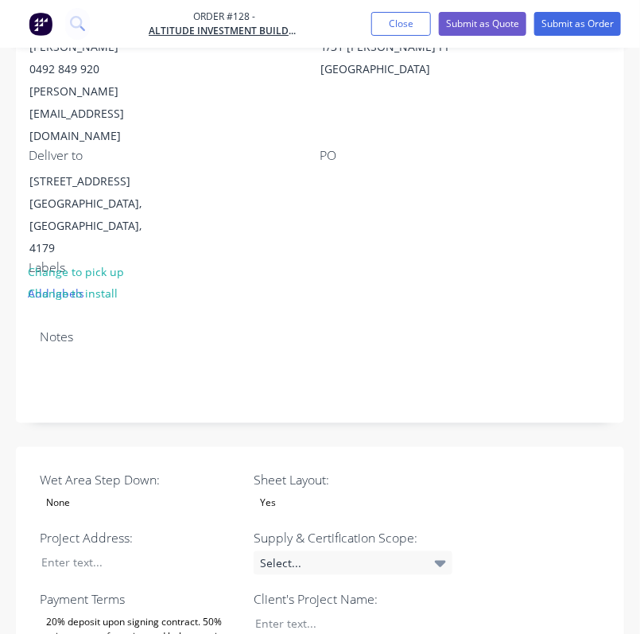
click at [163, 493] on div "None" at bounding box center [139, 503] width 199 height 21
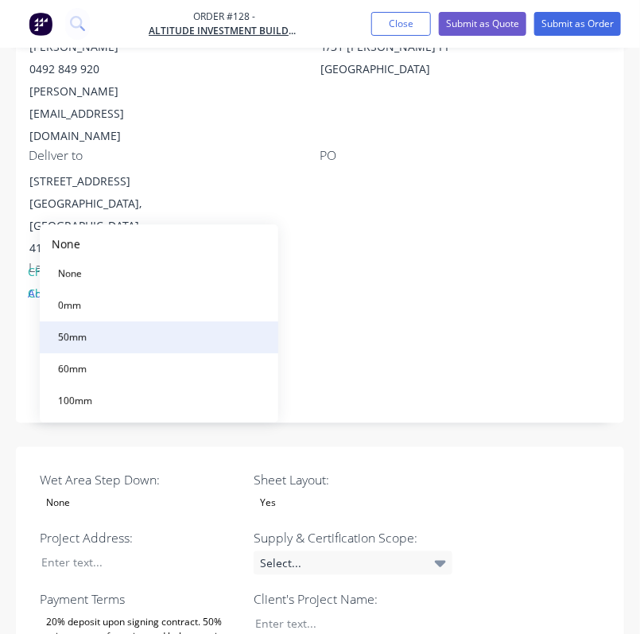
click at [131, 333] on button "50mm" at bounding box center [159, 338] width 239 height 32
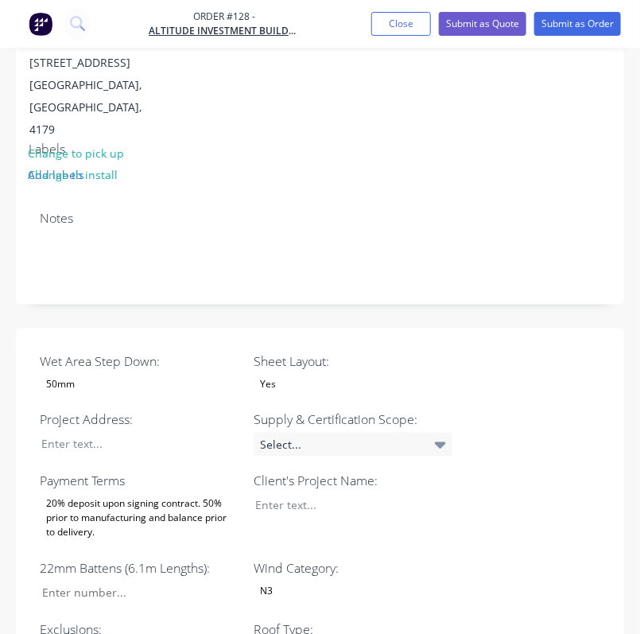
scroll to position [476, 0]
click at [88, 432] on div at bounding box center [128, 443] width 199 height 23
click at [104, 432] on div at bounding box center [128, 443] width 199 height 23
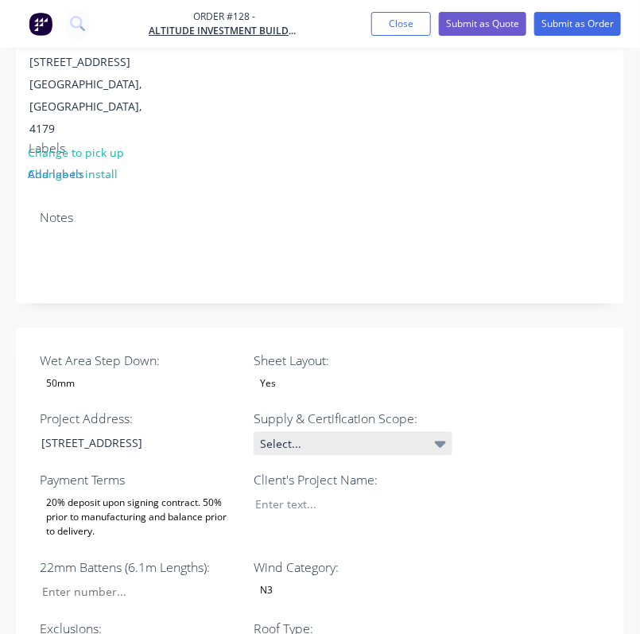
click at [439, 435] on icon at bounding box center [440, 444] width 11 height 18
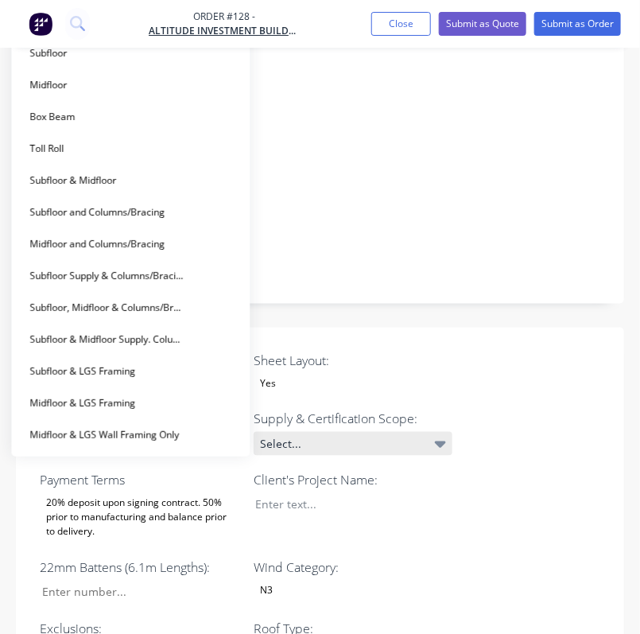
click at [438, 435] on icon at bounding box center [440, 444] width 11 height 18
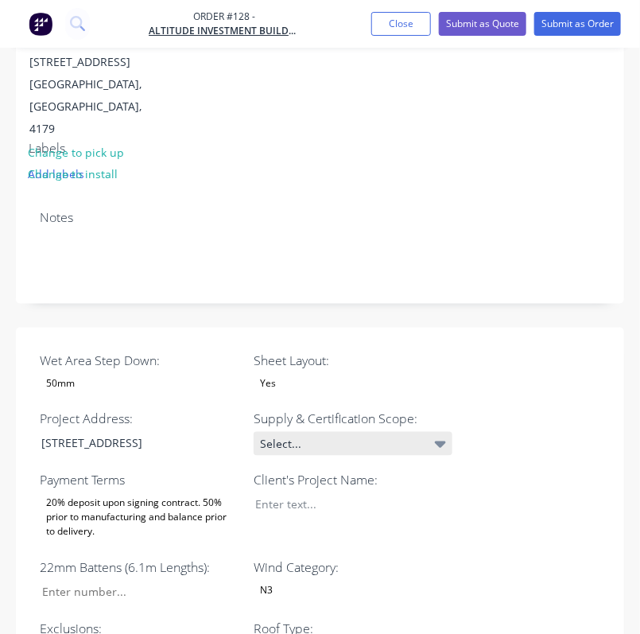
click at [448, 432] on div "Select..." at bounding box center [353, 444] width 199 height 24
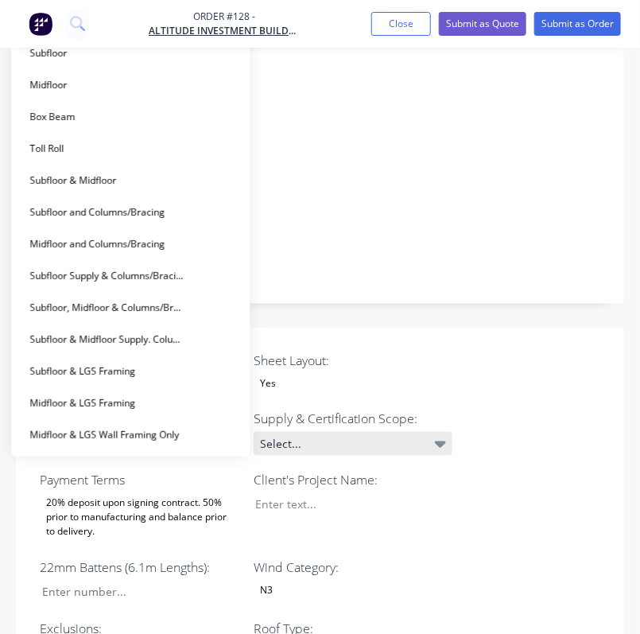
click at [438, 442] on icon at bounding box center [440, 445] width 11 height 6
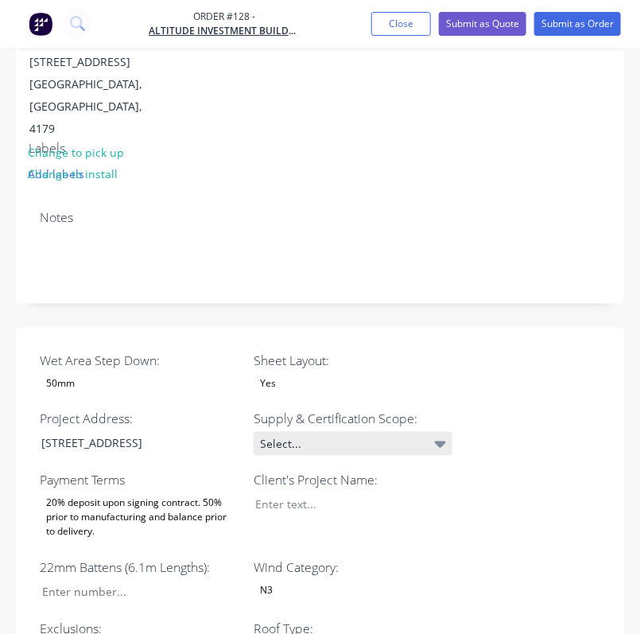
click at [436, 435] on icon at bounding box center [440, 444] width 11 height 18
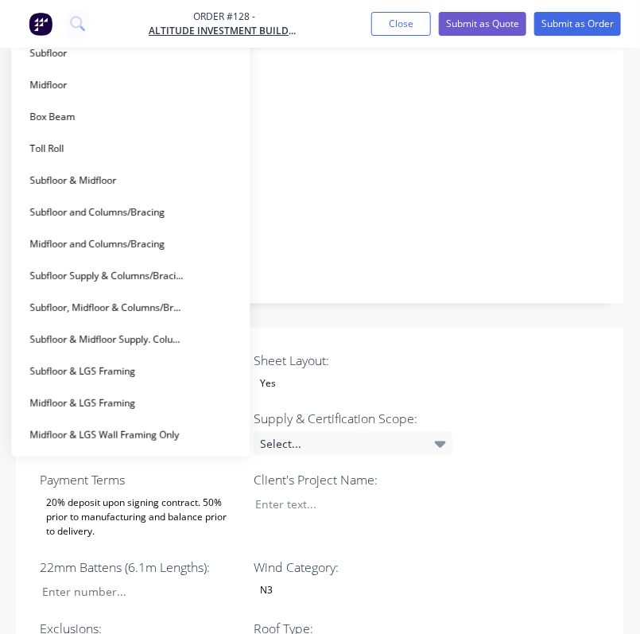
click at [486, 210] on div "Notes" at bounding box center [320, 217] width 561 height 15
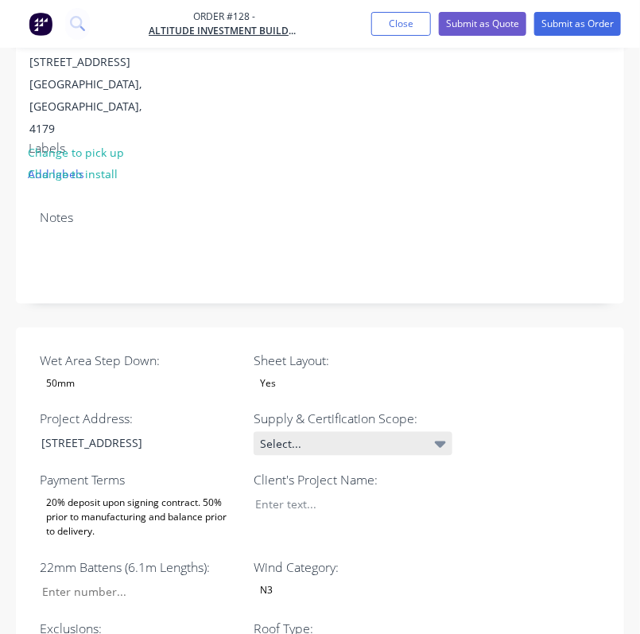
click at [440, 442] on icon at bounding box center [440, 445] width 11 height 6
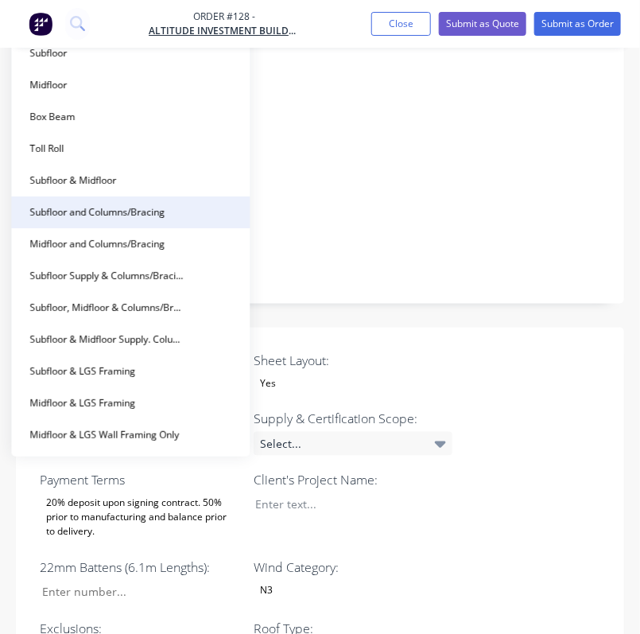
click at [114, 216] on div "Subfloor and Columns/Bracing" at bounding box center [97, 212] width 148 height 21
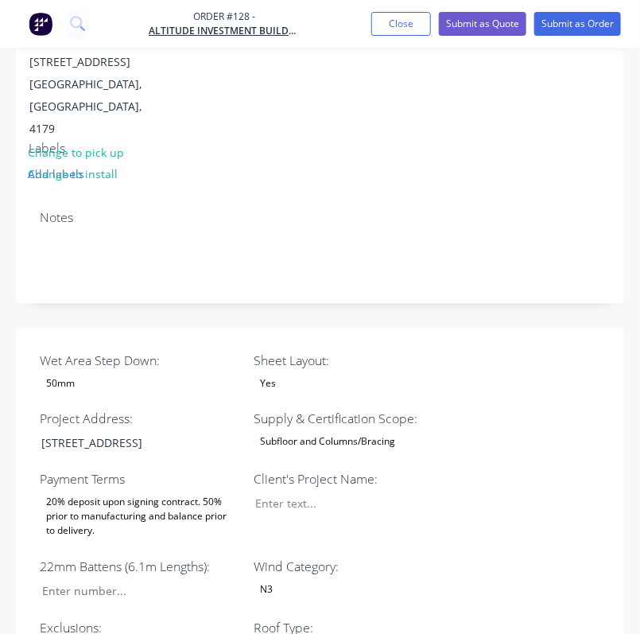
click at [169, 492] on div "20% deposit upon signing contract. 50% prior to manufacturing and balance prior…" at bounding box center [139, 516] width 199 height 49
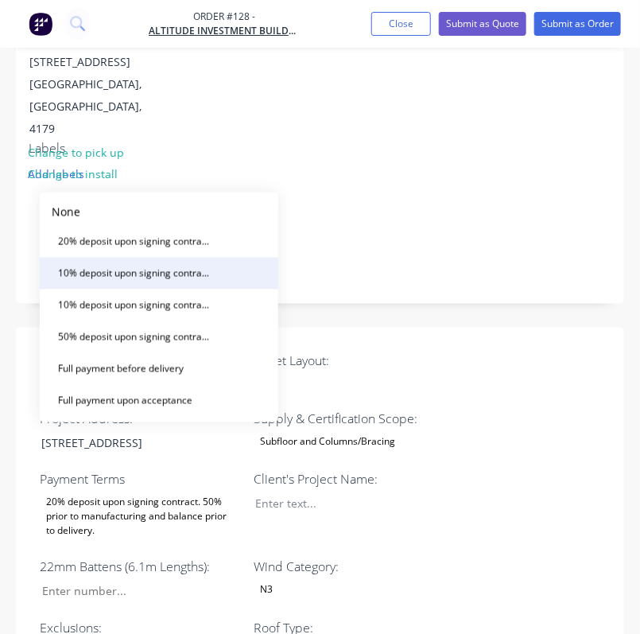
click at [162, 268] on div "10% deposit upon signing contract. 50% prior to manufacturing and balance prior…" at bounding box center [135, 273] width 167 height 21
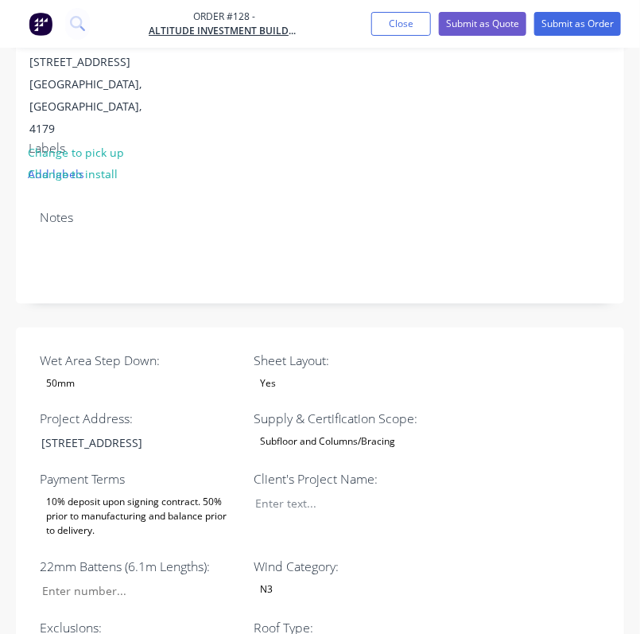
click at [165, 492] on div "10% deposit upon signing contract. 50% prior to manufacturing and balance prior…" at bounding box center [139, 516] width 199 height 49
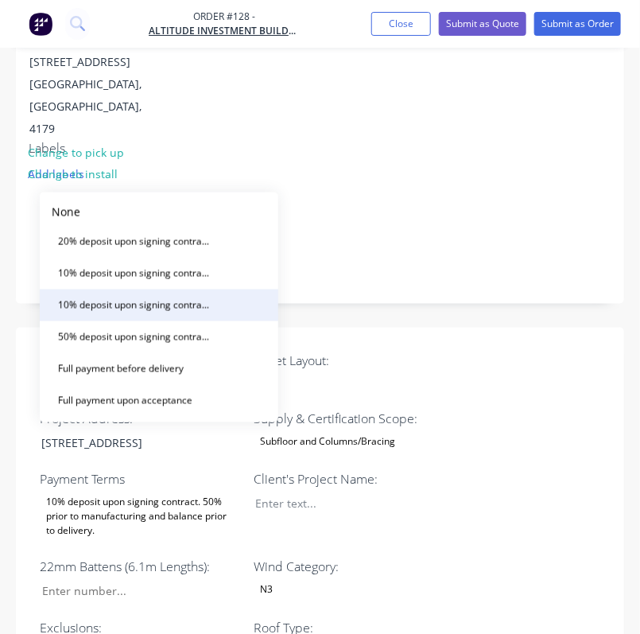
click at [164, 309] on div "10% deposit upon signing contract. Balance prior to delivery." at bounding box center [135, 305] width 167 height 21
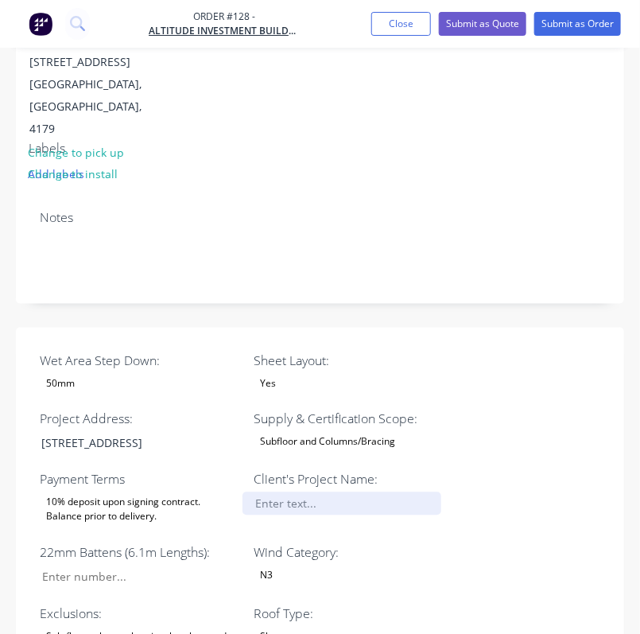
click at [299, 492] on div at bounding box center [342, 503] width 199 height 23
click at [311, 492] on div at bounding box center [342, 503] width 199 height 23
drag, startPoint x: 516, startPoint y: 497, endPoint x: 409, endPoint y: 507, distance: 107.8
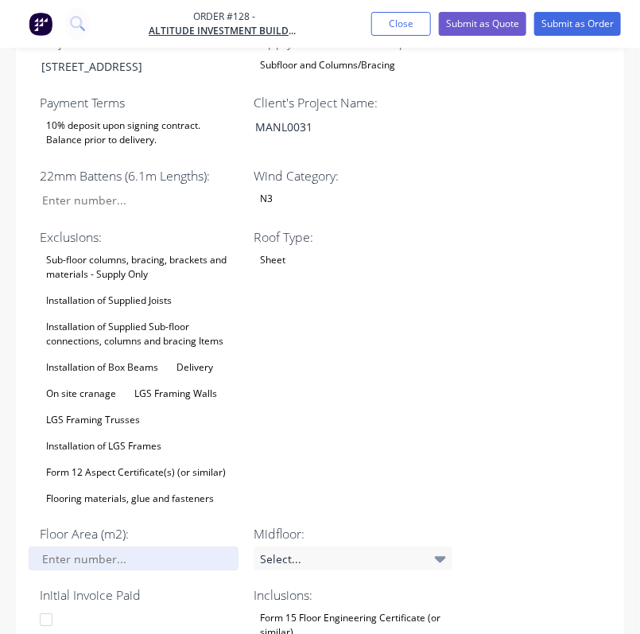
scroll to position [854, 0]
click at [104, 546] on input "Wet Area Step Down:" at bounding box center [134, 558] width 210 height 24
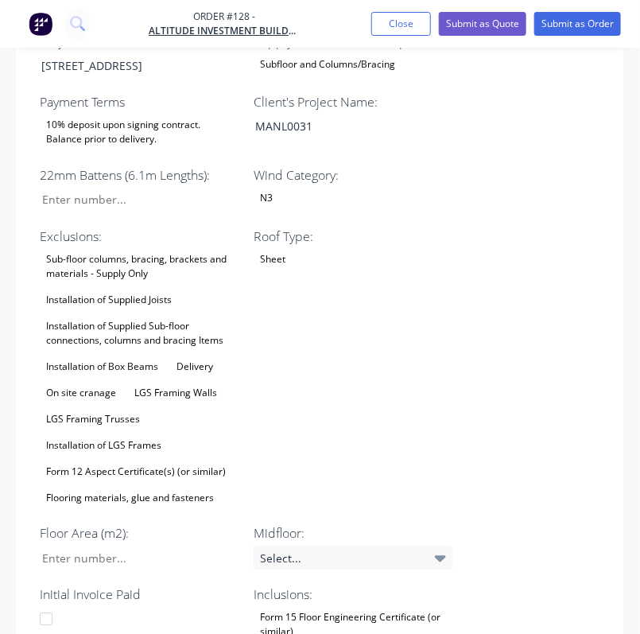
click at [415, 397] on div "Roof Type: Sheet" at bounding box center [353, 368] width 199 height 282
click at [333, 546] on div "Select..." at bounding box center [353, 558] width 199 height 24
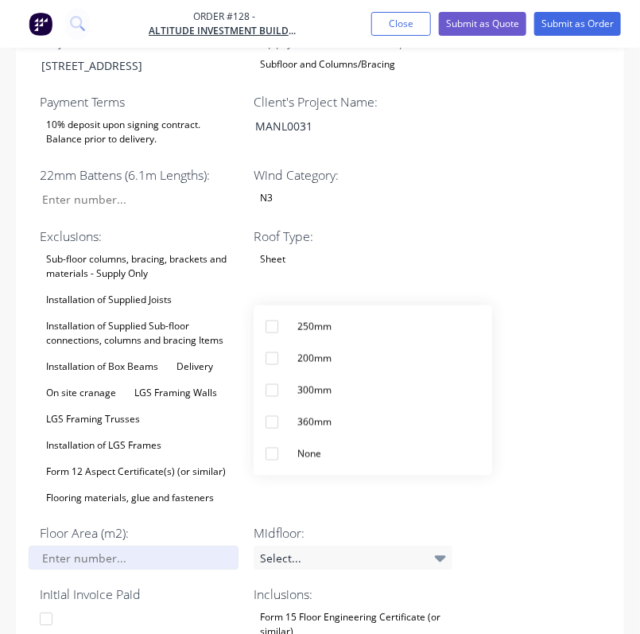
click at [95, 546] on input "Wet Area Step Down:" at bounding box center [134, 558] width 210 height 24
type input "105"
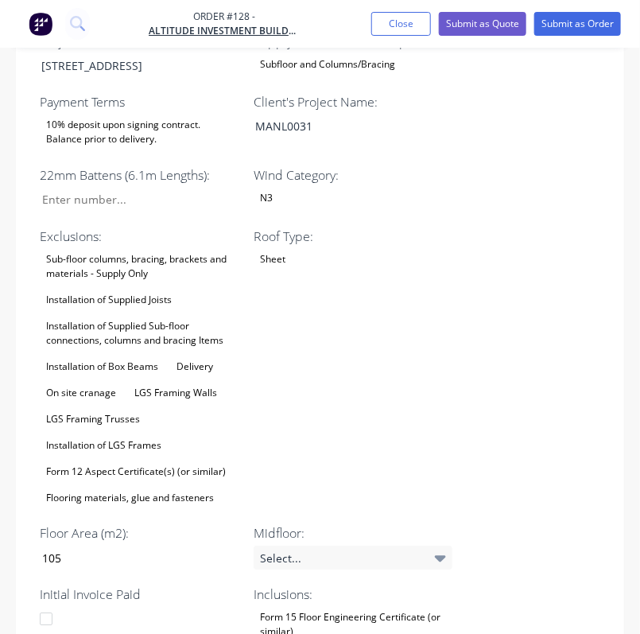
click at [504, 352] on div "Wet Area Step Down: 50mm Sheet Layout: Yes Project Address: [STREET_ADDRESS] Su…" at bounding box center [320, 477] width 609 height 1054
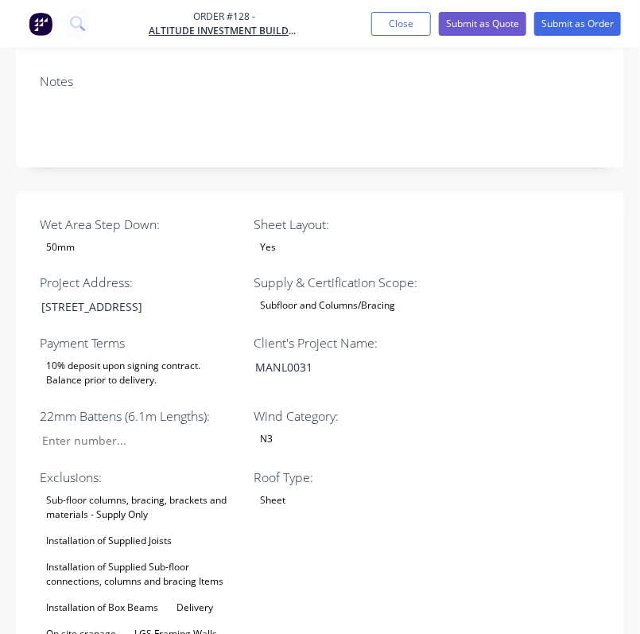
scroll to position [614, 0]
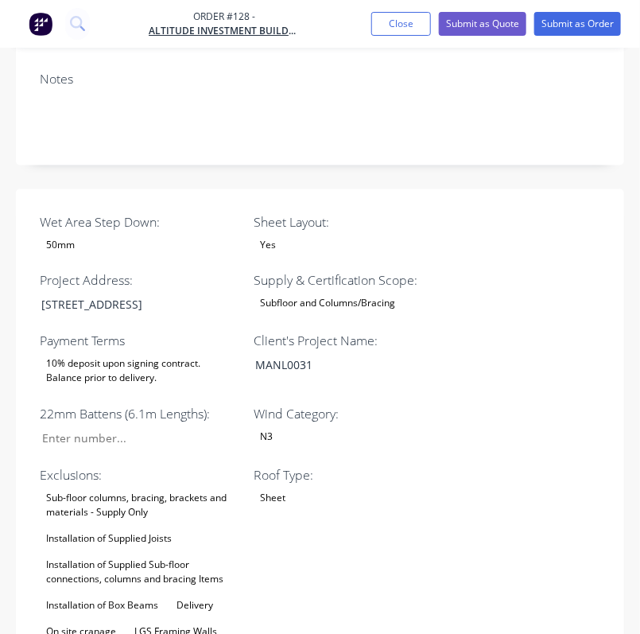
click at [376, 466] on div "Roof Type: Sheet" at bounding box center [353, 607] width 199 height 282
click at [81, 427] on input "Wet Area Step Down:" at bounding box center [134, 439] width 210 height 24
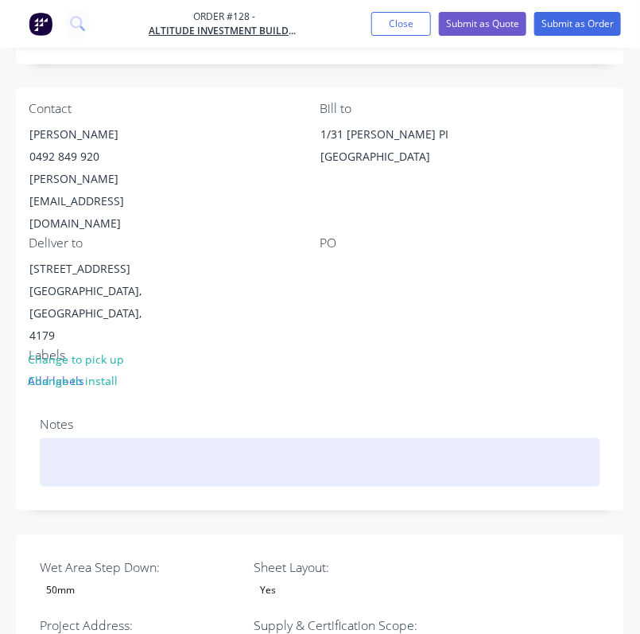
type input "18"
click at [106, 439] on div at bounding box center [320, 463] width 561 height 49
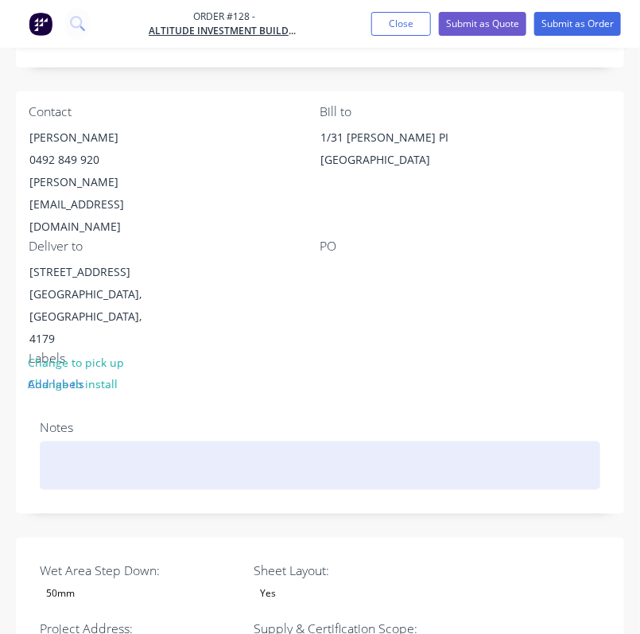
scroll to position [265, 0]
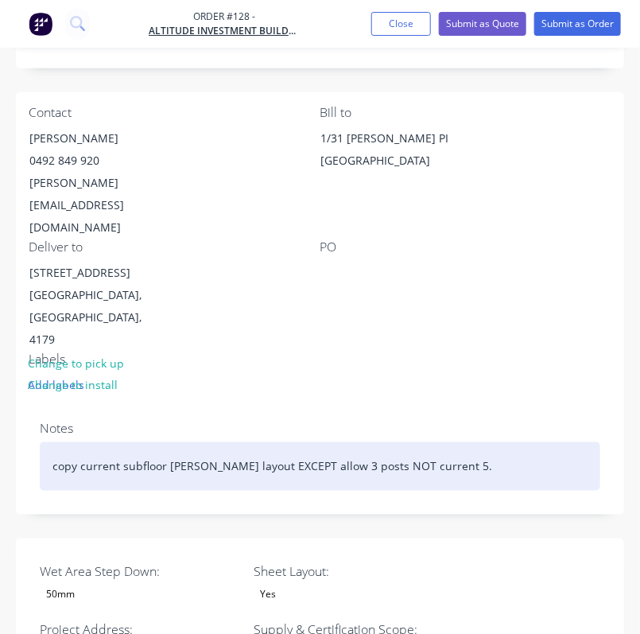
click at [448, 442] on div "copy current subfloor [PERSON_NAME] layout EXCEPT allow 3 posts NOT current 5." at bounding box center [320, 466] width 561 height 49
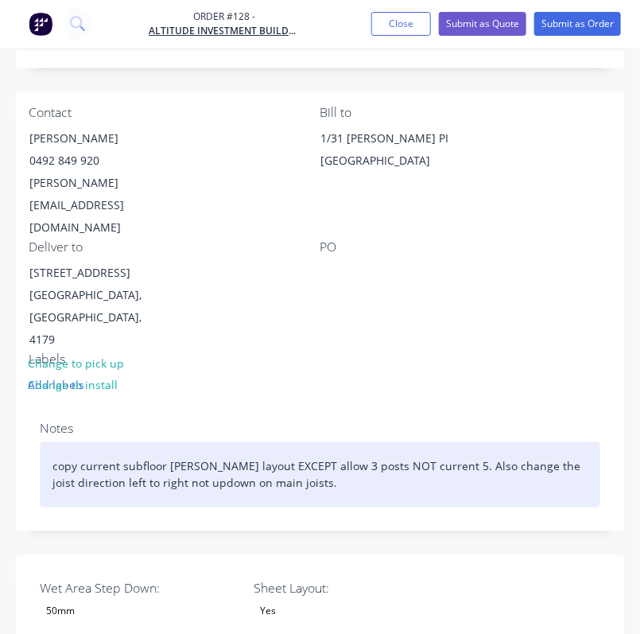
click at [146, 442] on div "copy current subfloor [PERSON_NAME] layout EXCEPT allow 3 posts NOT current 5. …" at bounding box center [320, 474] width 561 height 65
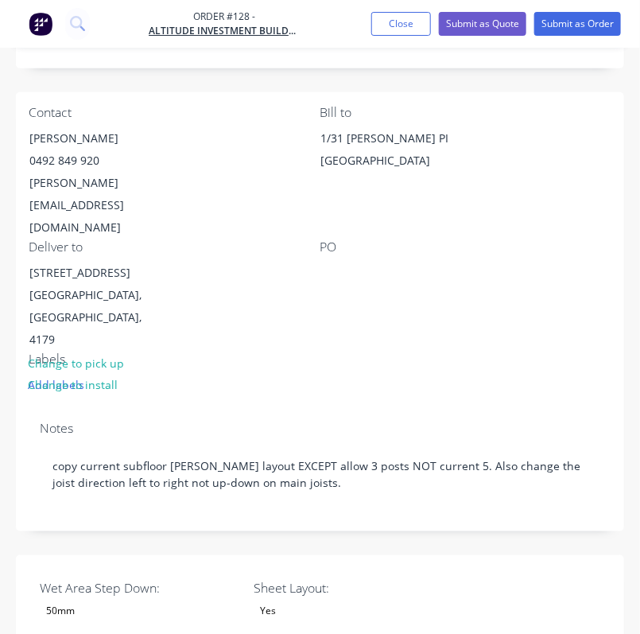
click at [364, 264] on div "PO" at bounding box center [467, 295] width 292 height 112
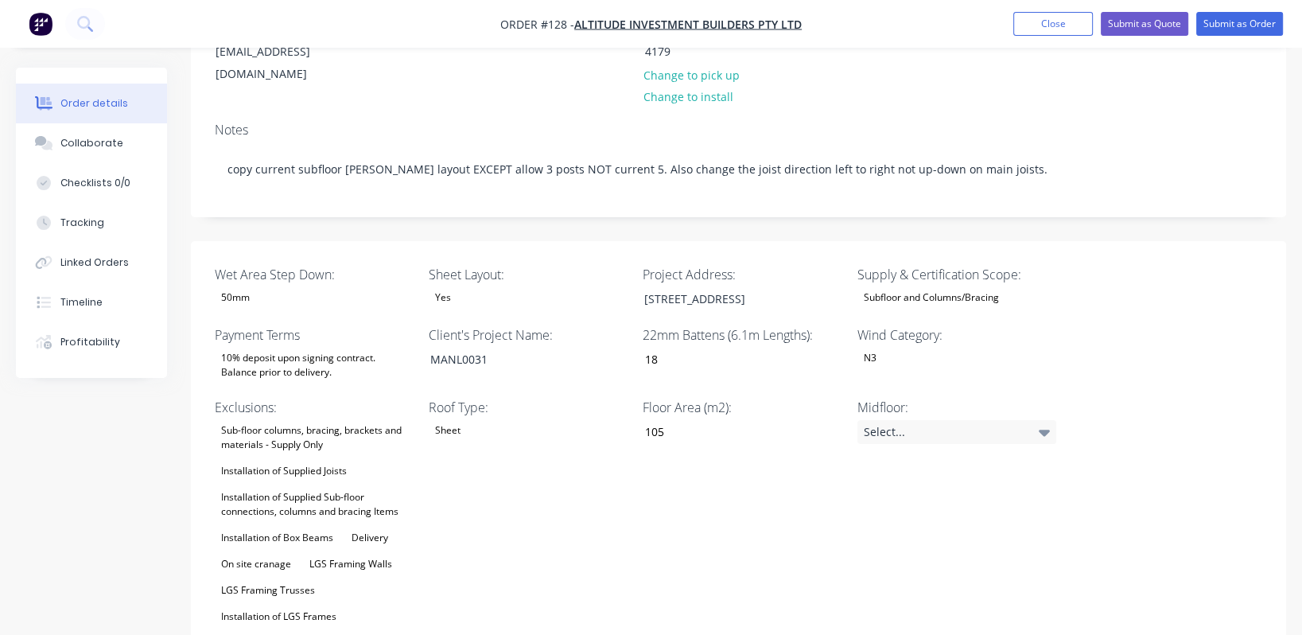
scroll to position [250, 0]
click at [301, 486] on div "Installation of Supplied Sub-floor connections, columns and bracing Items" at bounding box center [314, 503] width 199 height 35
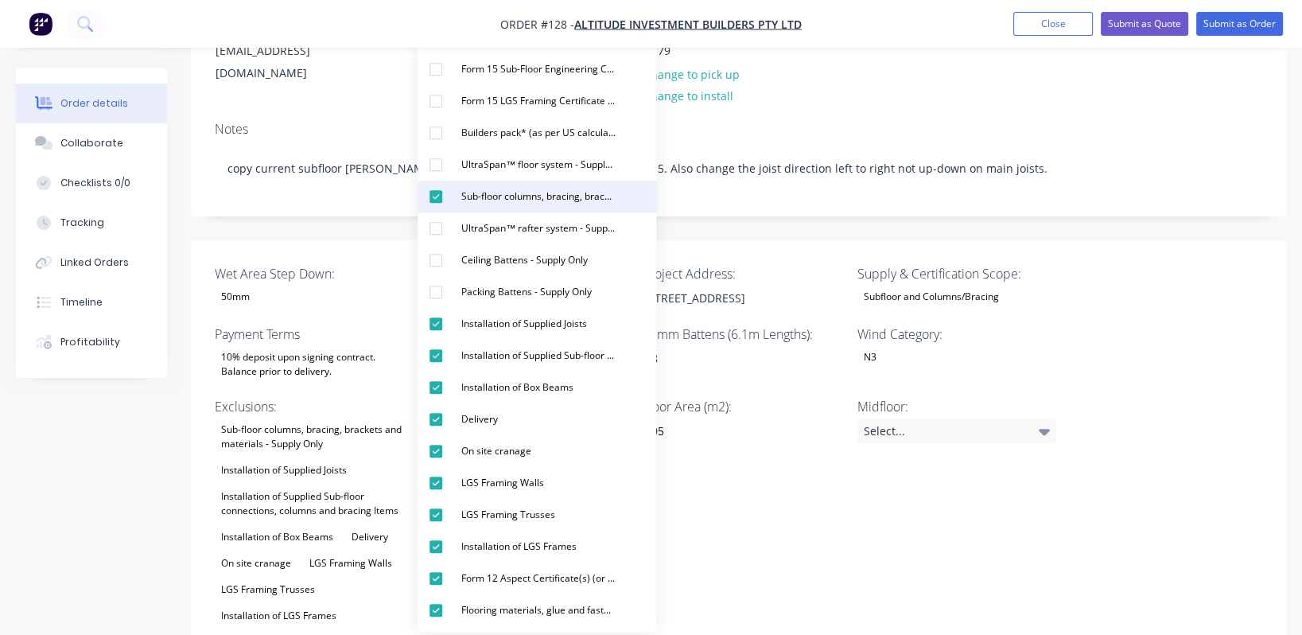
click at [533, 196] on div "Sub-floor columns, bracing, brackets and materials - Supply Only" at bounding box center [538, 196] width 167 height 21
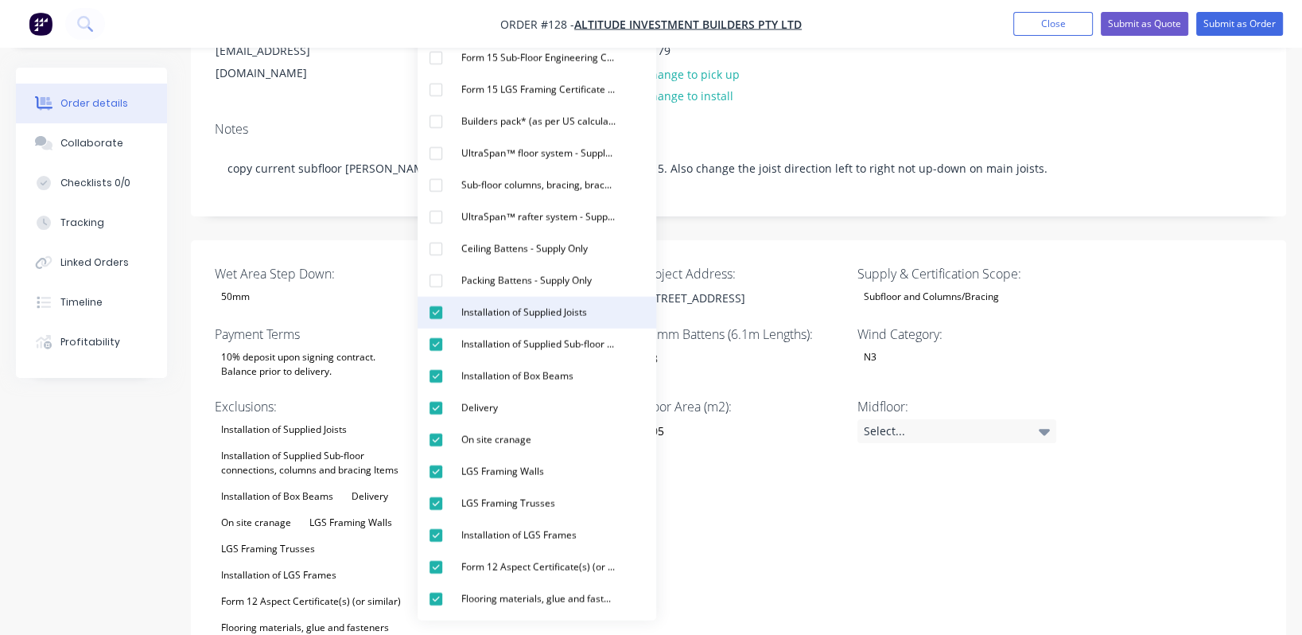
click at [578, 309] on div "Installation of Supplied Joists" at bounding box center [524, 312] width 138 height 21
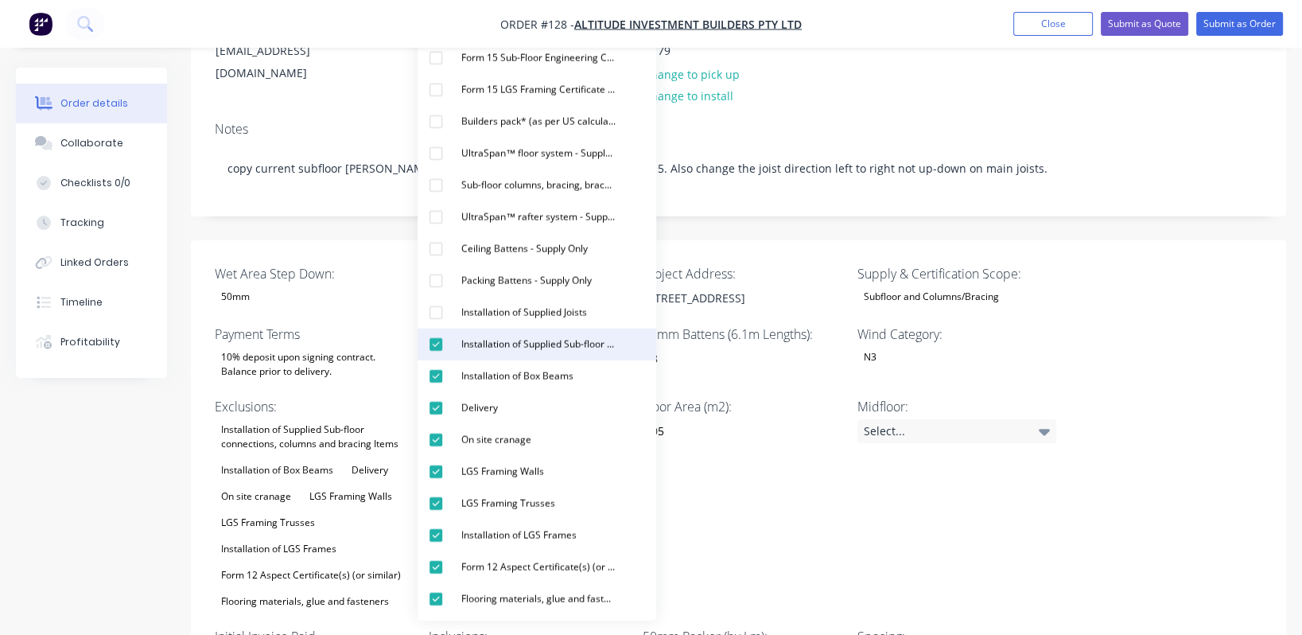
click at [560, 344] on div "Installation of Supplied Sub-floor connections, columns and bracing Items" at bounding box center [538, 344] width 167 height 21
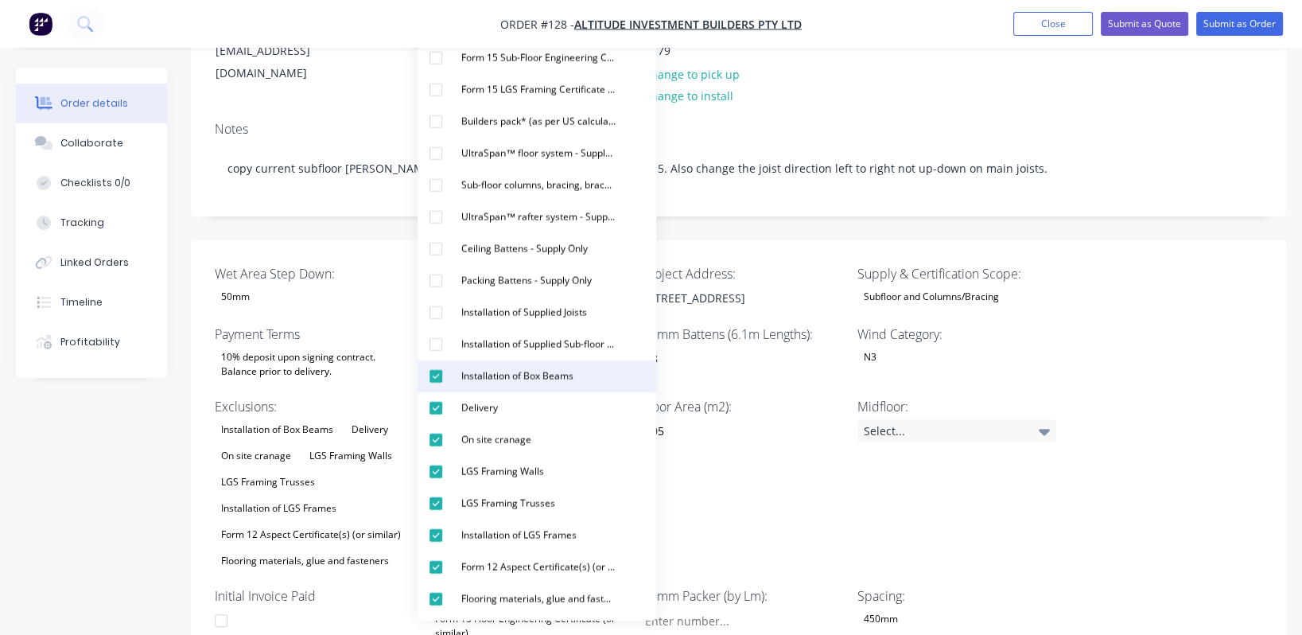
click at [550, 381] on div "Installation of Box Beams" at bounding box center [517, 376] width 125 height 21
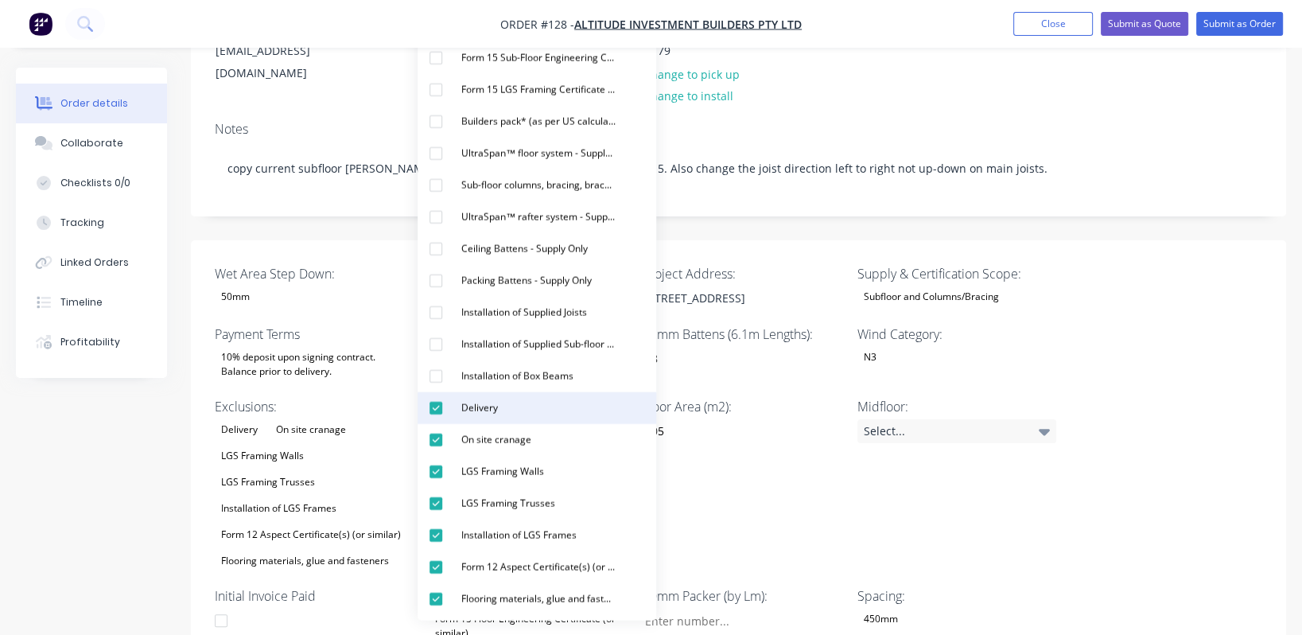
click at [496, 406] on div "Delivery" at bounding box center [479, 408] width 49 height 21
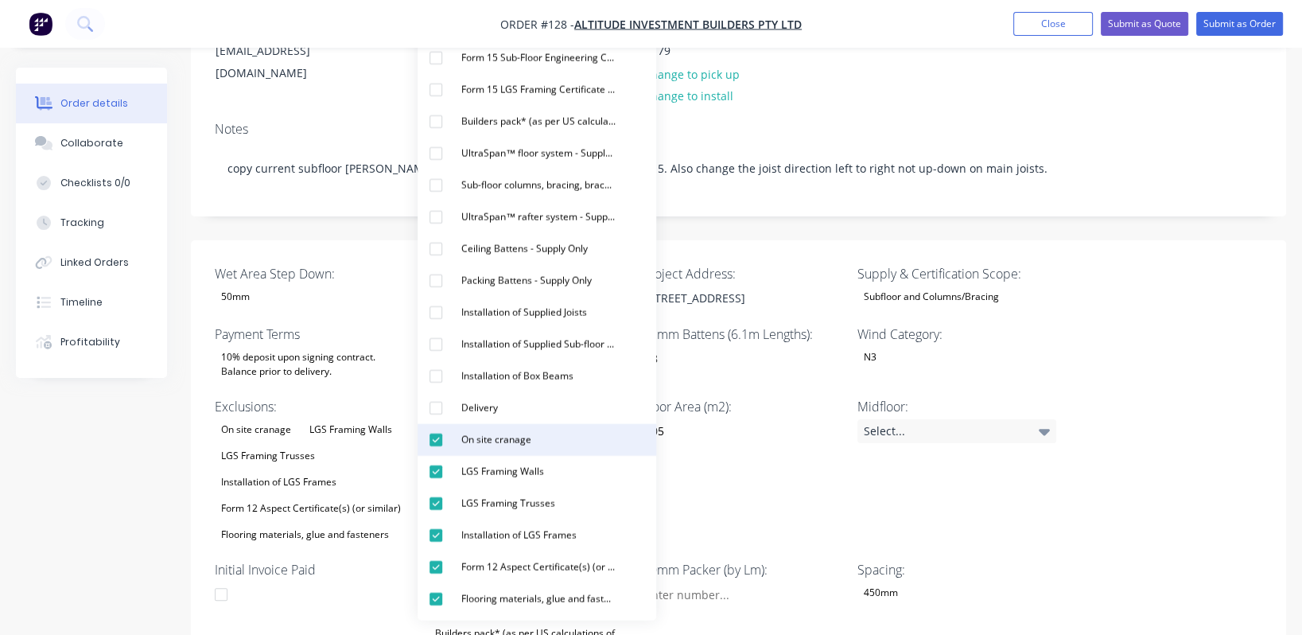
click at [491, 438] on div "On site cranage" at bounding box center [496, 440] width 83 height 21
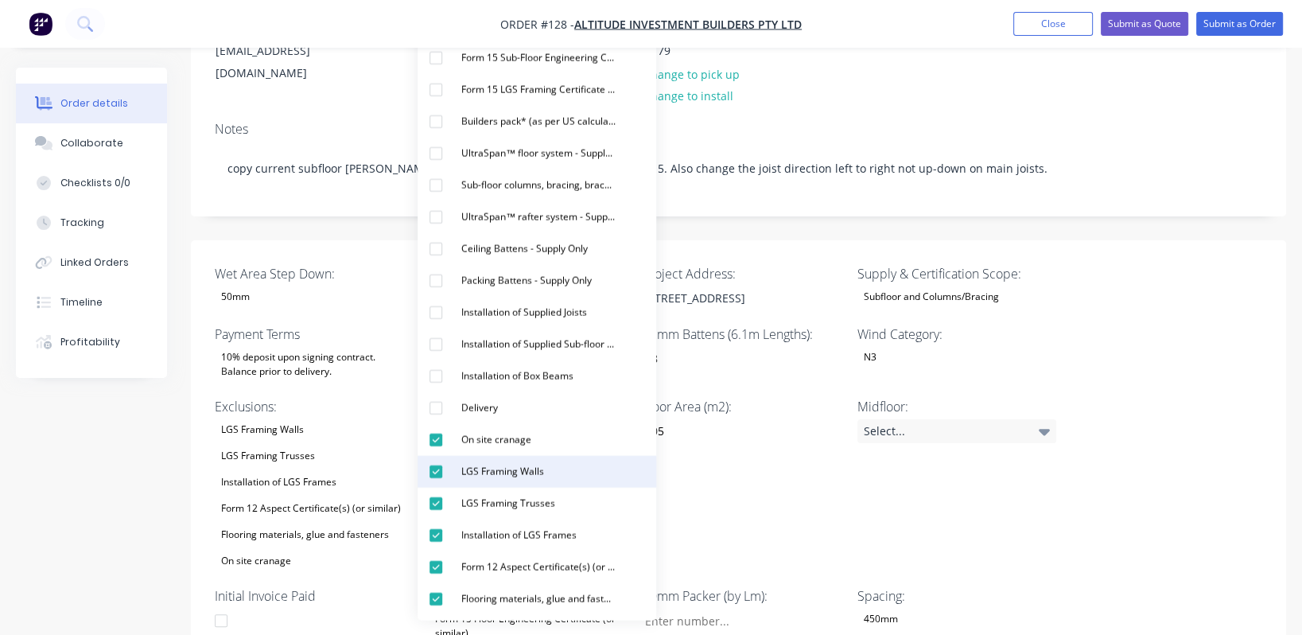
click at [498, 465] on div "LGS Framing Walls" at bounding box center [502, 471] width 95 height 21
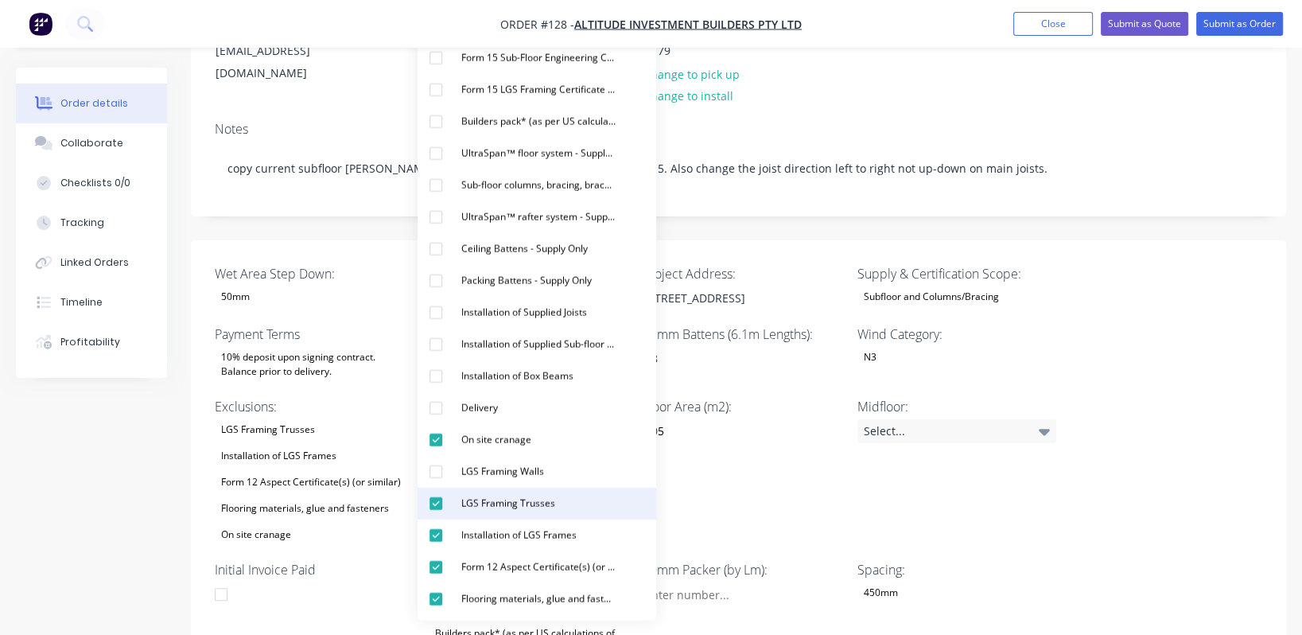
click at [498, 496] on div "LGS Framing Trusses" at bounding box center [508, 503] width 107 height 21
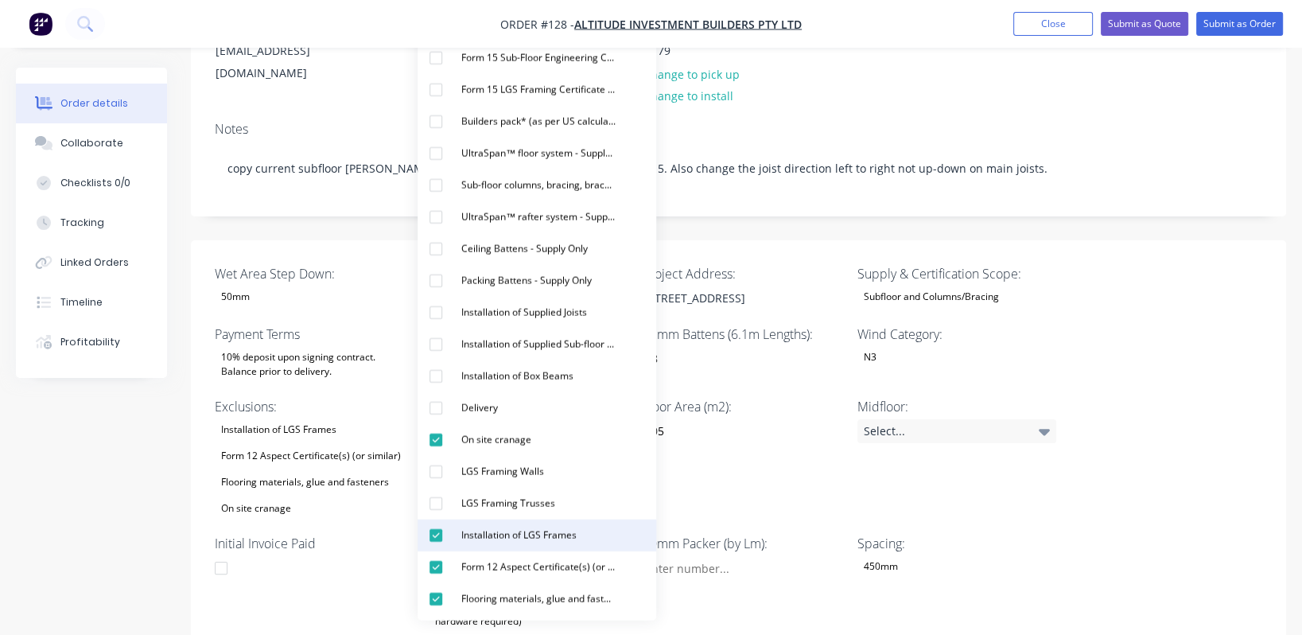
click at [505, 536] on div "Installation of LGS Frames" at bounding box center [519, 535] width 128 height 21
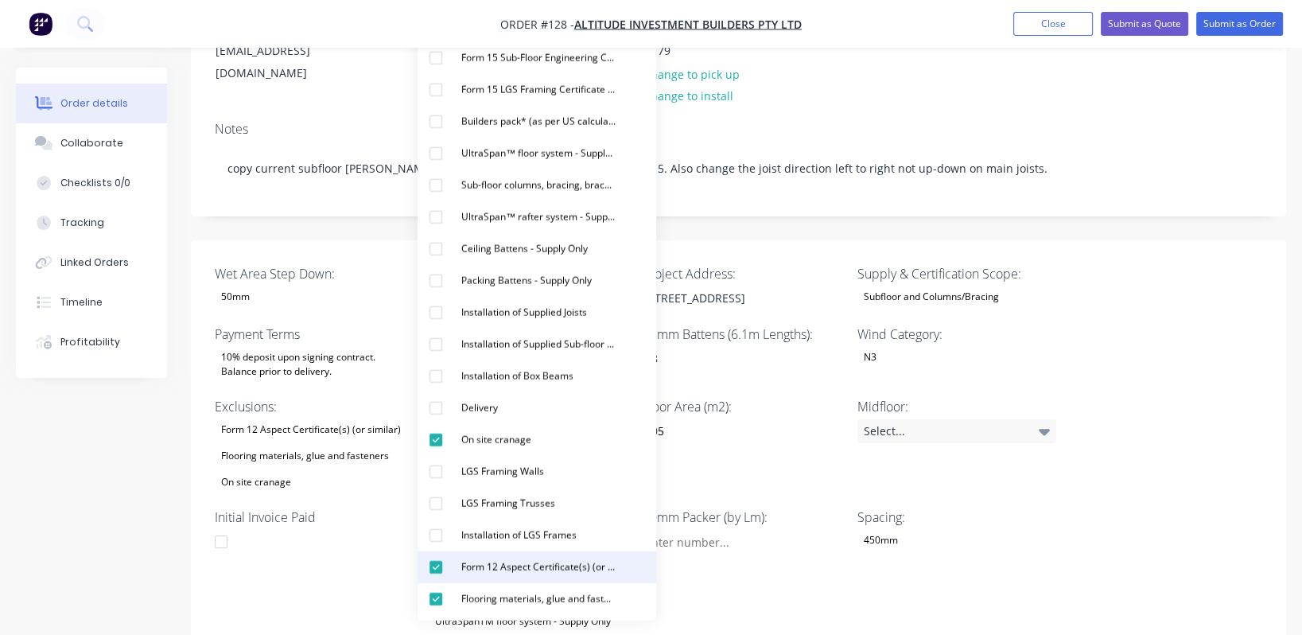
click at [506, 566] on div "Form 12 Aspect Certificate(s) (or similar)" at bounding box center [538, 567] width 167 height 21
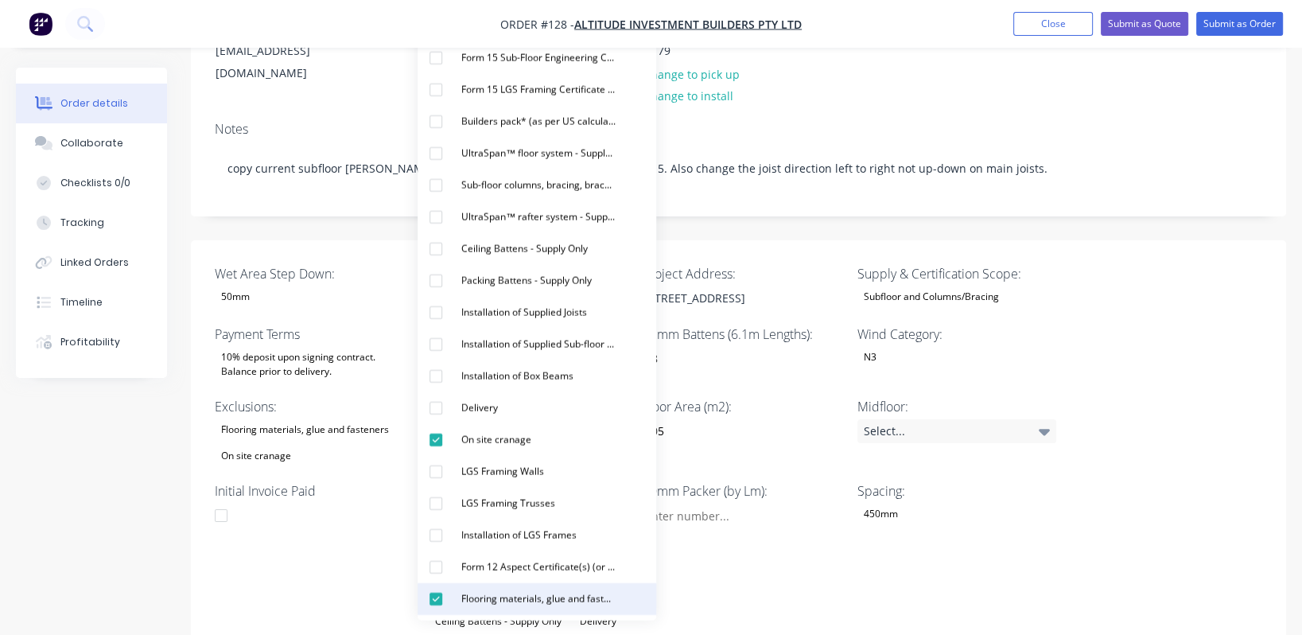
click at [506, 600] on div "Flooring materials, glue and fasteners" at bounding box center [538, 599] width 167 height 21
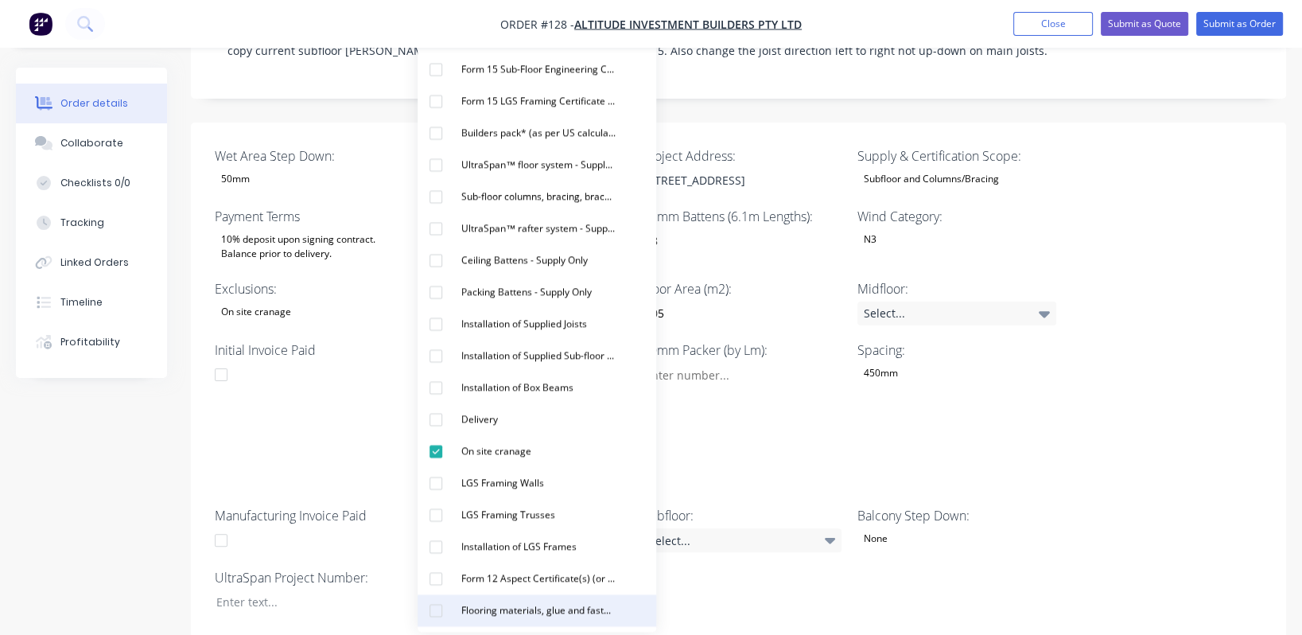
scroll to position [368, 0]
click at [658, 403] on div "Wet Area Step Down: 50mm Sheet Layout: Yes Project Address: [STREET_ADDRESS] Su…" at bounding box center [738, 379] width 1095 height 515
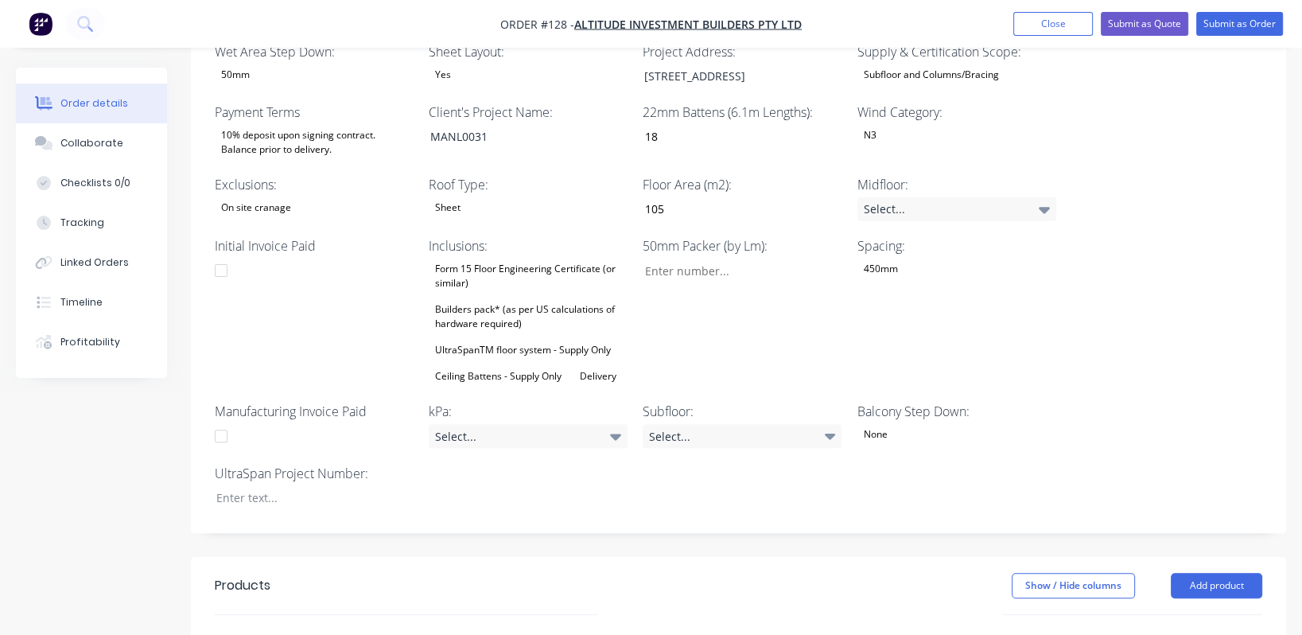
click at [553, 340] on div "UltraSpanTM floor system - Supply Only" at bounding box center [523, 350] width 189 height 21
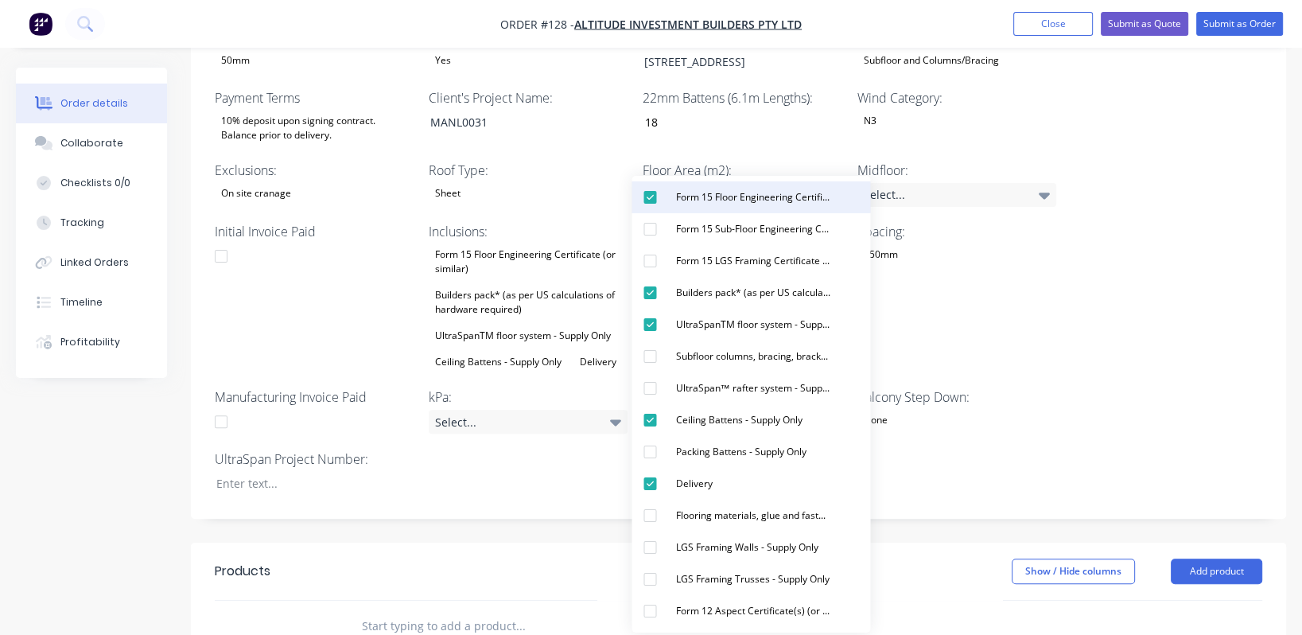
scroll to position [487, 0]
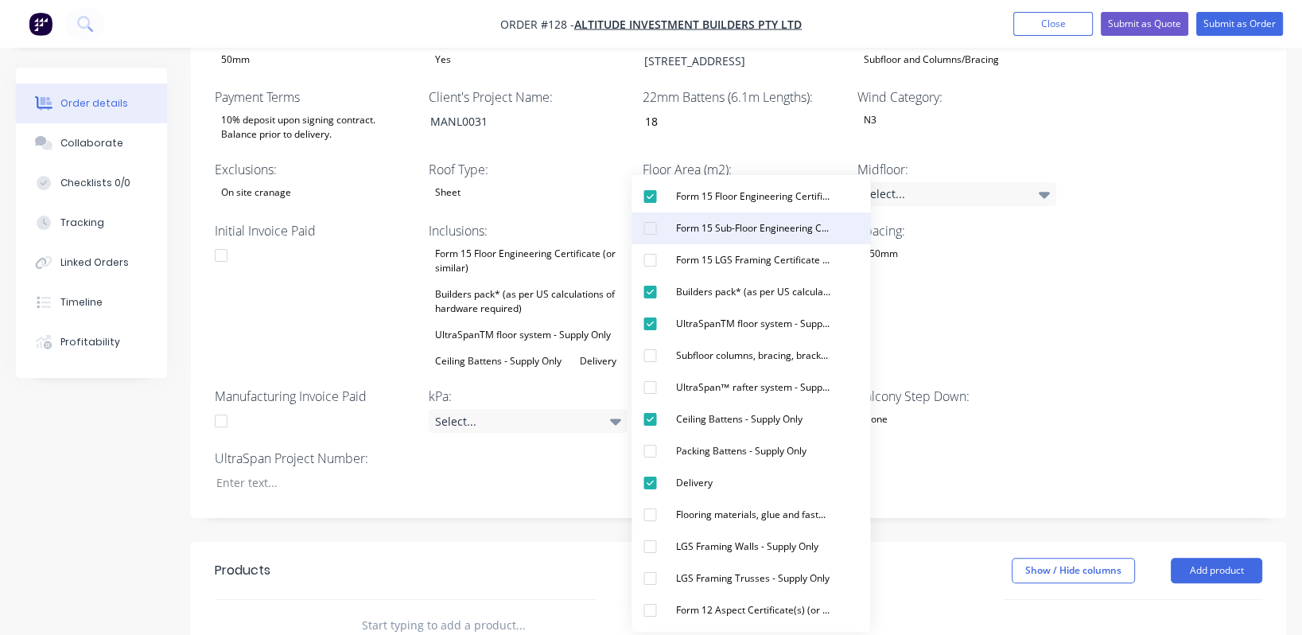
click at [658, 230] on div "Form 15 Sub-Floor Engineering Certificate (or similar)" at bounding box center [752, 228] width 167 height 21
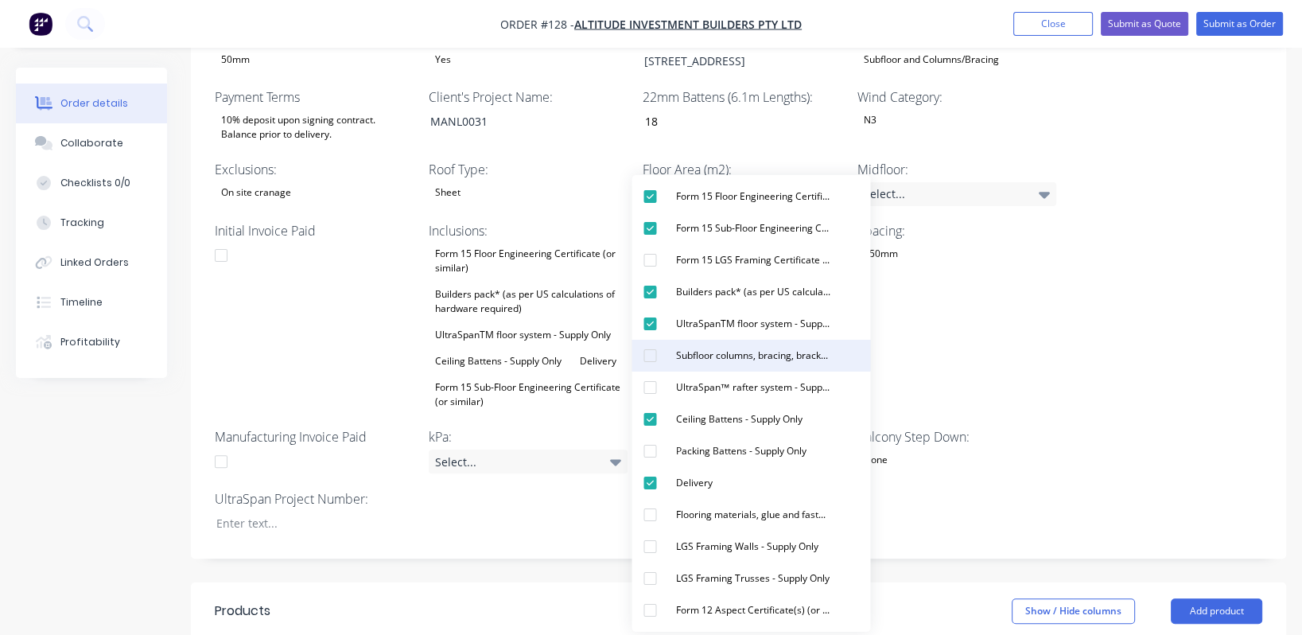
click at [658, 348] on div "Subfloor columns, bracing, brackets, engineering and materials - Supply Only" at bounding box center [752, 355] width 167 height 21
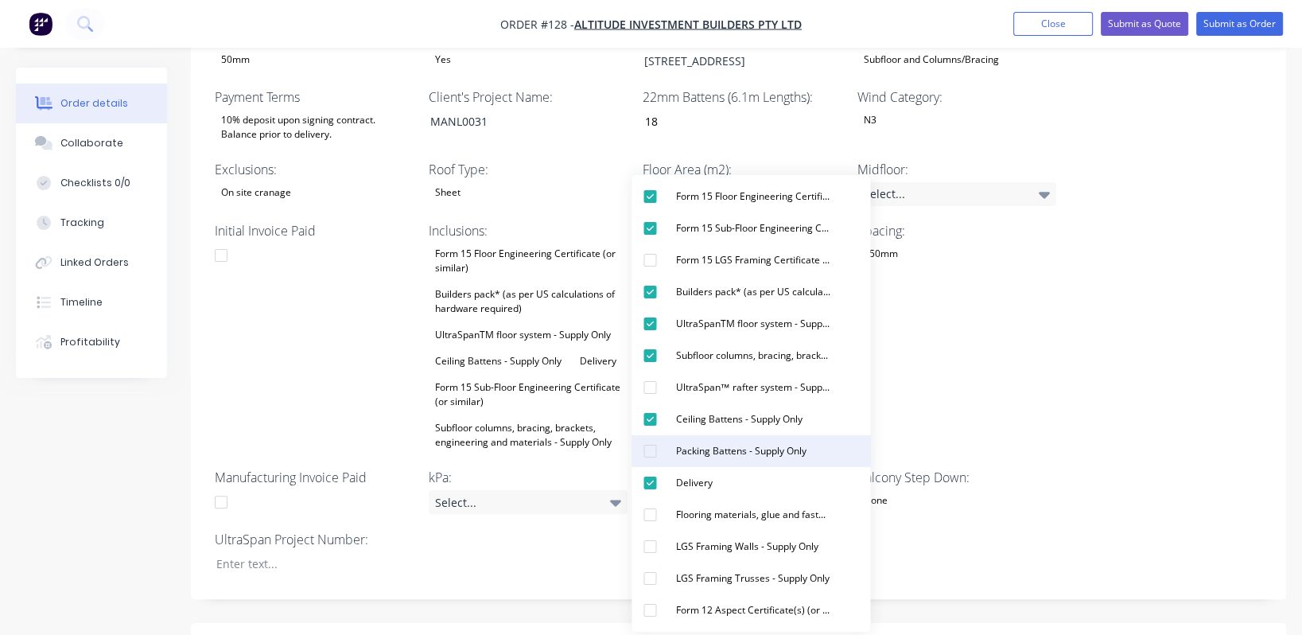
click at [658, 451] on div "Packing Battens - Supply Only" at bounding box center [740, 451] width 143 height 21
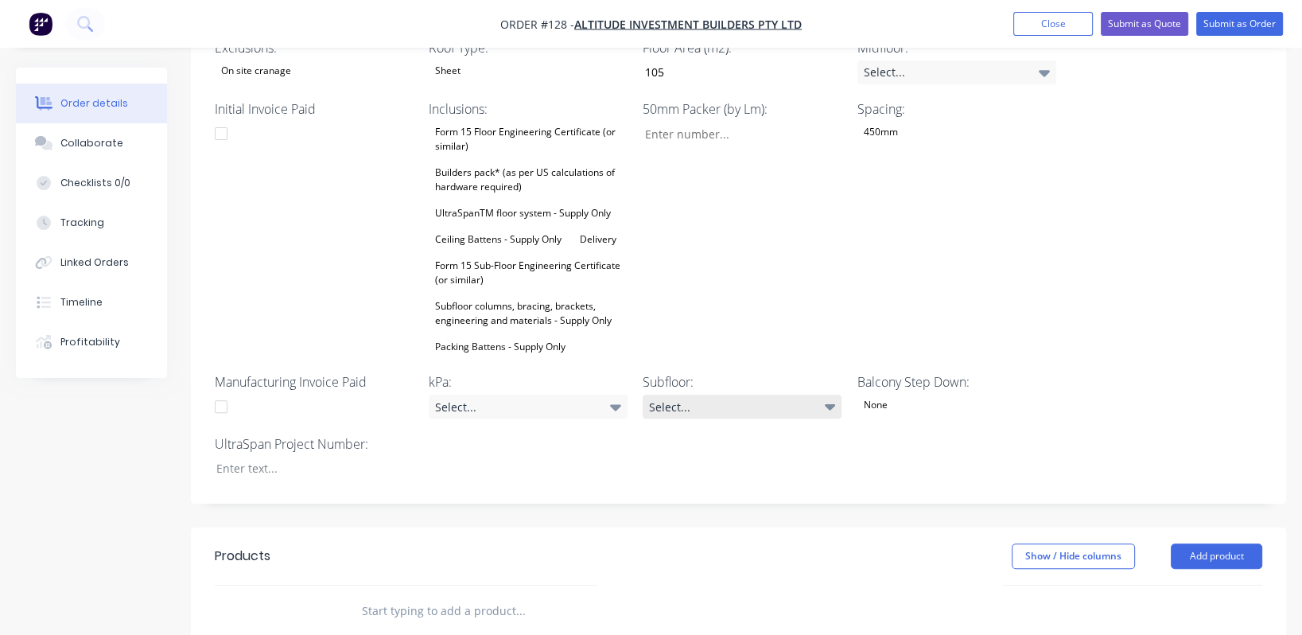
scroll to position [607, 0]
click at [658, 376] on div "Wet Area Step Down: 50mm Sheet Layout: Yes Project Address: [STREET_ADDRESS] Su…" at bounding box center [738, 194] width 1095 height 622
click at [658, 396] on div "Select..." at bounding box center [742, 408] width 199 height 24
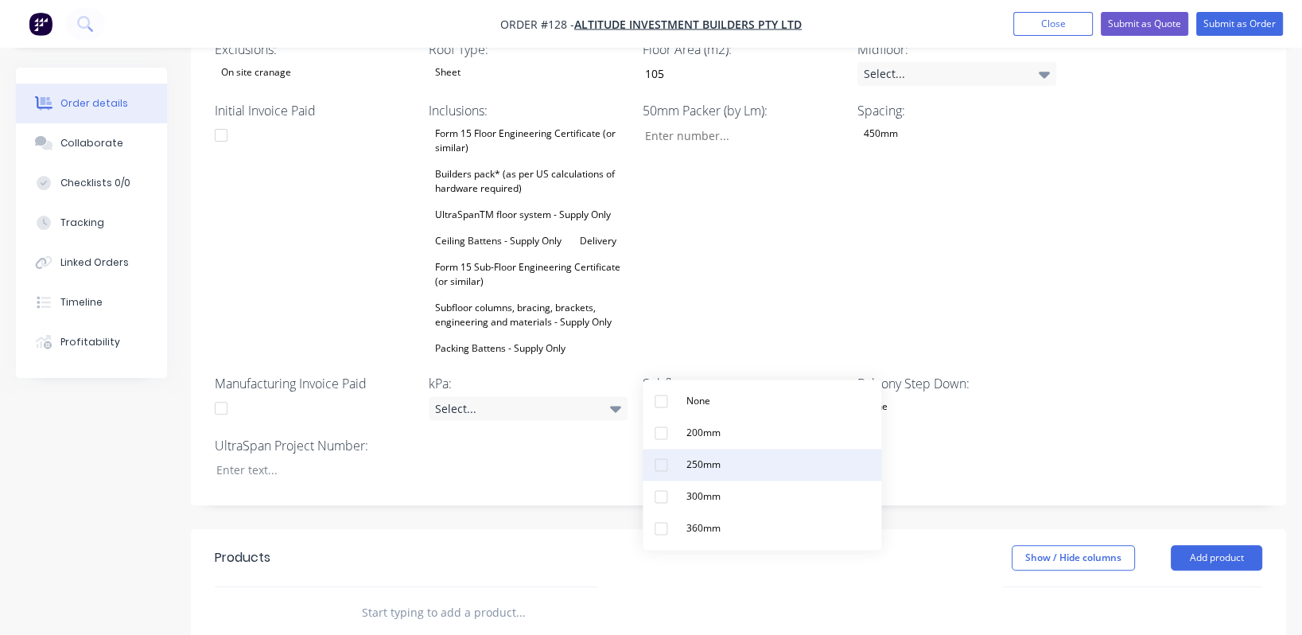
click at [658, 464] on button "250mm" at bounding box center [762, 465] width 239 height 32
click at [616, 406] on icon at bounding box center [615, 409] width 11 height 6
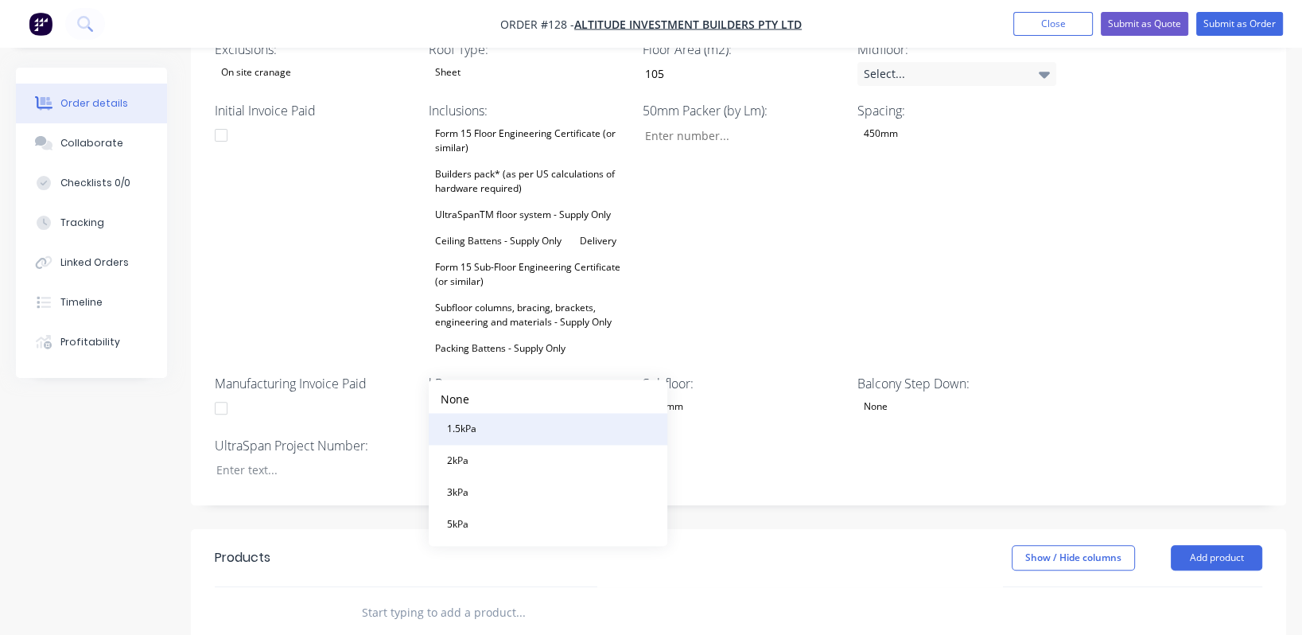
click at [524, 427] on button "1.5kPa" at bounding box center [548, 429] width 239 height 32
click at [658, 396] on div "None" at bounding box center [876, 406] width 37 height 21
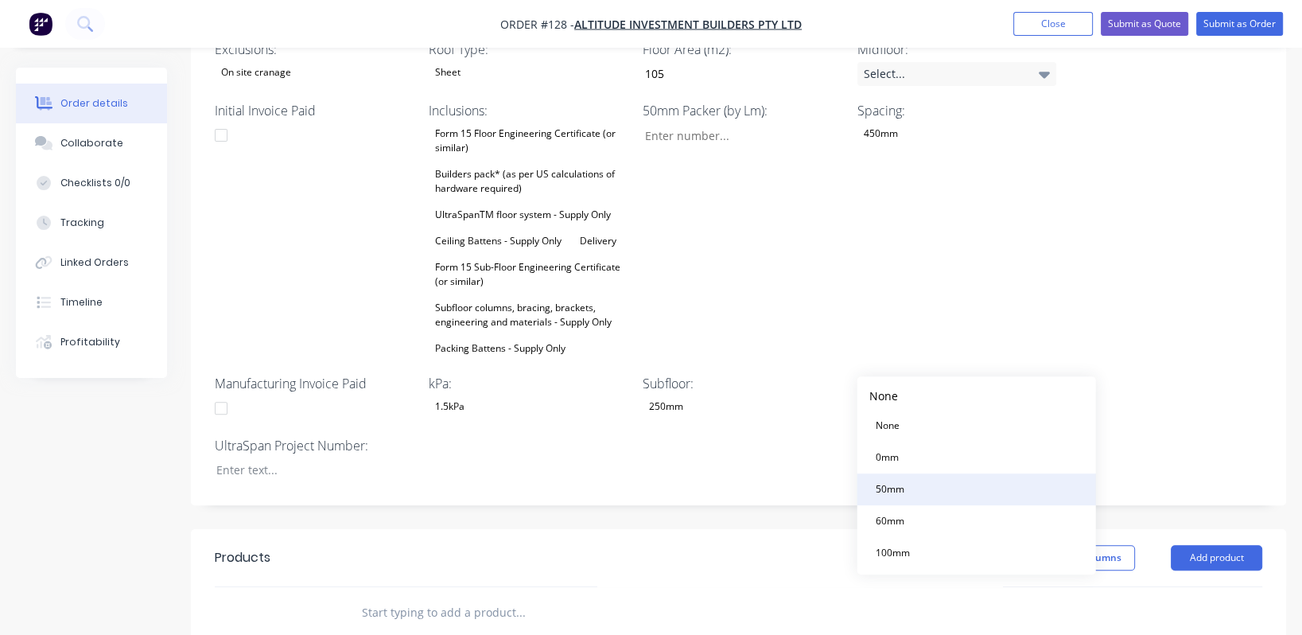
click at [658, 481] on div "50mm" at bounding box center [889, 489] width 41 height 21
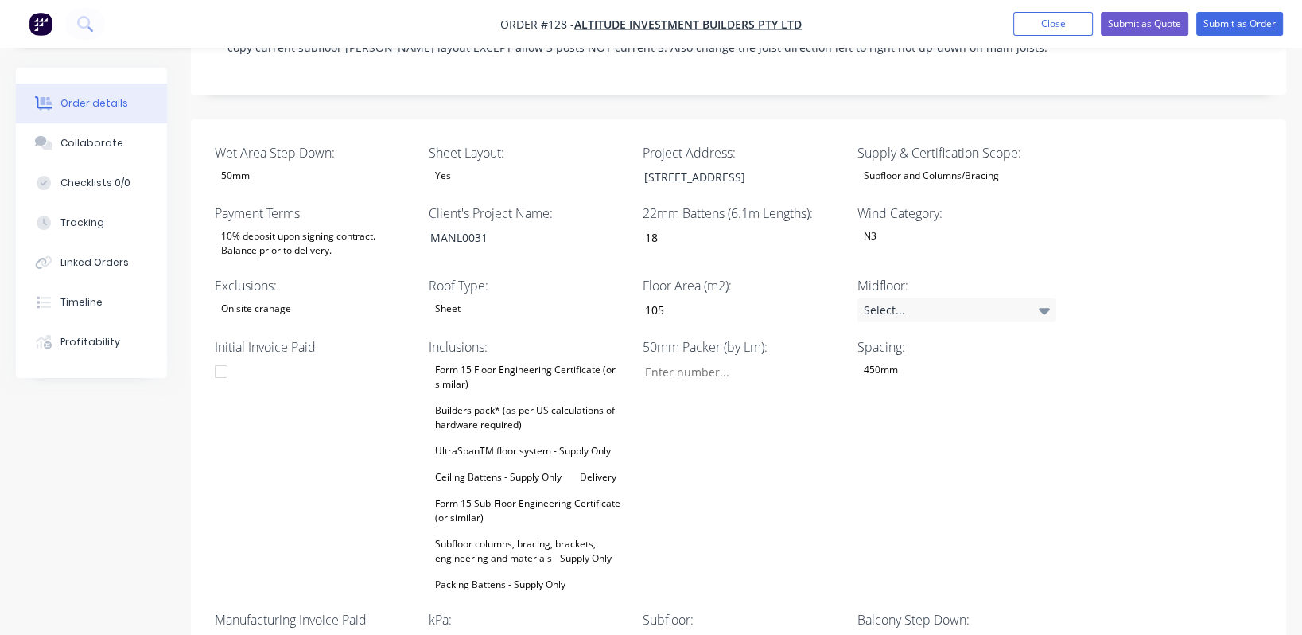
scroll to position [370, 0]
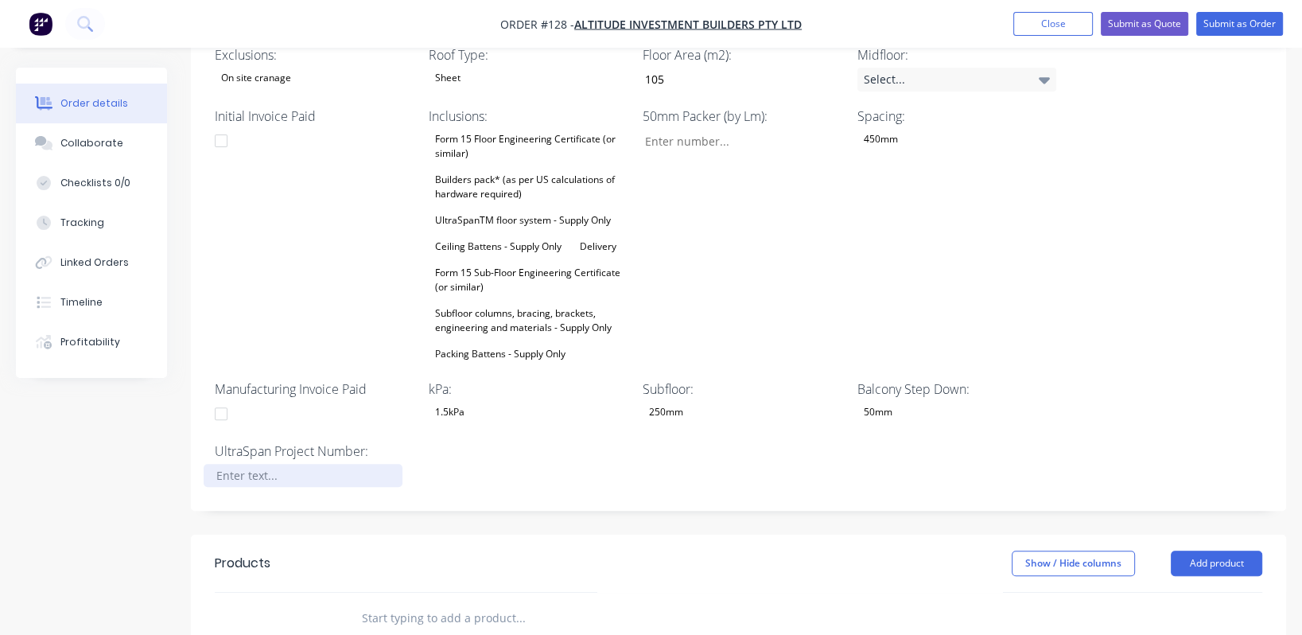
click at [238, 464] on div at bounding box center [303, 475] width 199 height 23
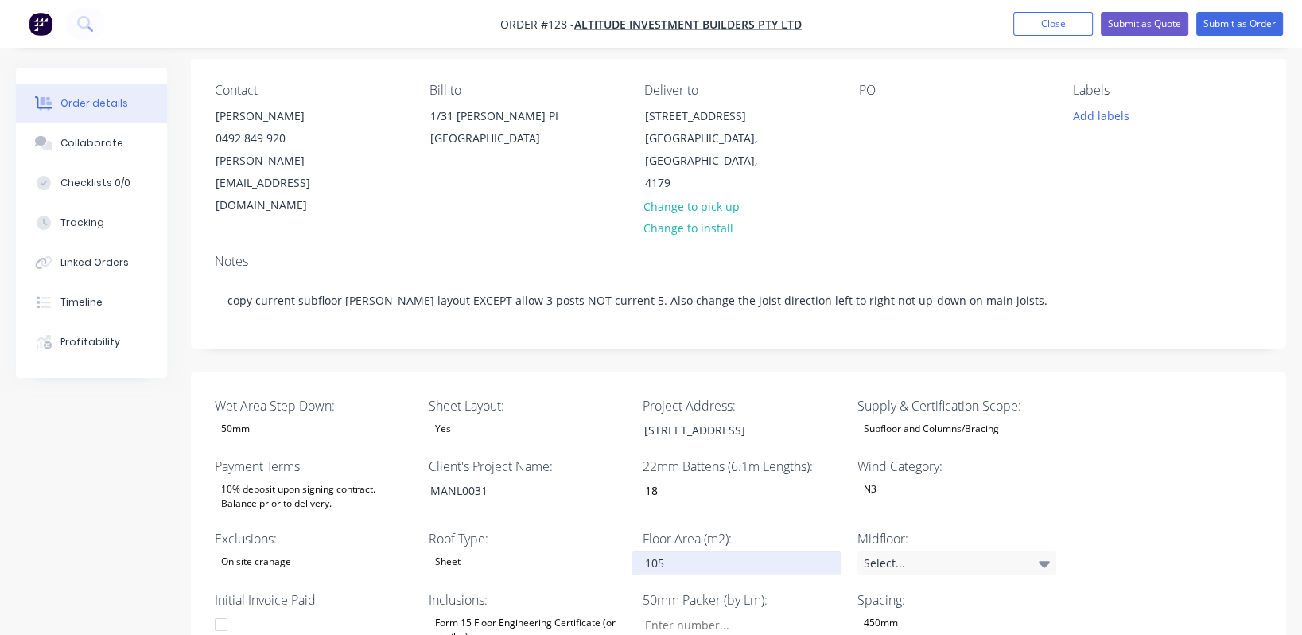
scroll to position [118, 0]
click at [281, 551] on div "On site cranage" at bounding box center [256, 561] width 83 height 21
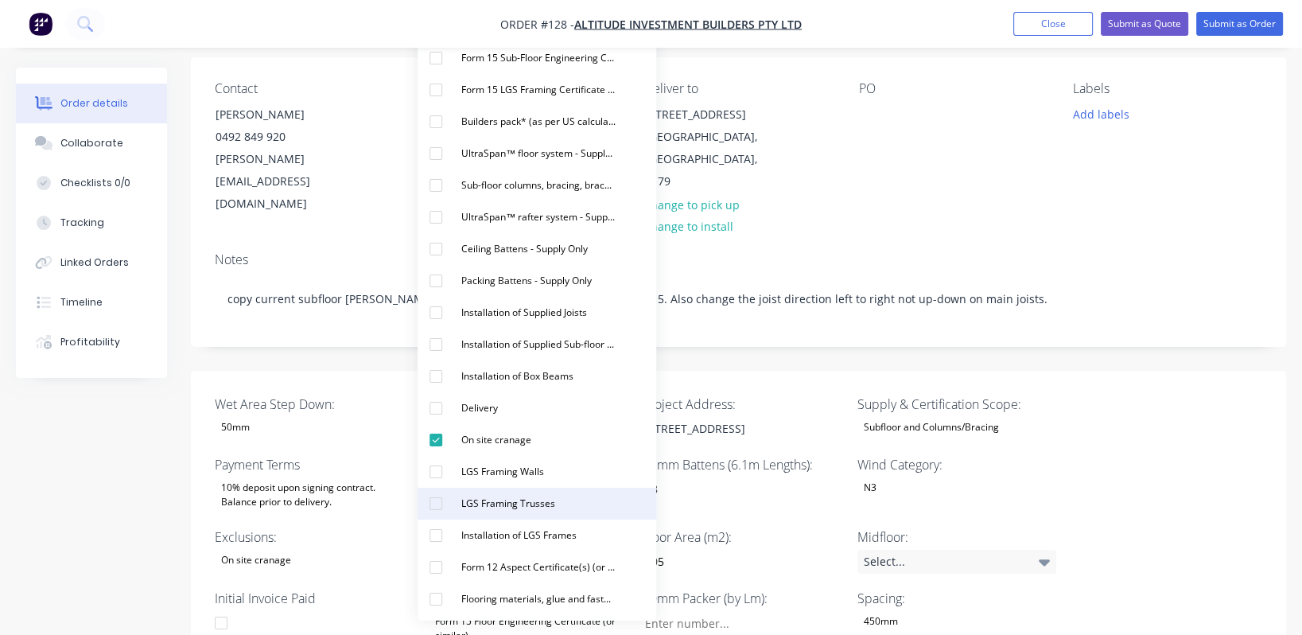
scroll to position [119, 0]
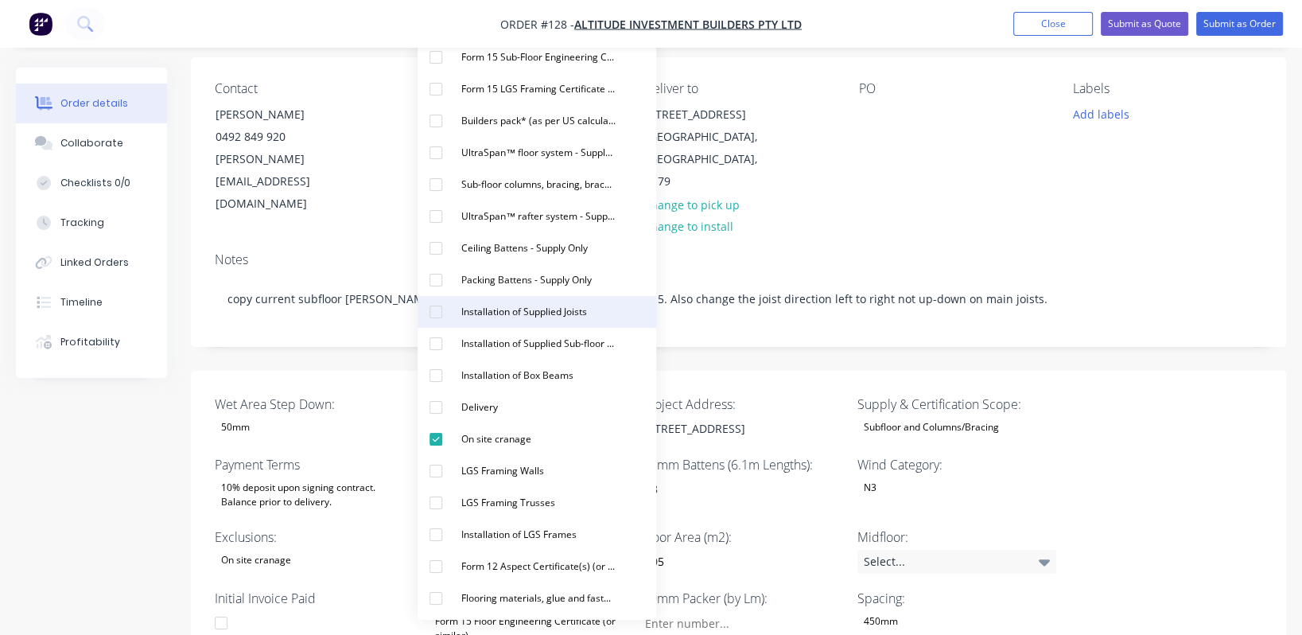
click at [435, 310] on div "button" at bounding box center [436, 312] width 32 height 32
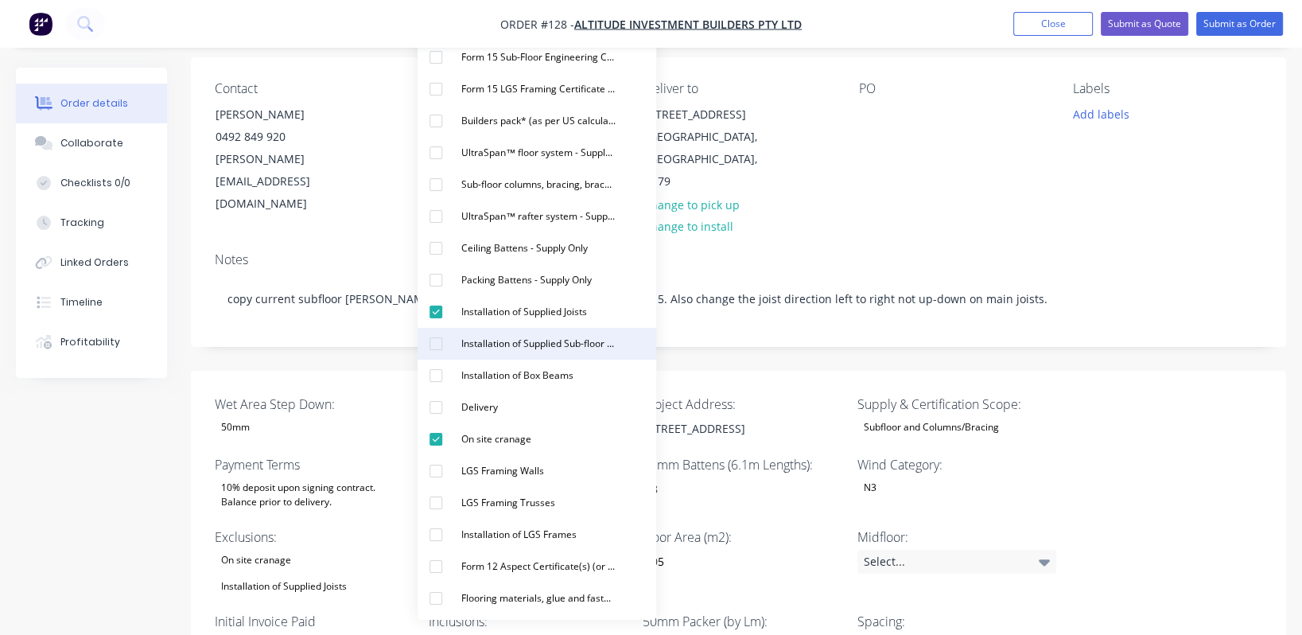
click at [438, 351] on div "button" at bounding box center [436, 344] width 32 height 32
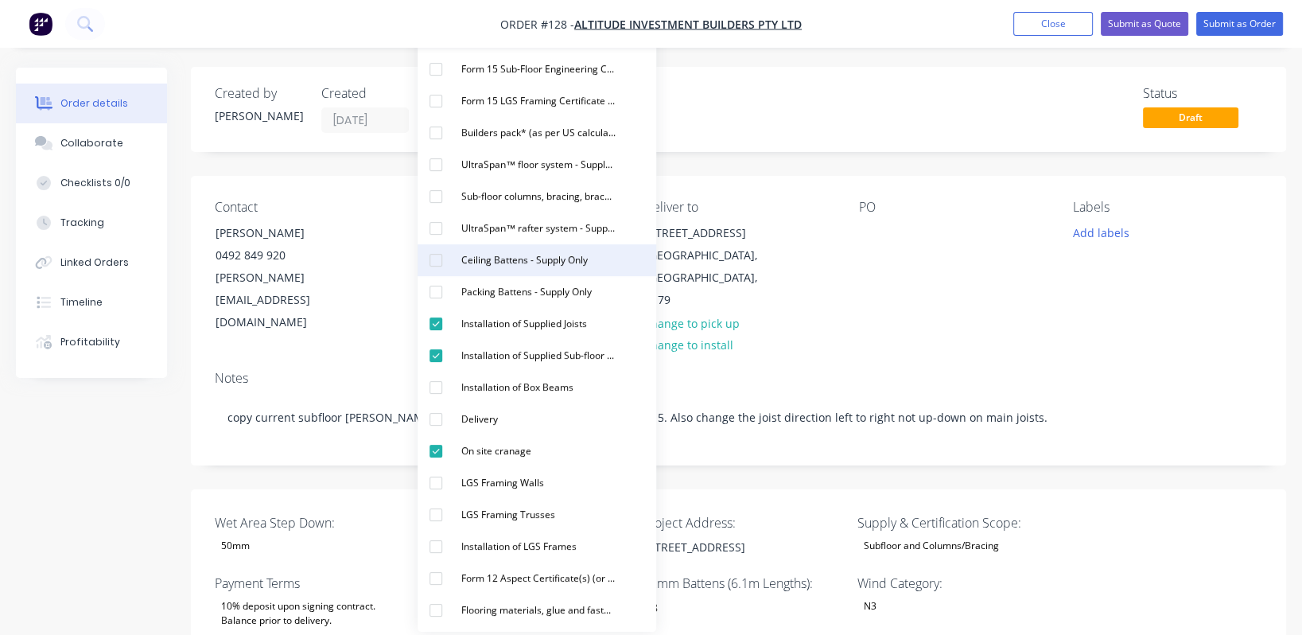
scroll to position [1, 0]
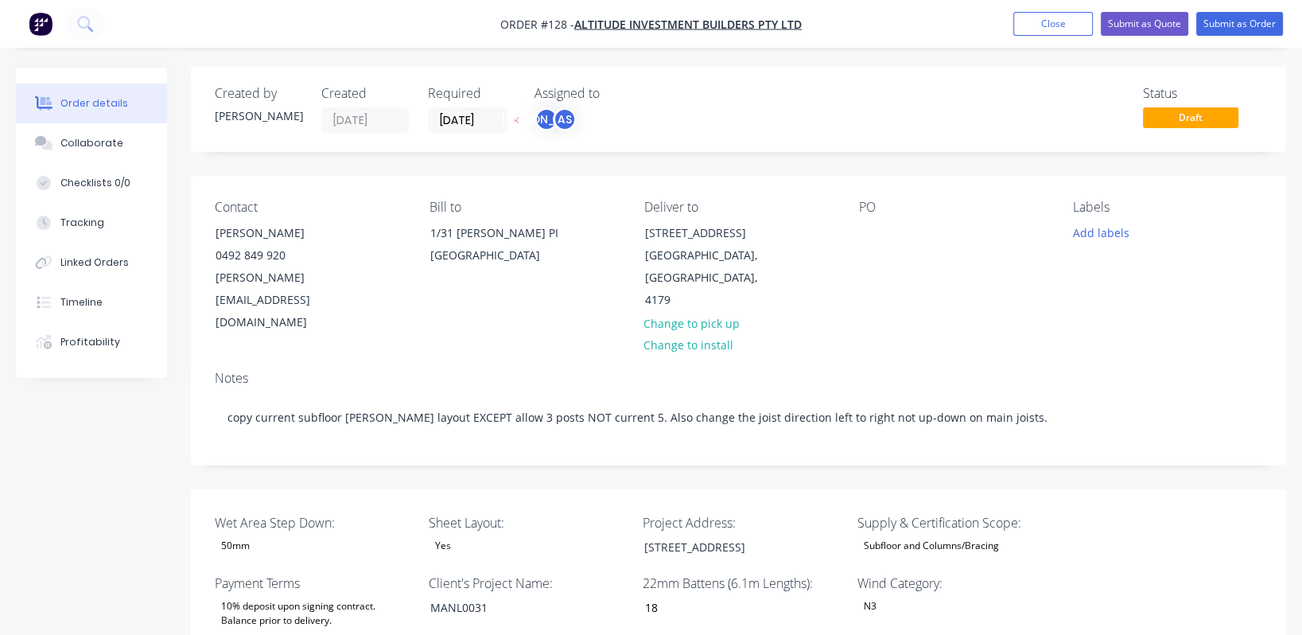
click at [658, 310] on div "Contact [PERSON_NAME] [PHONE_NUMBER] [PERSON_NAME][EMAIL_ADDRESS][DOMAIN_NAME] …" at bounding box center [738, 267] width 1095 height 182
click at [86, 134] on button "Collaborate" at bounding box center [91, 143] width 151 height 40
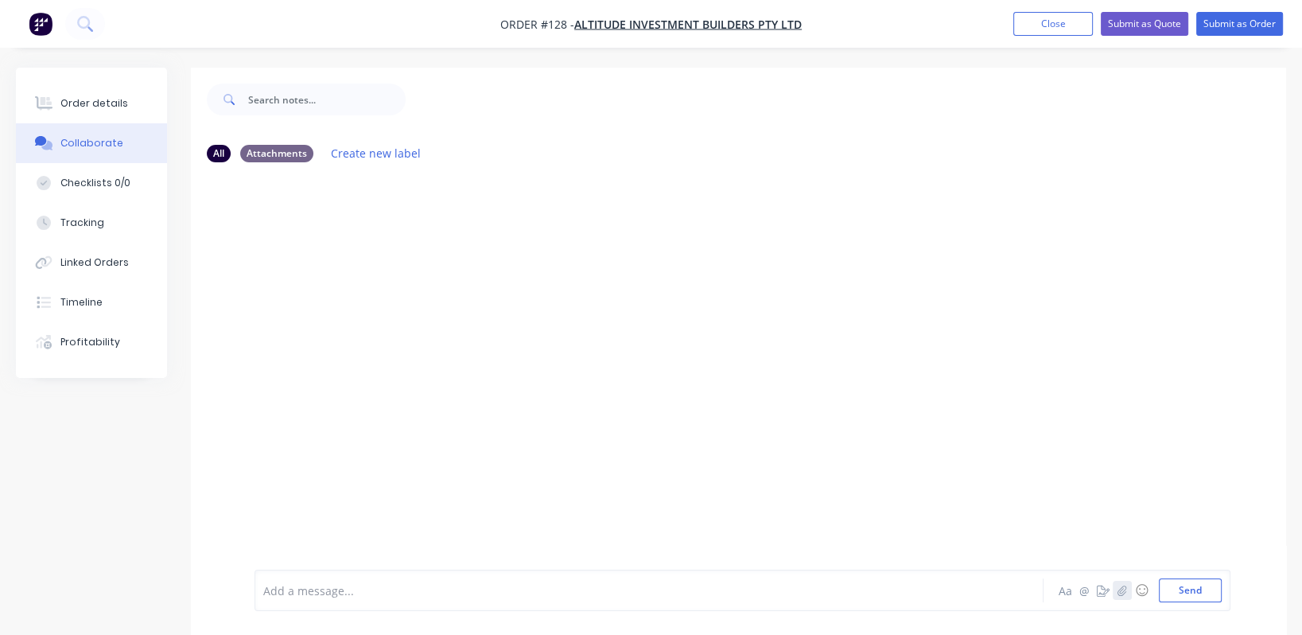
click at [658, 594] on icon "button" at bounding box center [1123, 590] width 10 height 11
click at [658, 596] on button "Send" at bounding box center [1190, 590] width 63 height 24
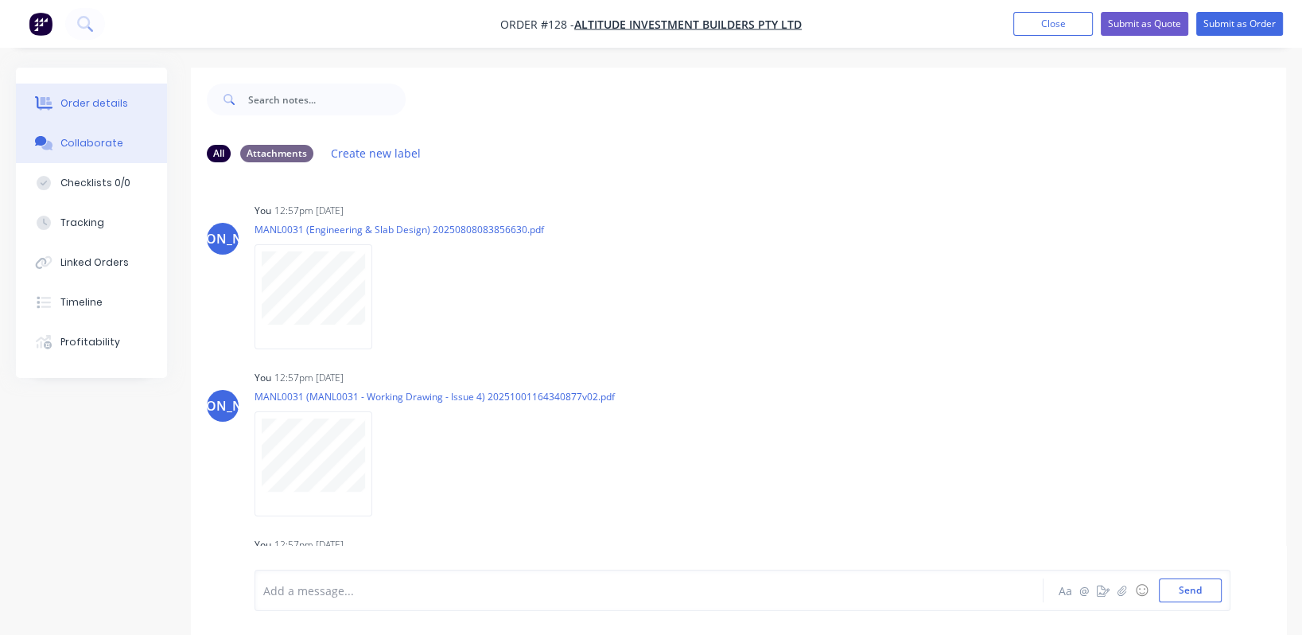
click at [78, 103] on div "Order details" at bounding box center [94, 103] width 68 height 14
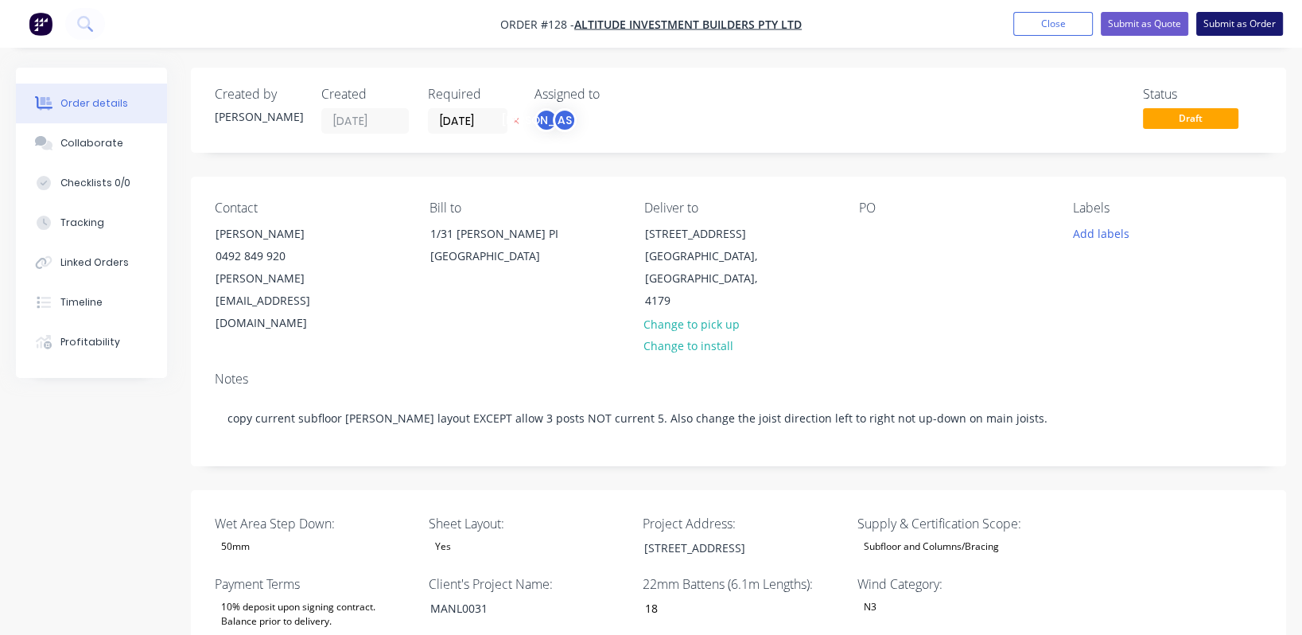
click at [658, 23] on button "Submit as Order" at bounding box center [1239, 24] width 87 height 24
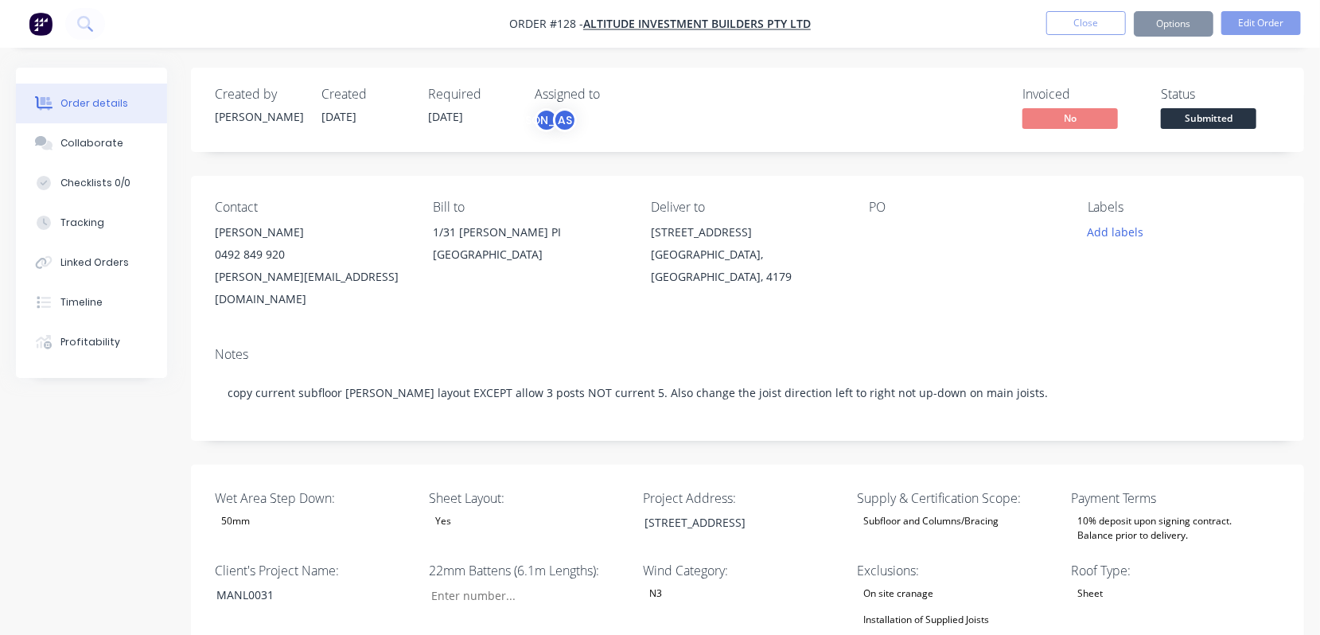
type input "18"
type input "105"
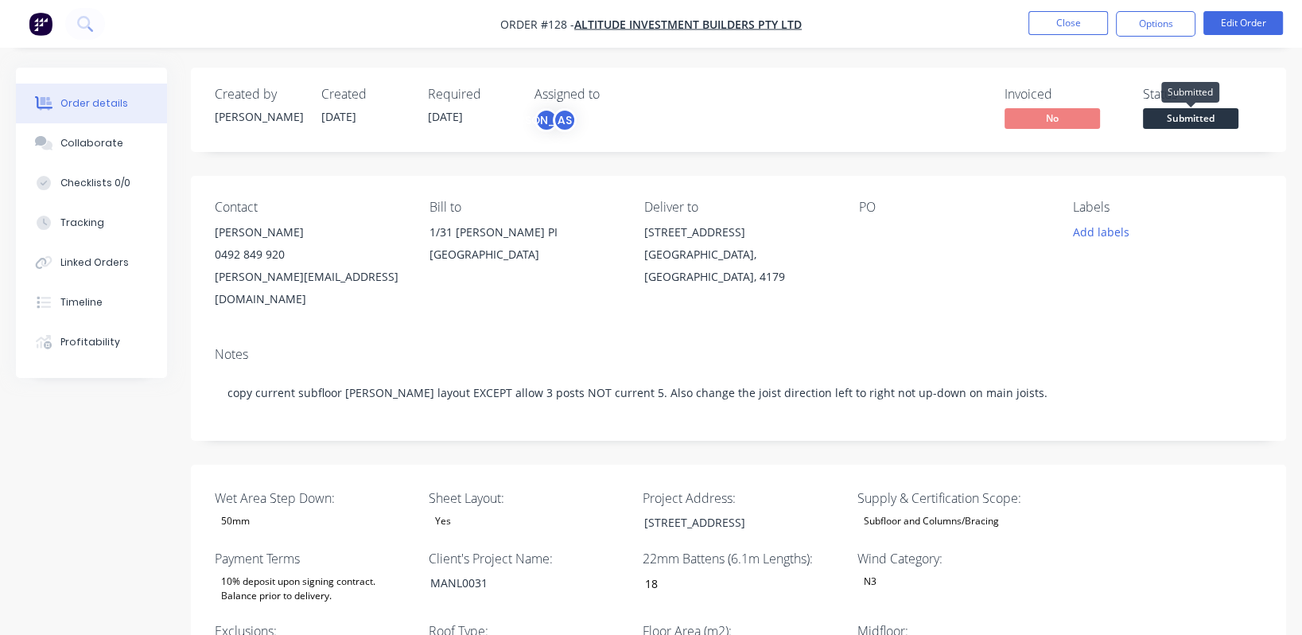
click at [658, 121] on span "Submitted" at bounding box center [1190, 118] width 95 height 20
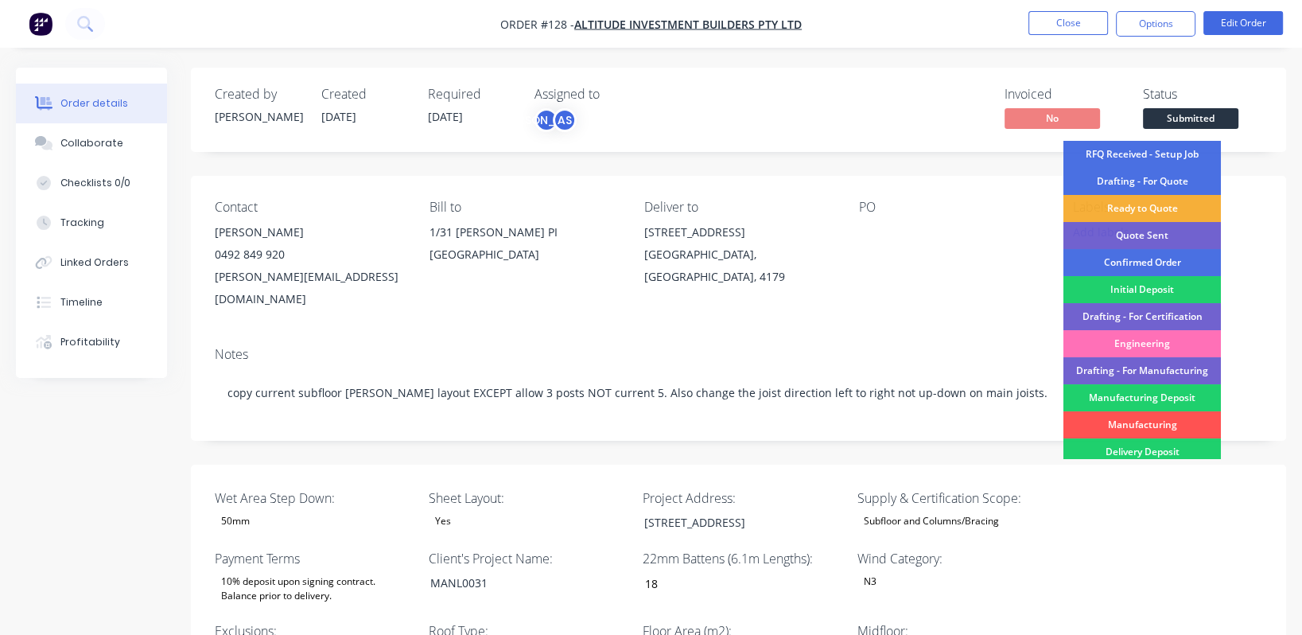
click at [658, 153] on div "RFQ Received - Setup Job" at bounding box center [1143, 154] width 158 height 27
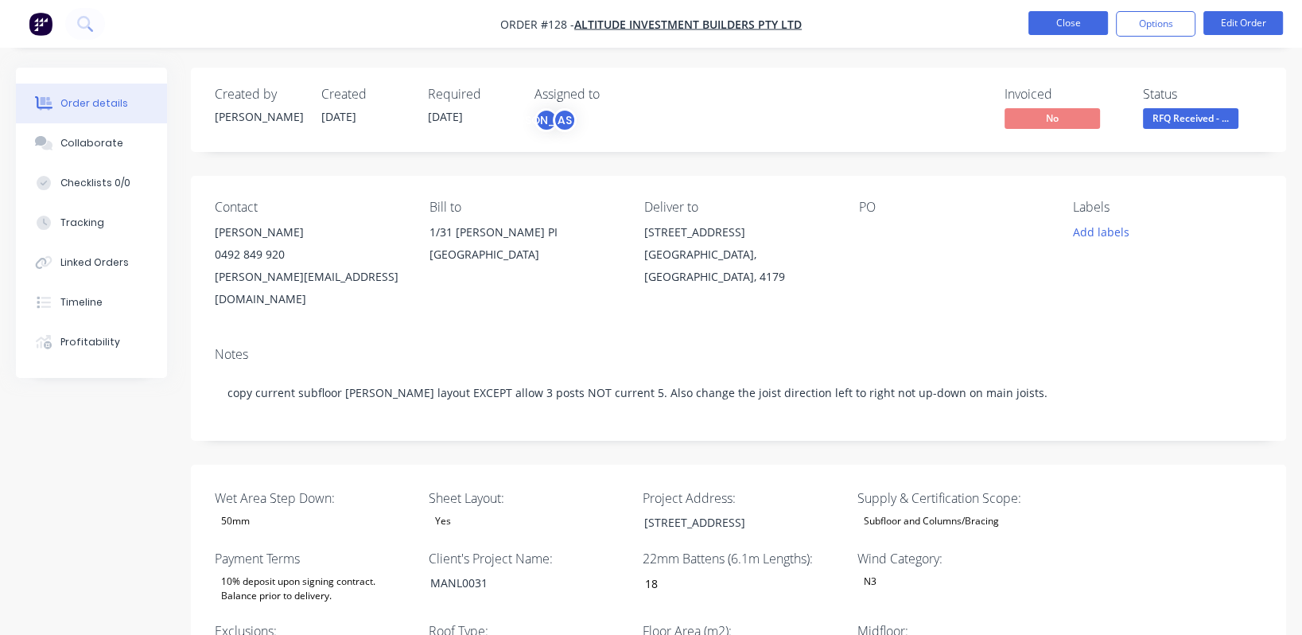
click at [658, 31] on button "Close" at bounding box center [1069, 23] width 80 height 24
